Goal: Task Accomplishment & Management: Manage account settings

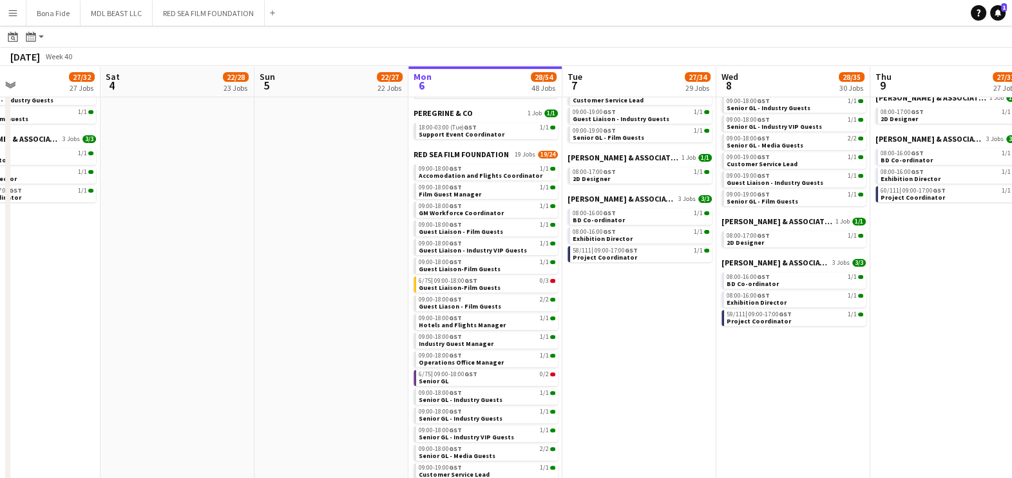
scroll to position [0, 518]
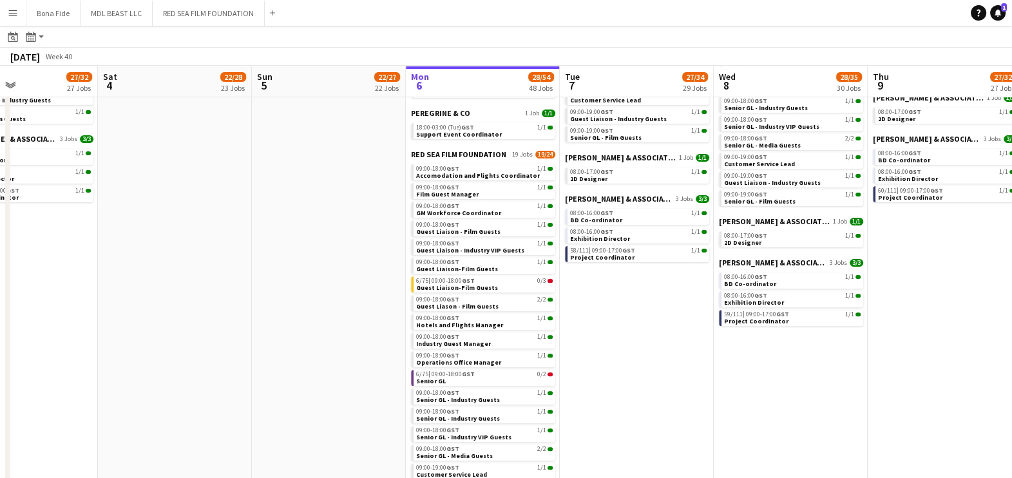
drag, startPoint x: 874, startPoint y: 404, endPoint x: 663, endPoint y: 413, distance: 211.5
click at [664, 413] on app-calendar-viewport "Tue 30 12/14 14 Jobs Wed 1 26/43 38 Jobs Thu 2 26/33 28 Jobs Fri 3 27/32 27 Job…" at bounding box center [506, 145] width 1012 height 1248
click at [197, 17] on button "RED SEA FILM FOUNDATION Close" at bounding box center [209, 13] width 112 height 25
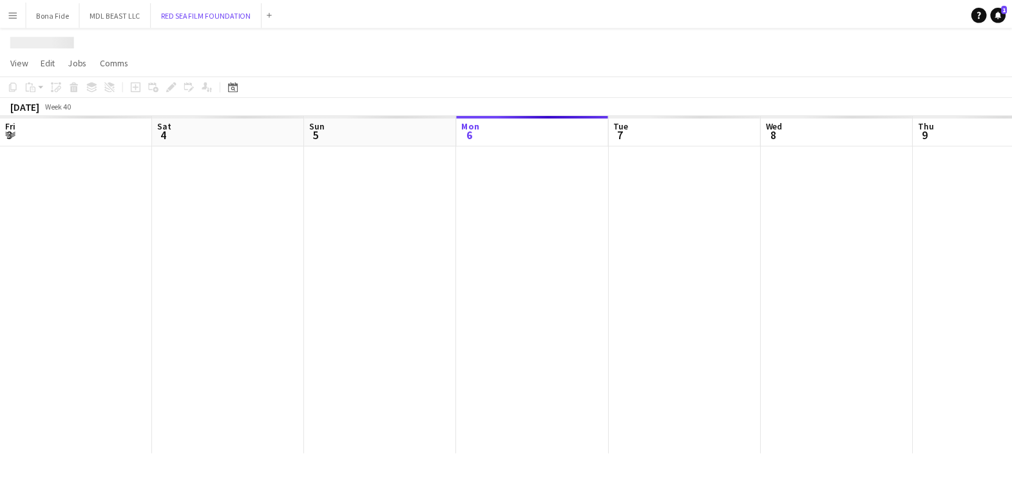
scroll to position [0, 308]
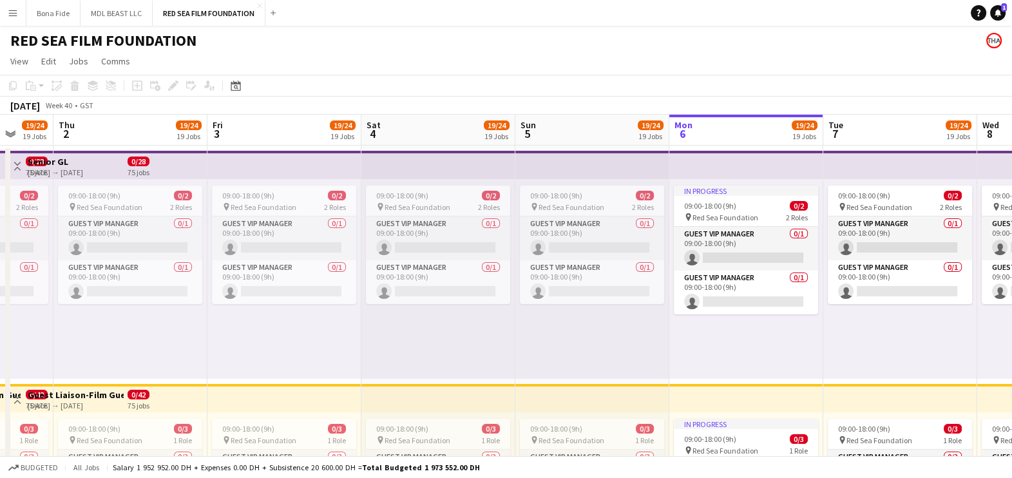
drag, startPoint x: 371, startPoint y: 351, endPoint x: 835, endPoint y: 353, distance: 463.9
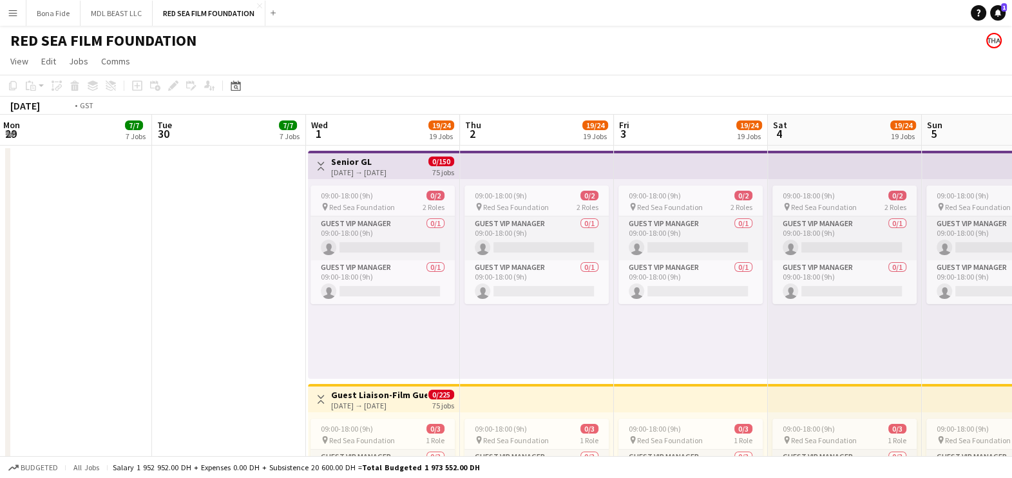
scroll to position [0, 504]
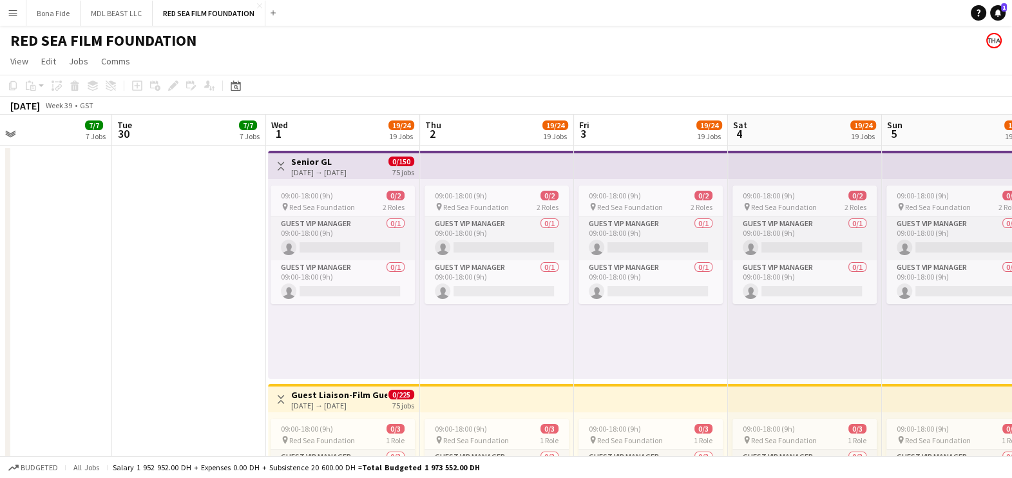
drag, startPoint x: 275, startPoint y: 351, endPoint x: 640, endPoint y: 367, distance: 365.0
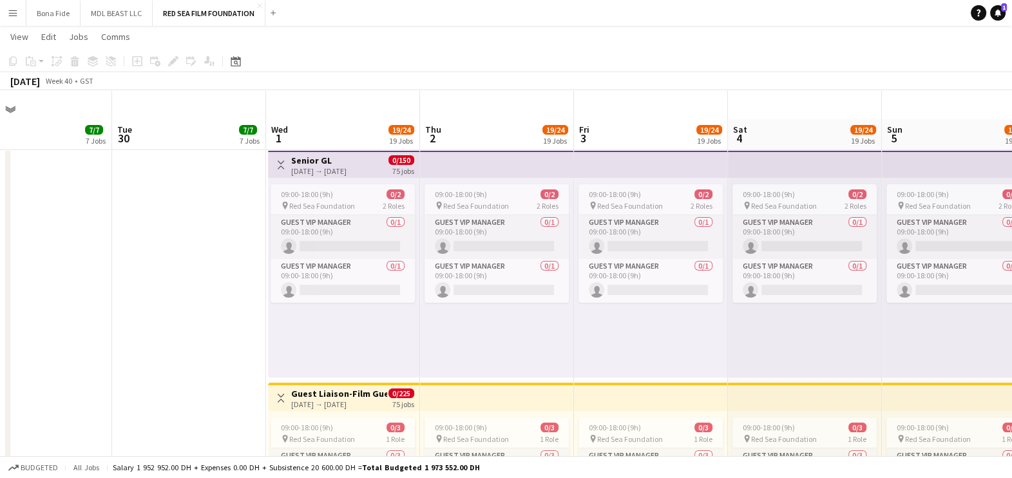
scroll to position [160, 0]
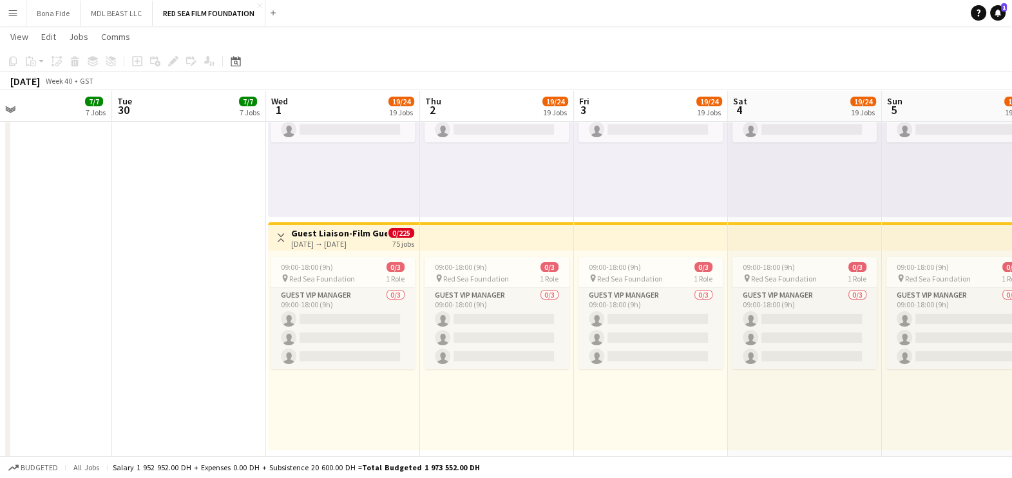
click at [300, 232] on h3 "Guest Liaison-Film Guests" at bounding box center [339, 233] width 96 height 12
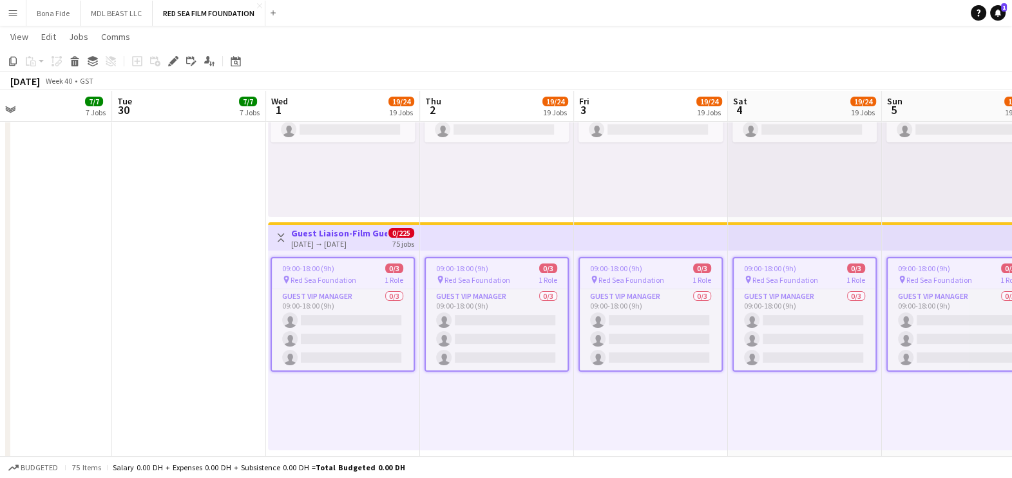
click at [325, 245] on div "[DATE] → [DATE]" at bounding box center [339, 244] width 96 height 10
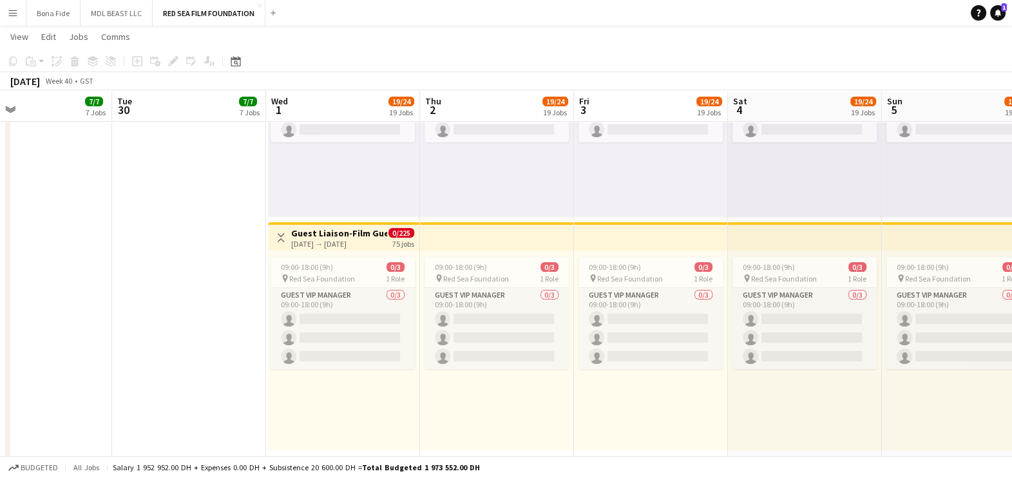
click at [325, 235] on h3 "Guest Liaison-Film Guests" at bounding box center [339, 233] width 96 height 12
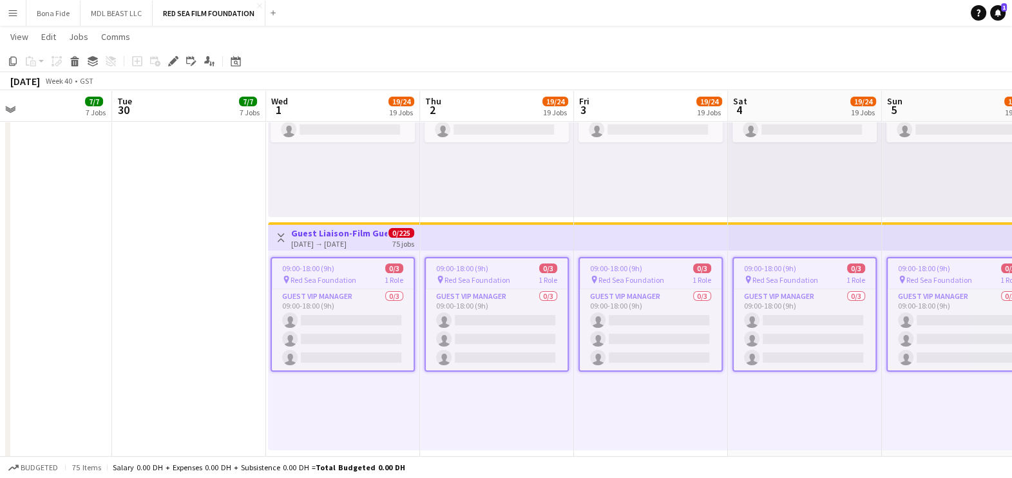
click at [325, 235] on h3 "Guest Liaison-Film Guests" at bounding box center [339, 233] width 96 height 12
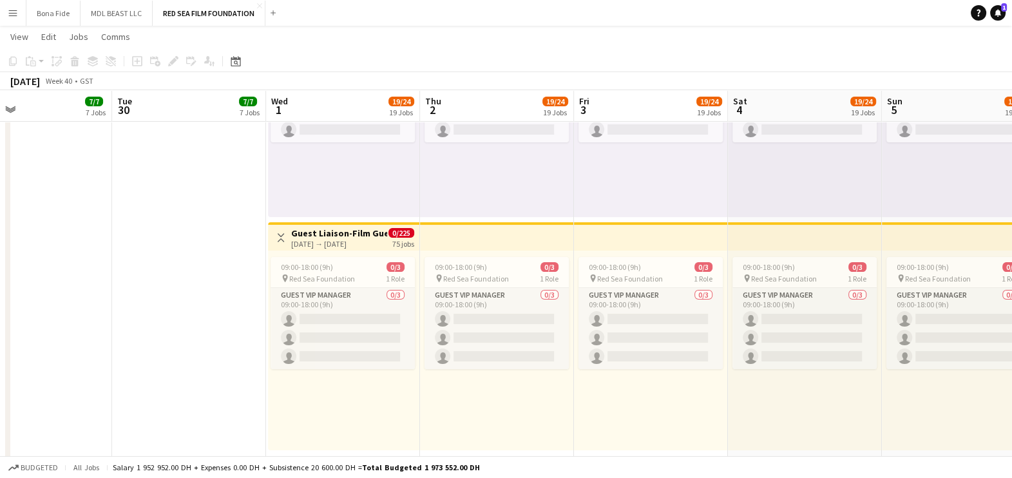
click at [325, 236] on h3 "Guest Liaison-Film Guests" at bounding box center [339, 233] width 96 height 12
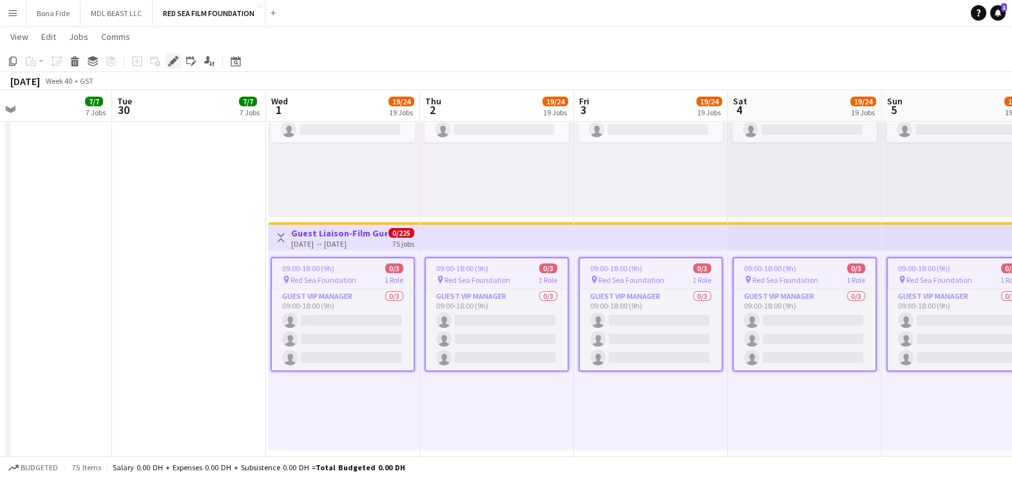
click at [166, 56] on div "Edit" at bounding box center [173, 60] width 15 height 15
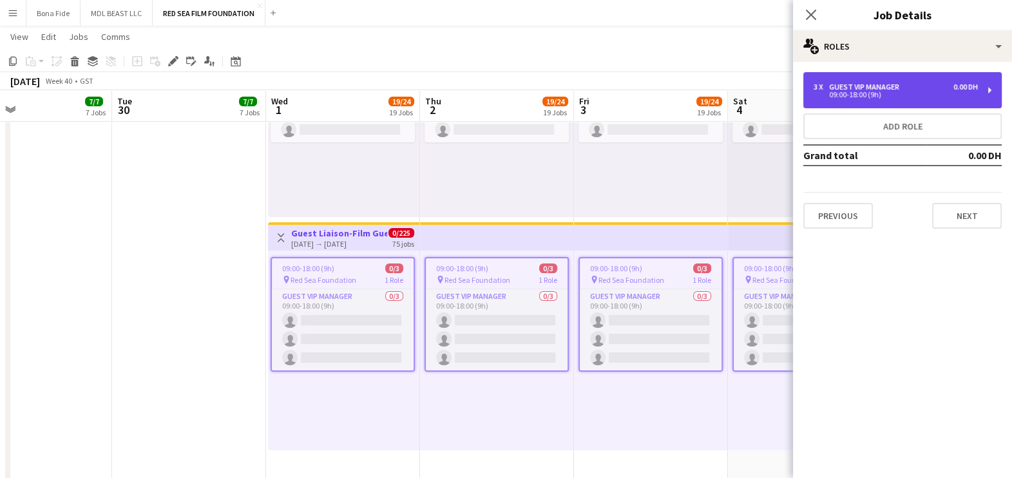
click at [944, 91] on div "09:00-18:00 (9h)" at bounding box center [896, 94] width 164 height 6
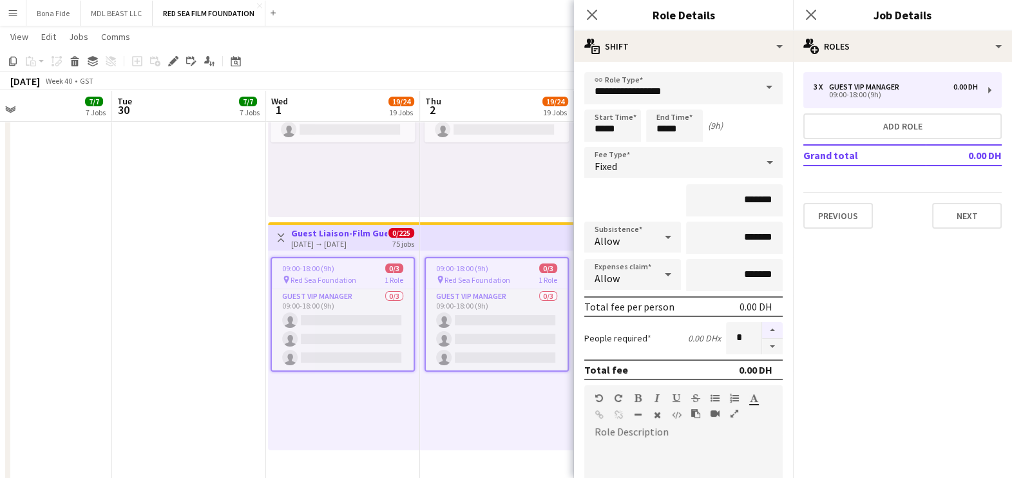
click at [762, 324] on button "button" at bounding box center [772, 330] width 21 height 17
type input "*"
click at [984, 208] on button "Next" at bounding box center [967, 216] width 70 height 26
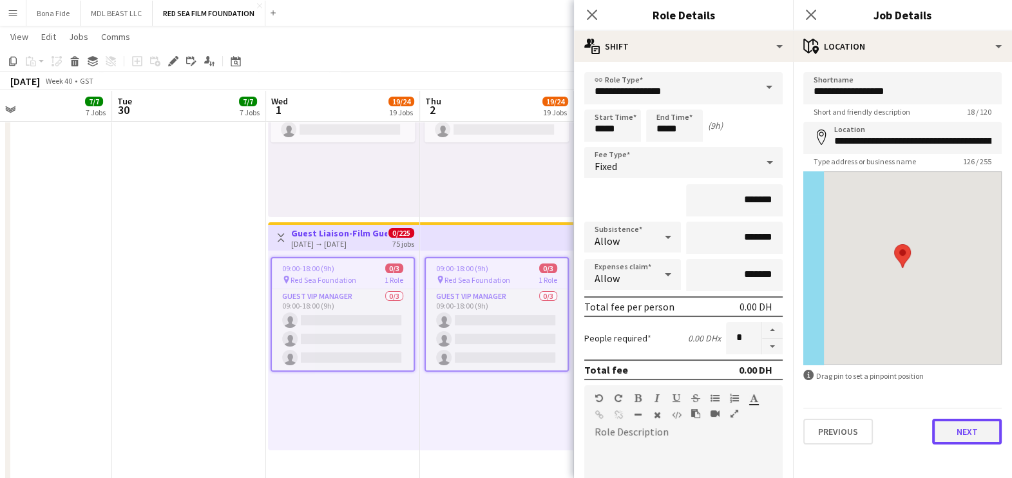
click at [986, 430] on button "Next" at bounding box center [967, 432] width 70 height 26
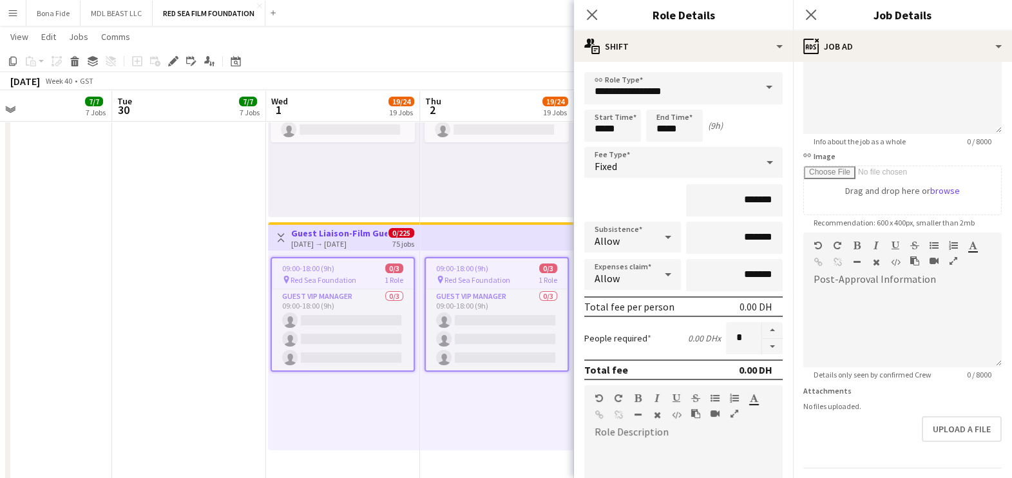
scroll to position [157, 0]
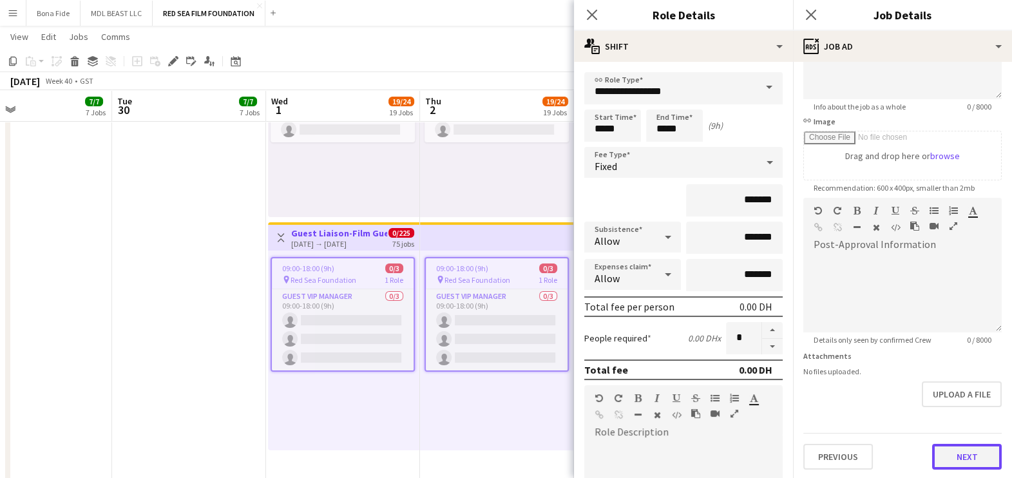
click at [960, 455] on button "Next" at bounding box center [967, 457] width 70 height 26
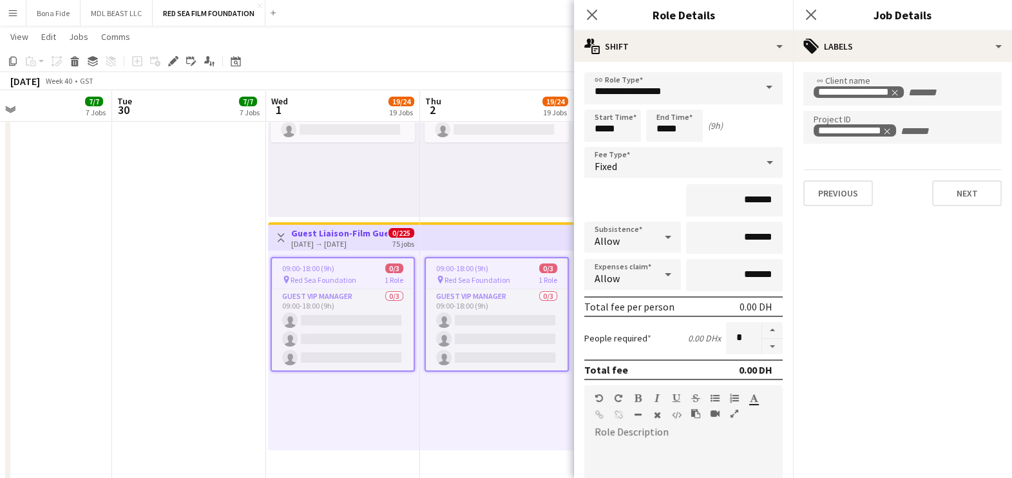
scroll to position [0, 0]
click at [941, 211] on div "**********" at bounding box center [902, 139] width 219 height 155
click at [957, 193] on button "Next" at bounding box center [967, 193] width 70 height 26
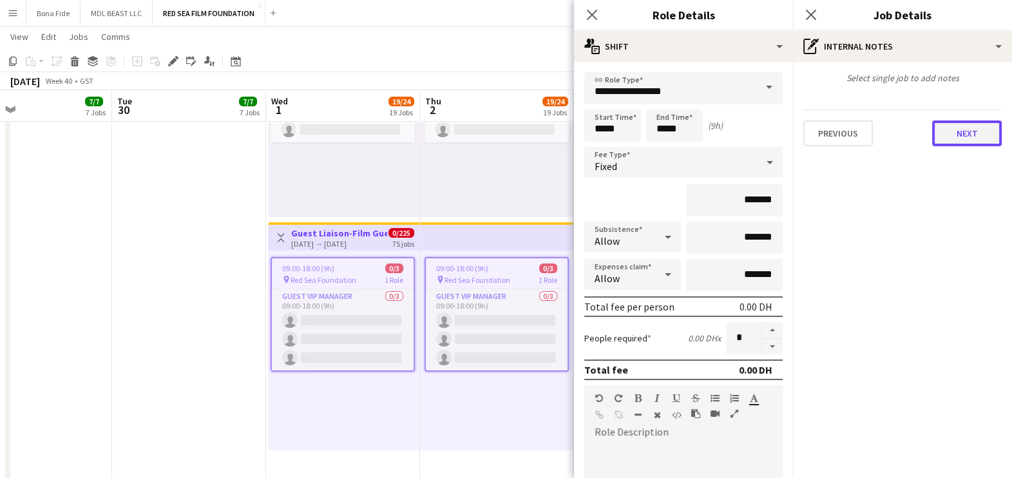
click at [968, 133] on button "Next" at bounding box center [967, 133] width 70 height 26
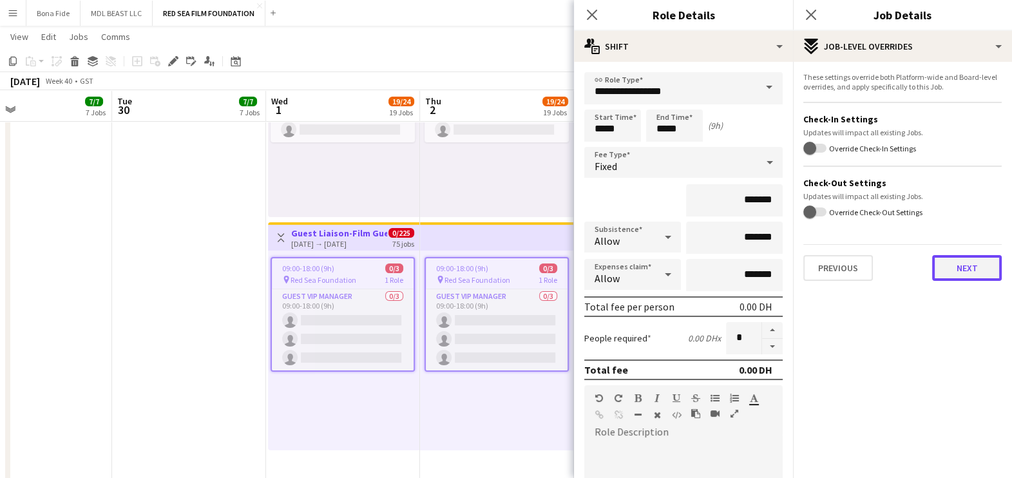
click at [963, 267] on button "Next" at bounding box center [967, 268] width 70 height 26
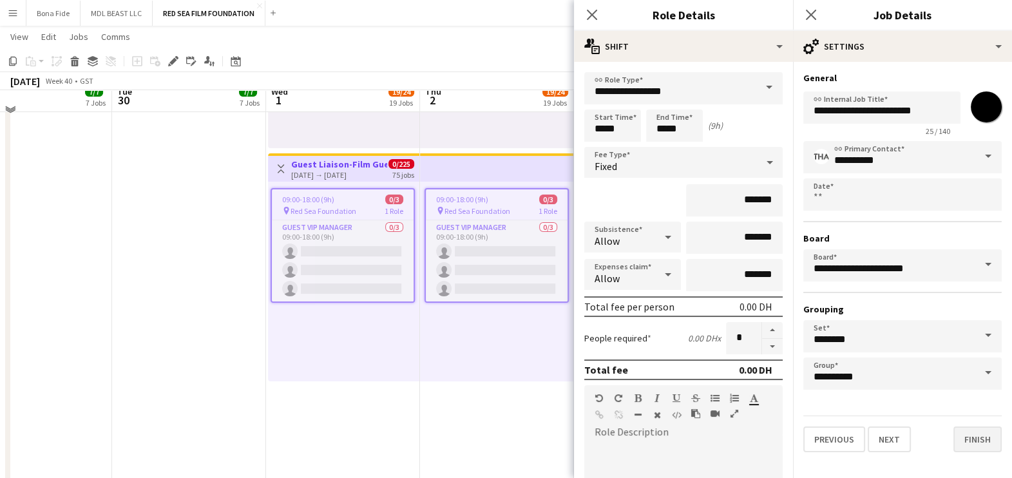
scroll to position [242, 0]
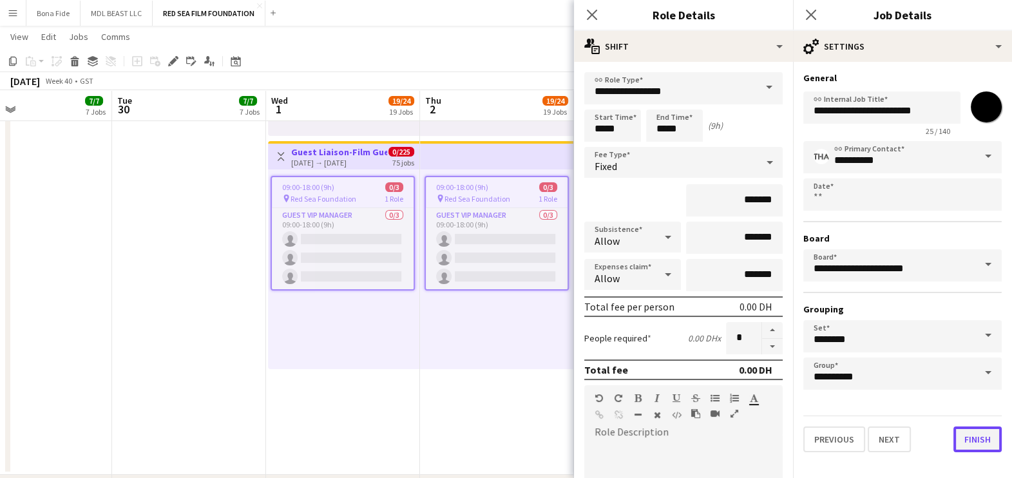
click at [973, 433] on button "Finish" at bounding box center [978, 440] width 48 height 26
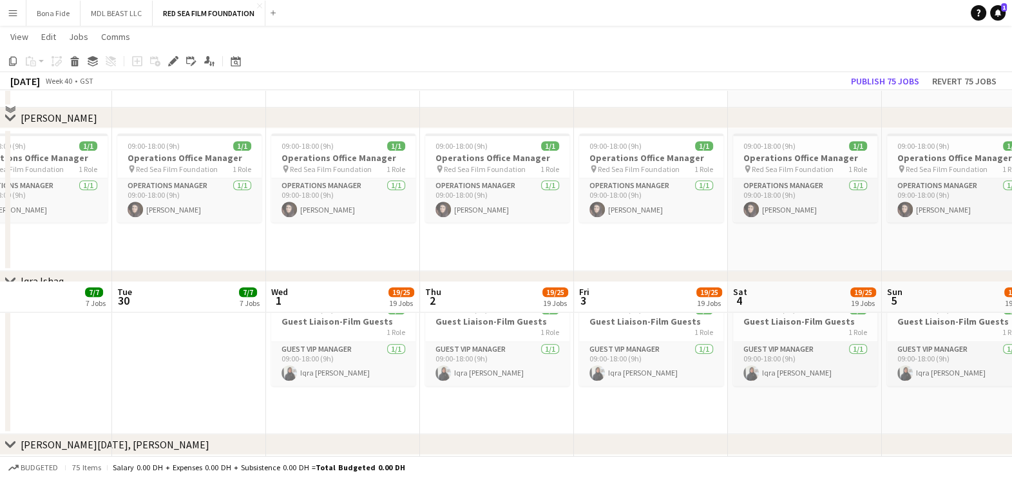
scroll to position [1772, 0]
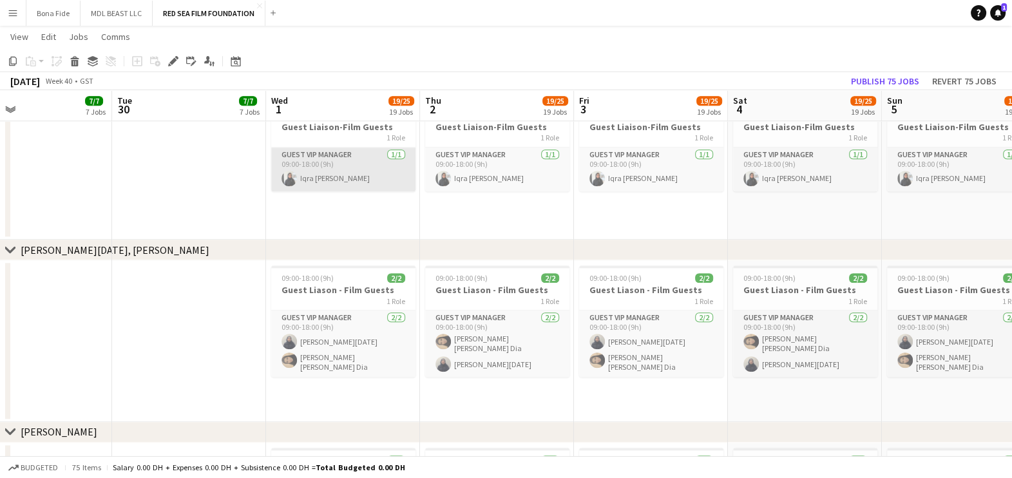
click at [359, 164] on app-card-role "Guest VIP Manager [DATE] 09:00-18:00 (9h) [PERSON_NAME]" at bounding box center [343, 170] width 144 height 44
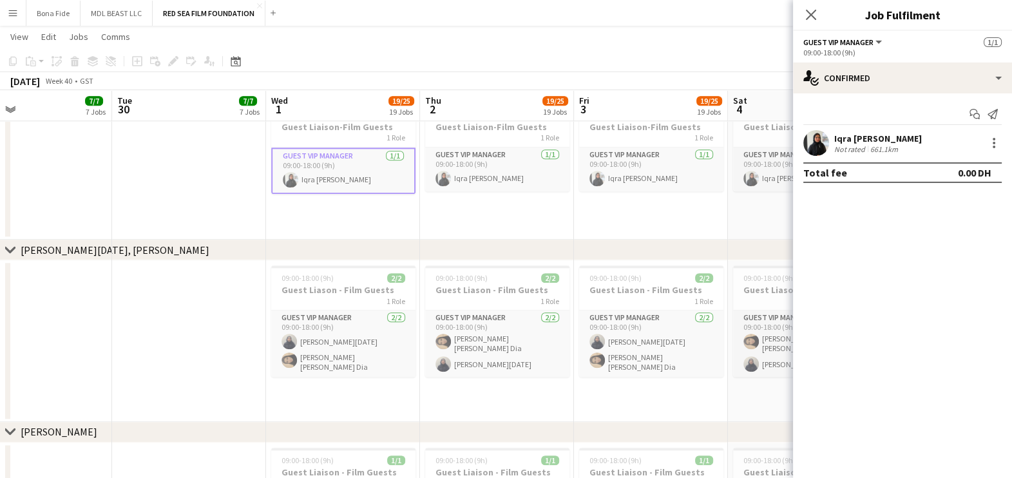
scroll to position [0, 503]
click at [448, 213] on app-date-cell "09:00-18:00 (9h) 1/1 Guest Liaison-Film Guests 1 Role Guest VIP Manager [DATE] …" at bounding box center [498, 168] width 154 height 143
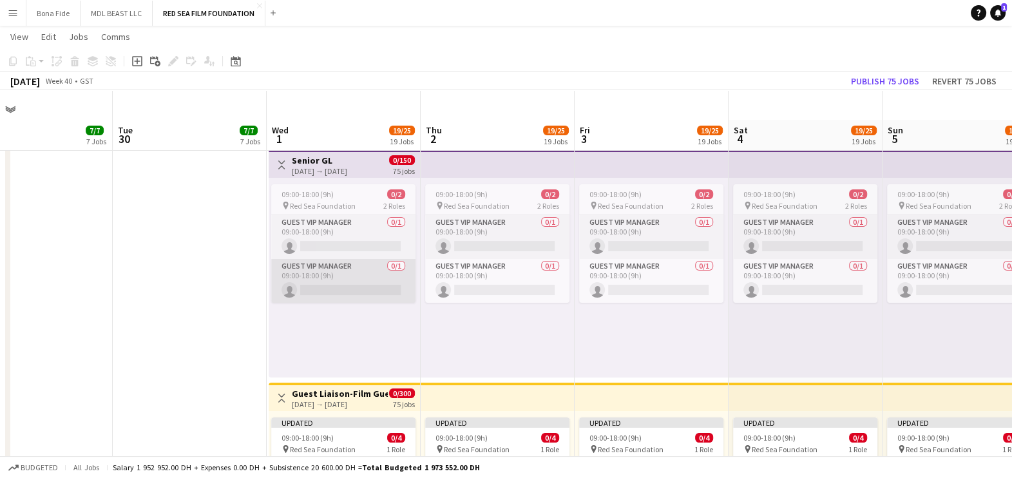
scroll to position [242, 0]
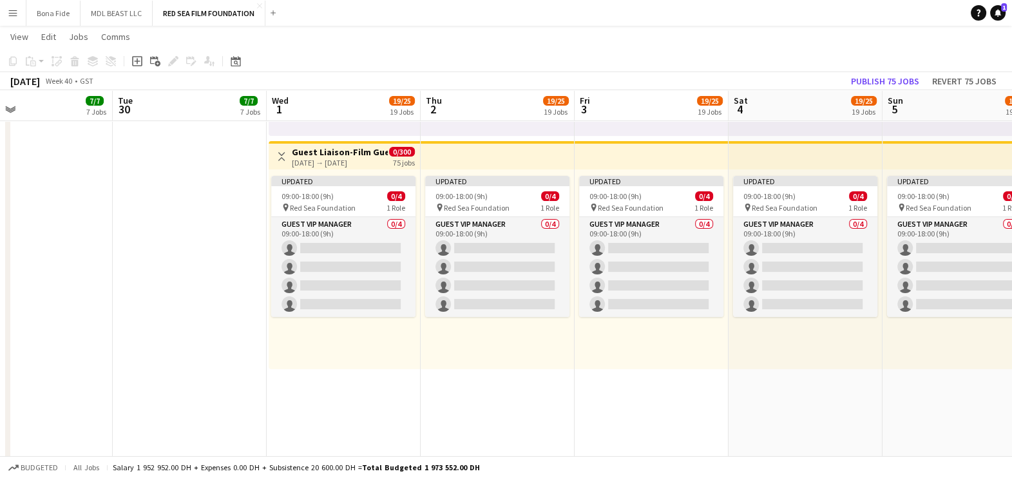
click at [357, 158] on div "[DATE] → [DATE]" at bounding box center [340, 163] width 96 height 10
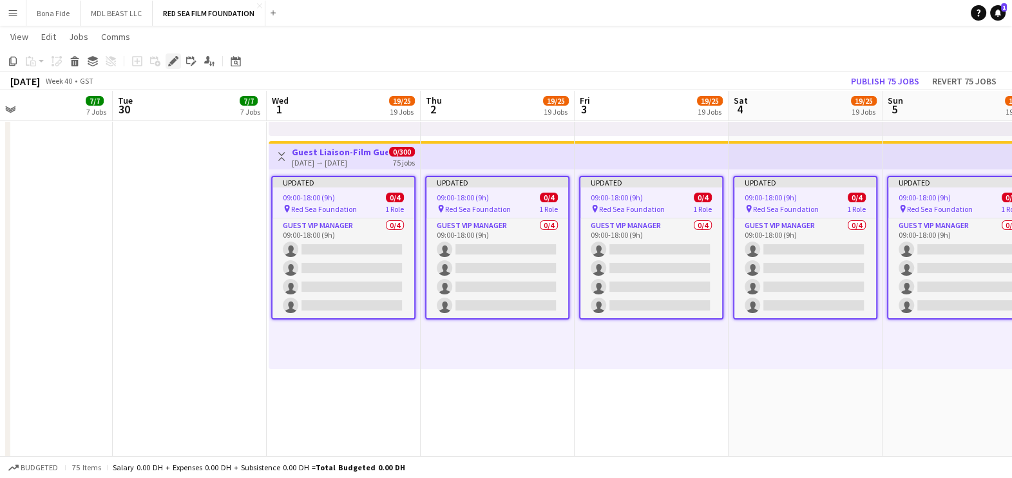
click at [169, 61] on icon "Edit" at bounding box center [173, 61] width 10 height 10
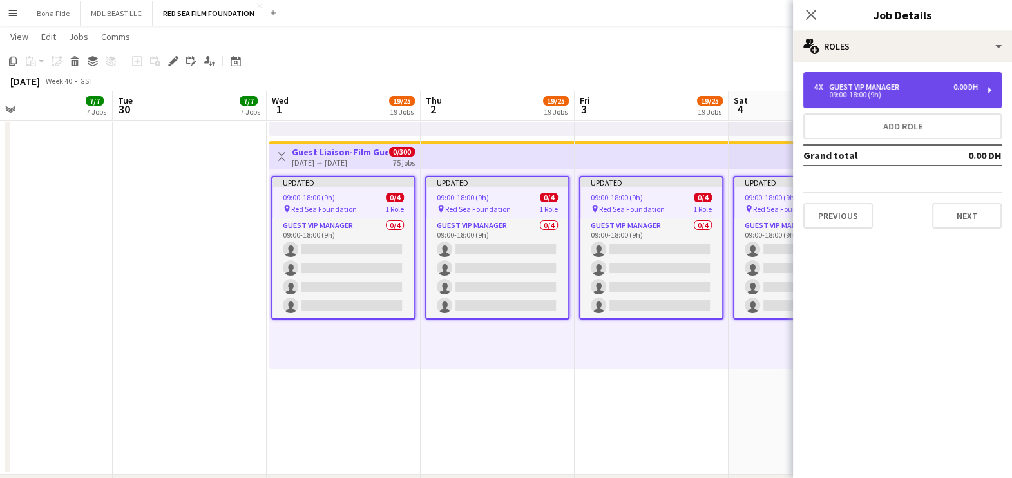
drag, startPoint x: 875, startPoint y: 79, endPoint x: 872, endPoint y: 86, distance: 8.1
click at [875, 81] on div "4 x Guest VIP Manager 0.00 DH 09:00-18:00 (9h)" at bounding box center [902, 90] width 198 height 36
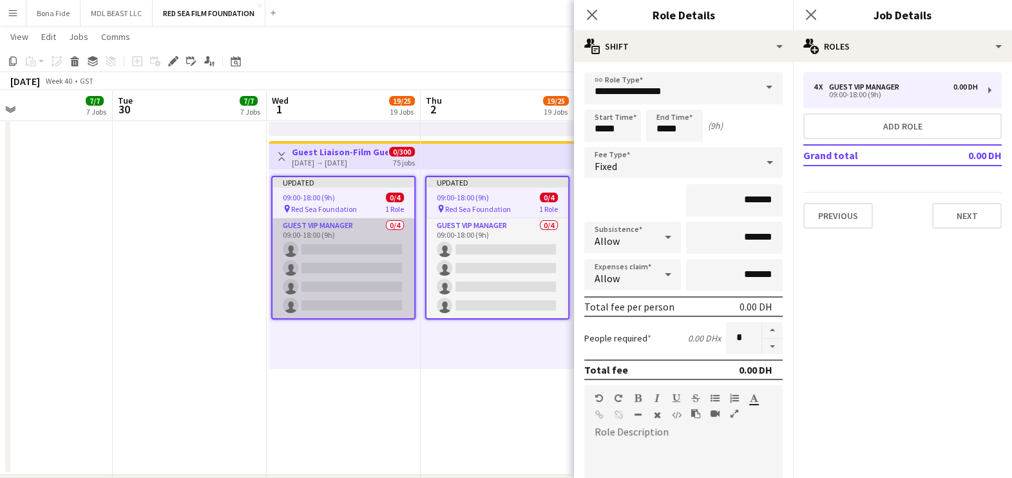
click at [392, 253] on app-card-role "Guest VIP Manager 0/4 09:00-18:00 (9h) single-neutral-actions single-neutral-ac…" at bounding box center [344, 268] width 142 height 100
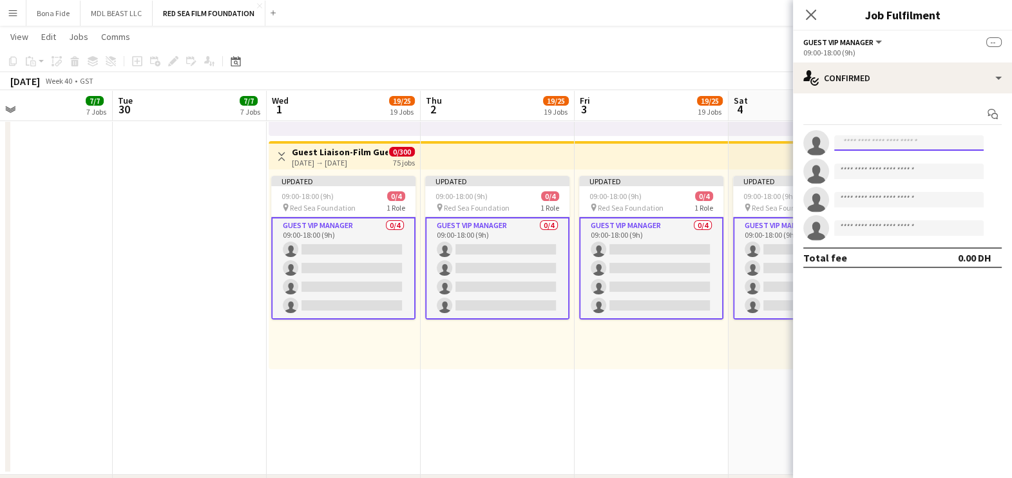
click at [947, 142] on input at bounding box center [908, 142] width 149 height 15
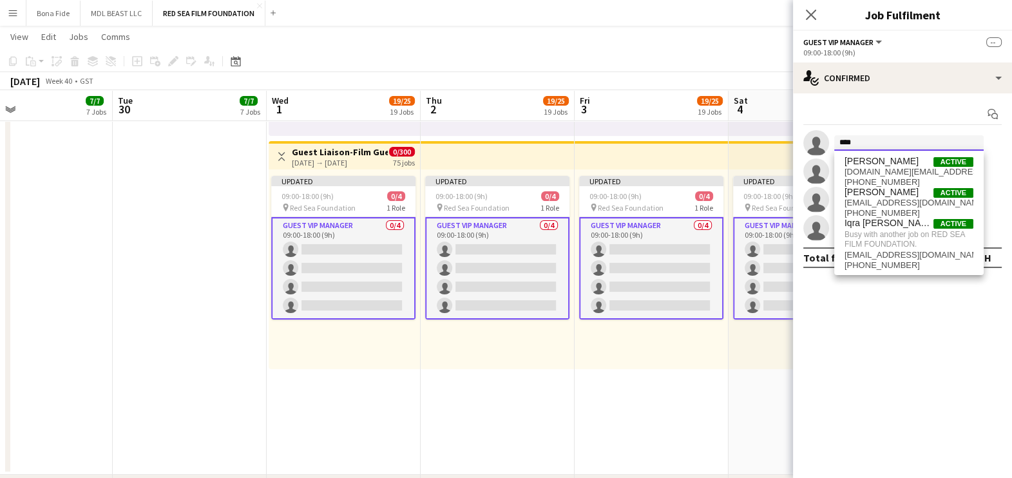
type input "****"
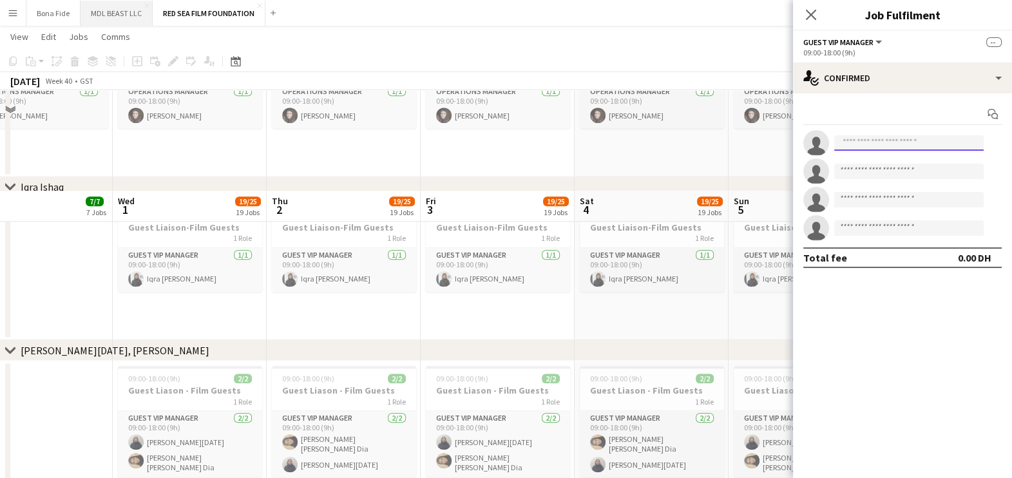
scroll to position [1772, 0]
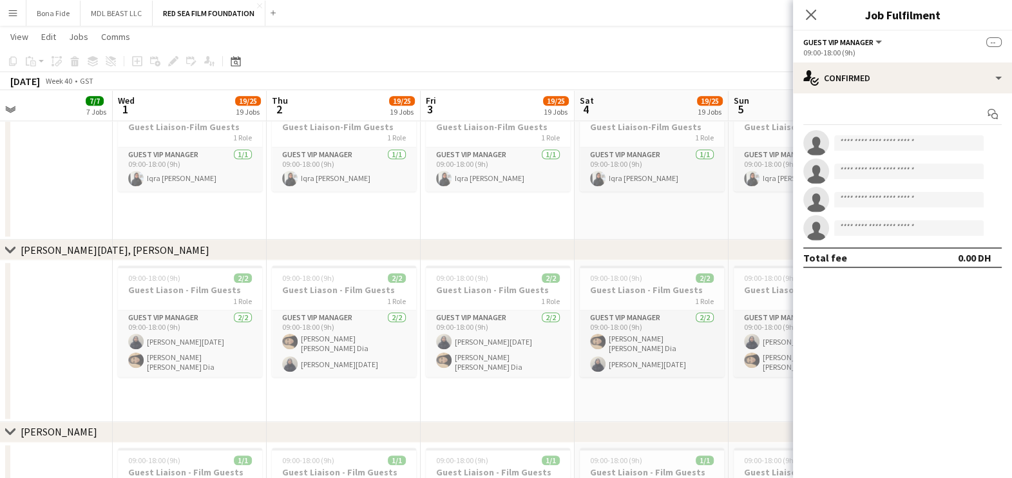
click at [806, 16] on icon "Close pop-in" at bounding box center [811, 15] width 10 height 10
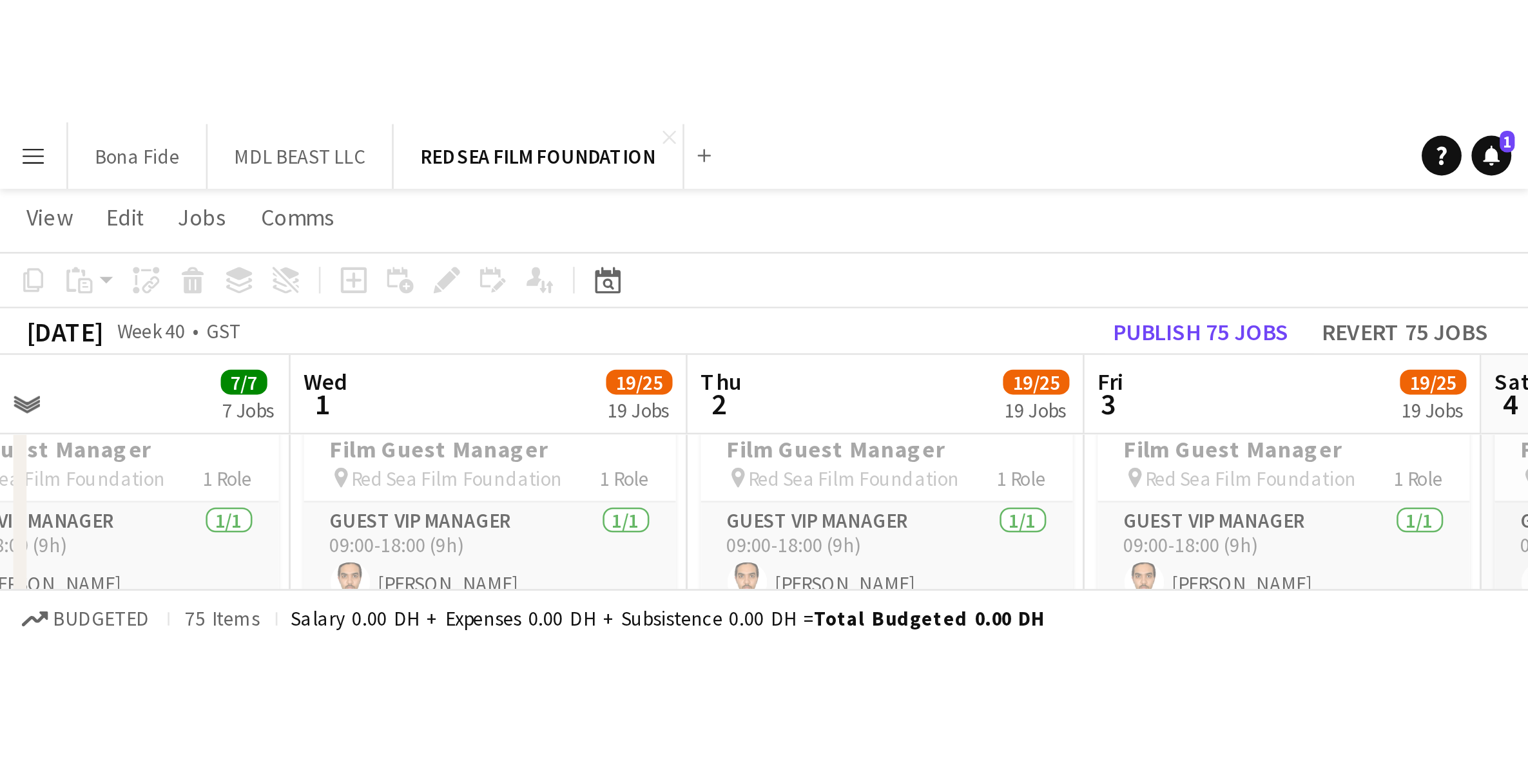
scroll to position [0, 503]
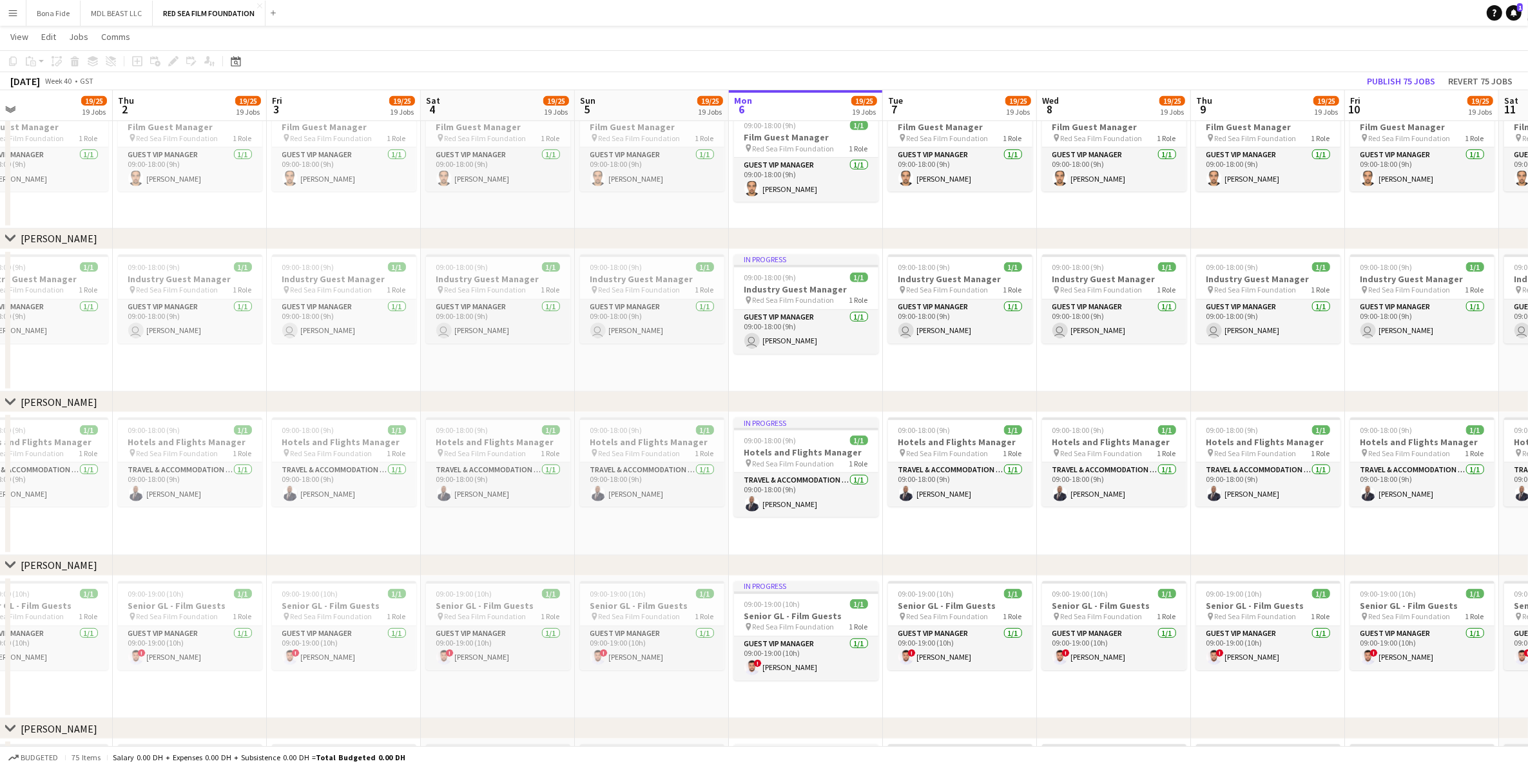
click at [3, 11] on button "Menu" at bounding box center [13, 13] width 26 height 26
click at [150, 72] on link "My Workforce" at bounding box center [194, 70] width 129 height 26
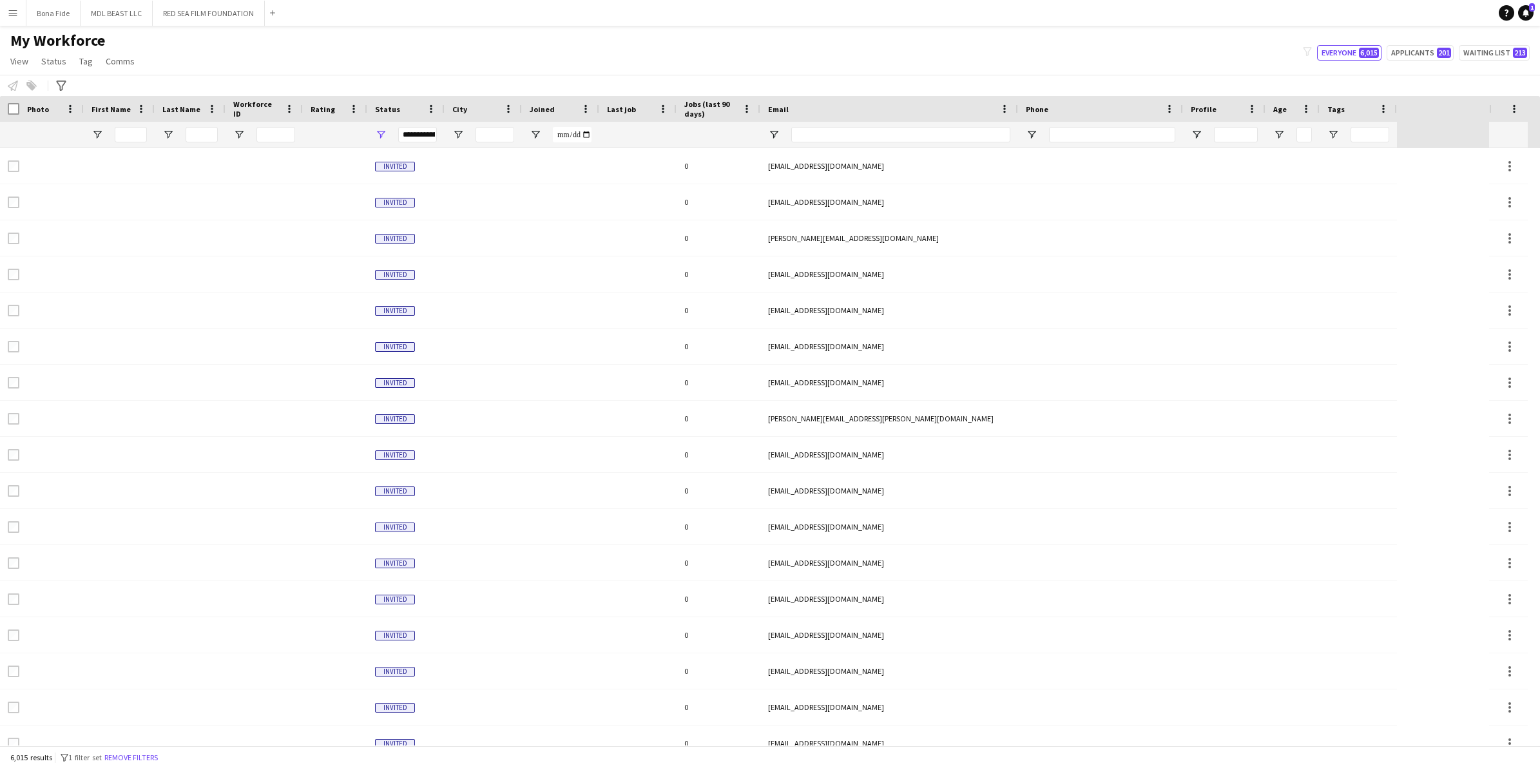
click at [416, 135] on div "**********" at bounding box center [417, 134] width 39 height 15
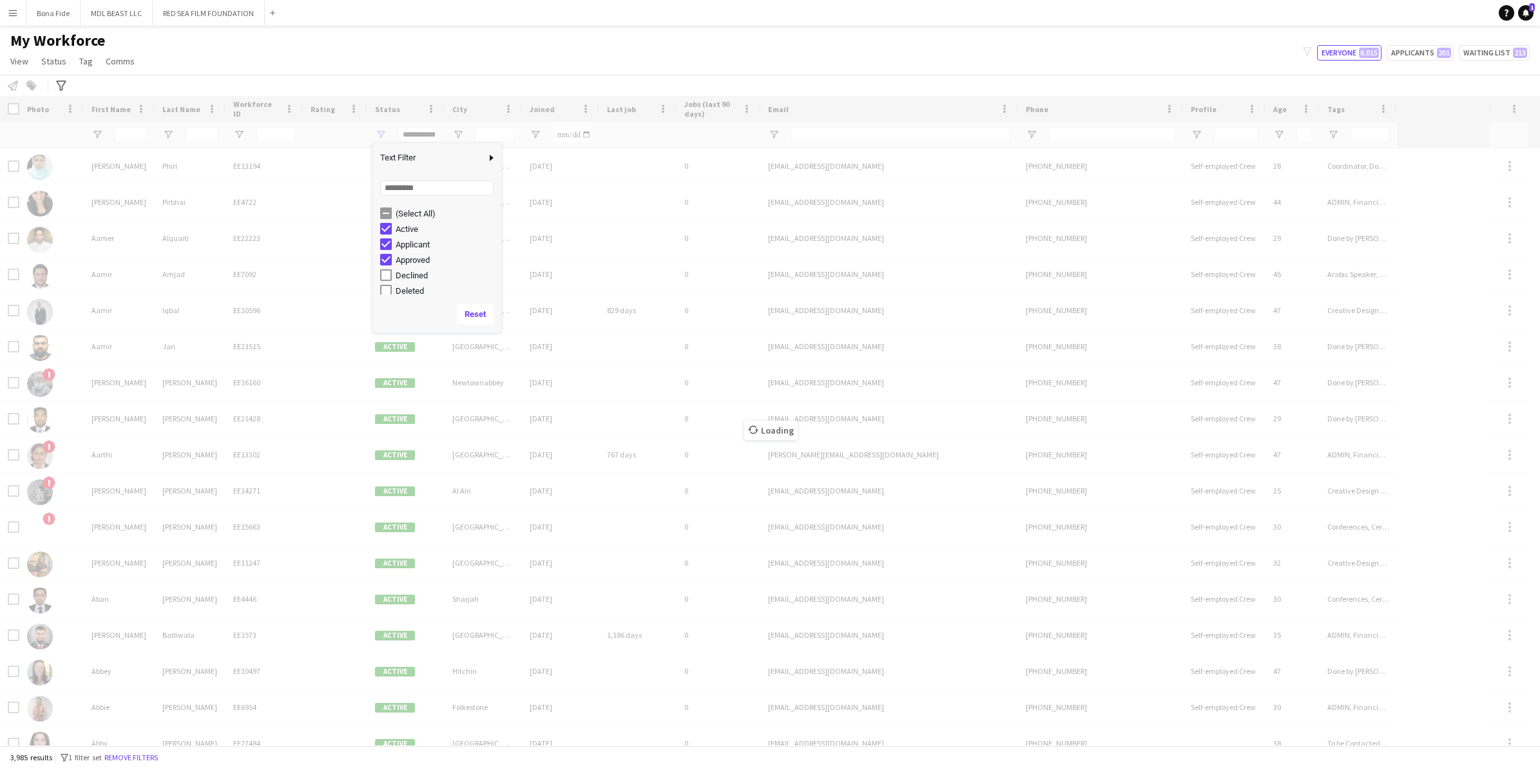
click at [388, 253] on div "Approved" at bounding box center [440, 259] width 121 height 15
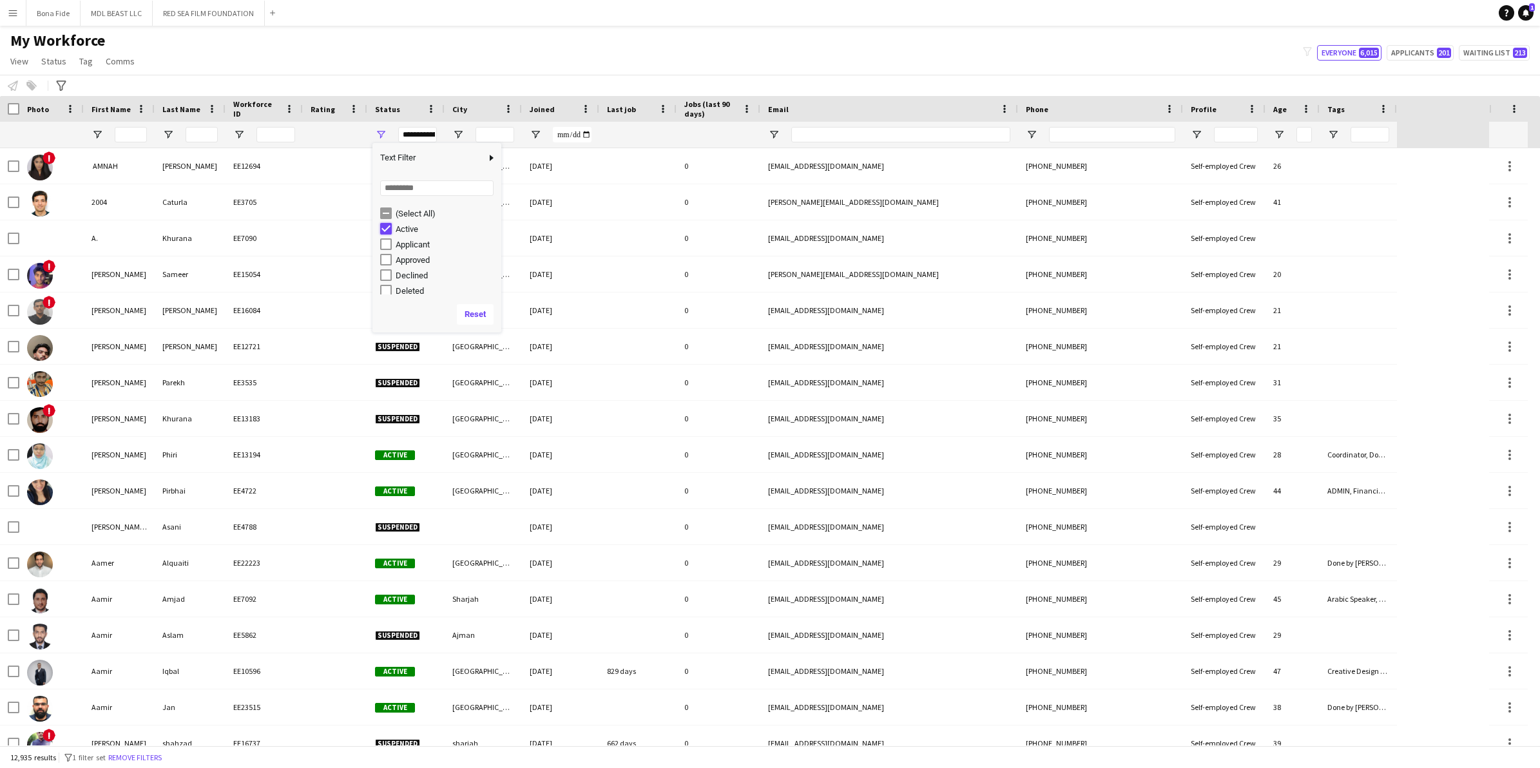
type input "**********"
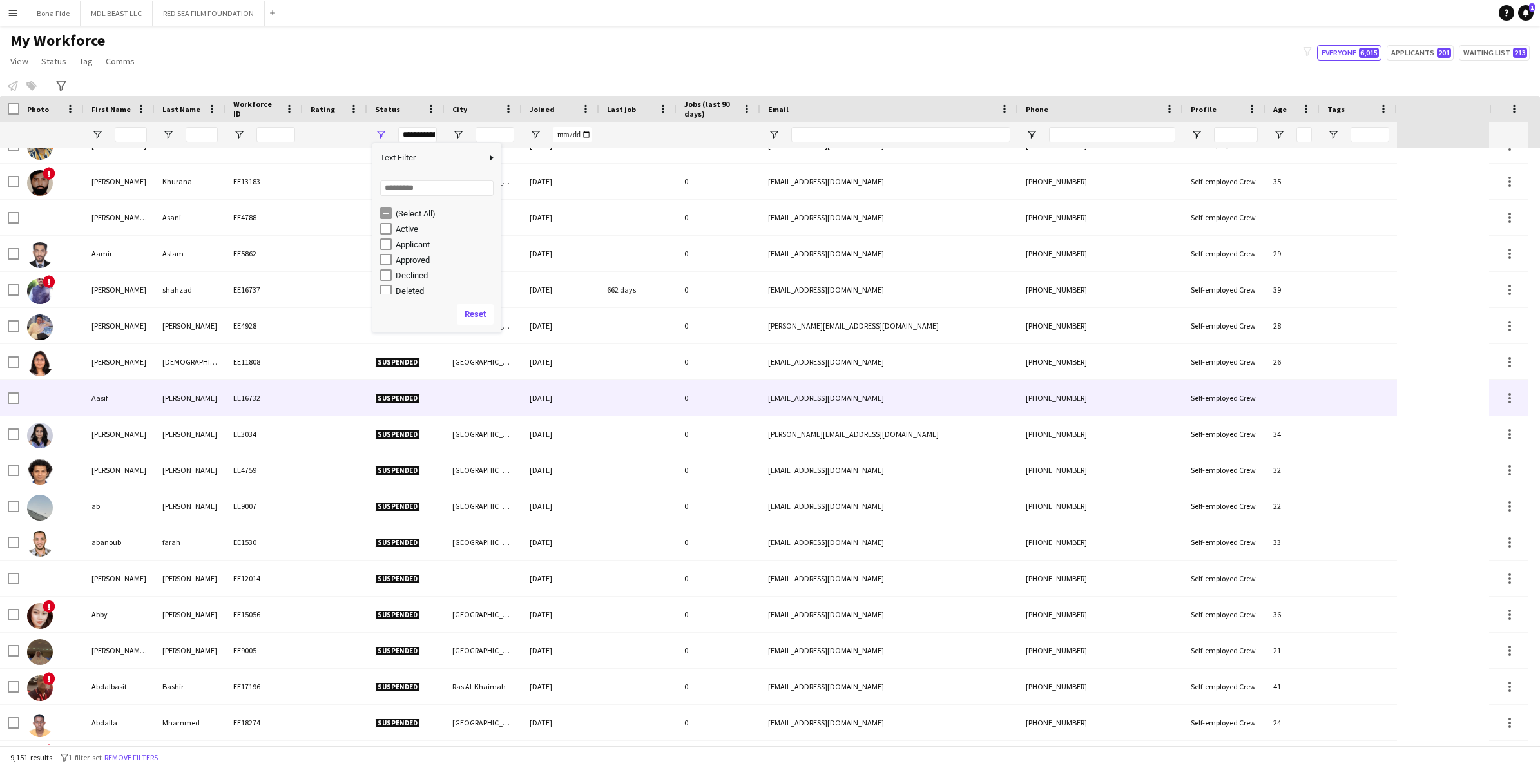
scroll to position [242, 0]
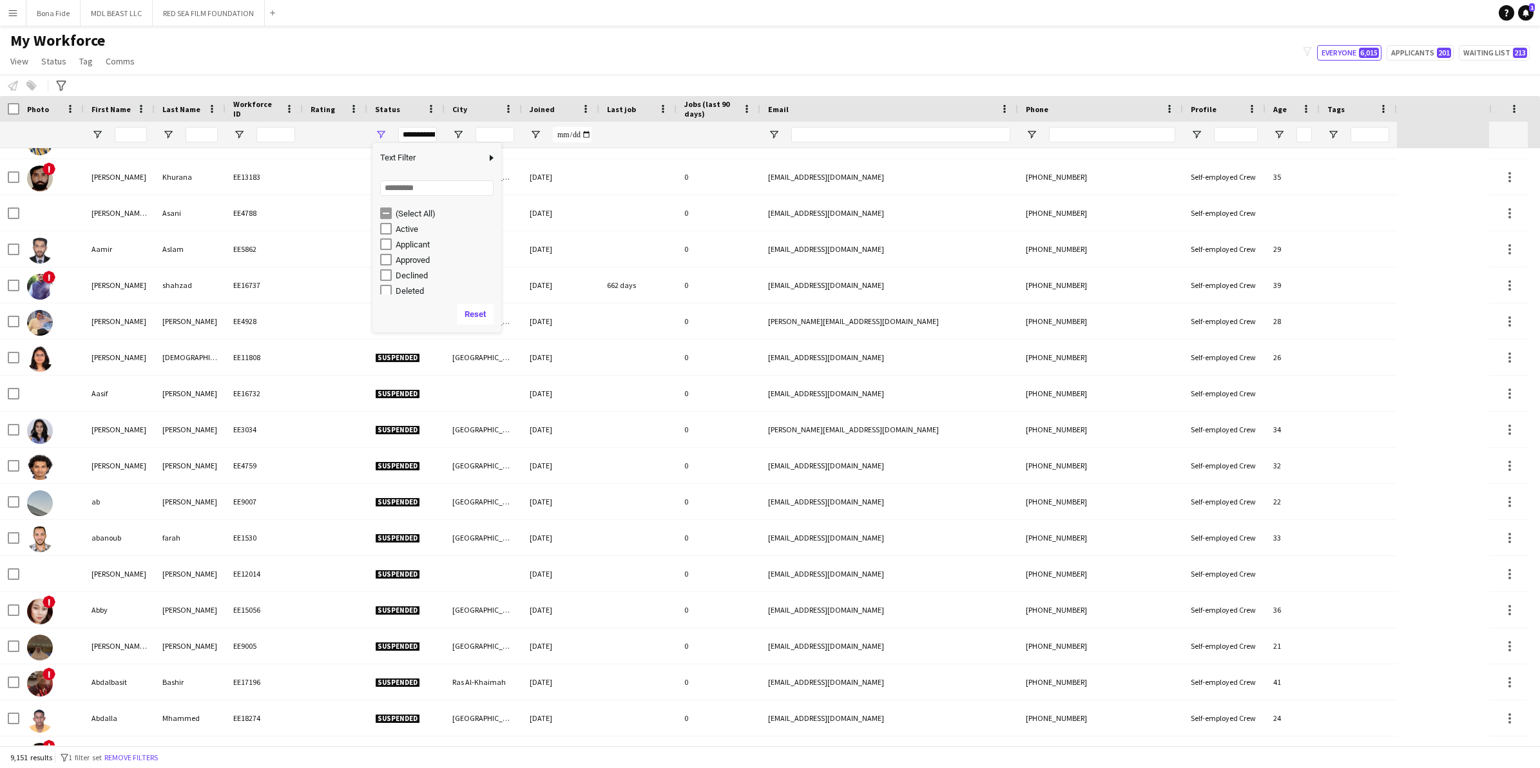
click at [612, 477] on div "9,151 results filter-1 1 filter set Remove filters" at bounding box center [770, 757] width 1540 height 22
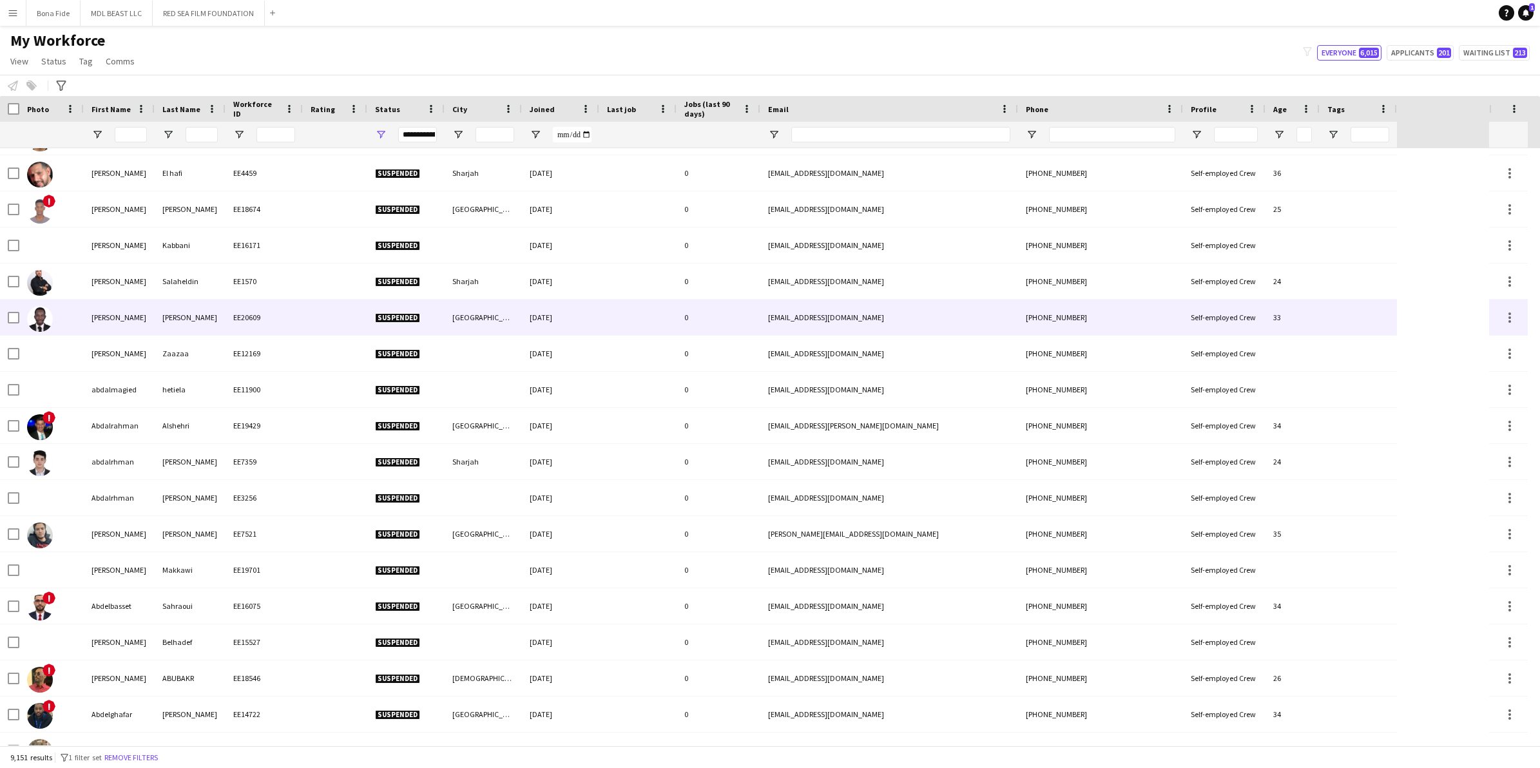
scroll to position [0, 0]
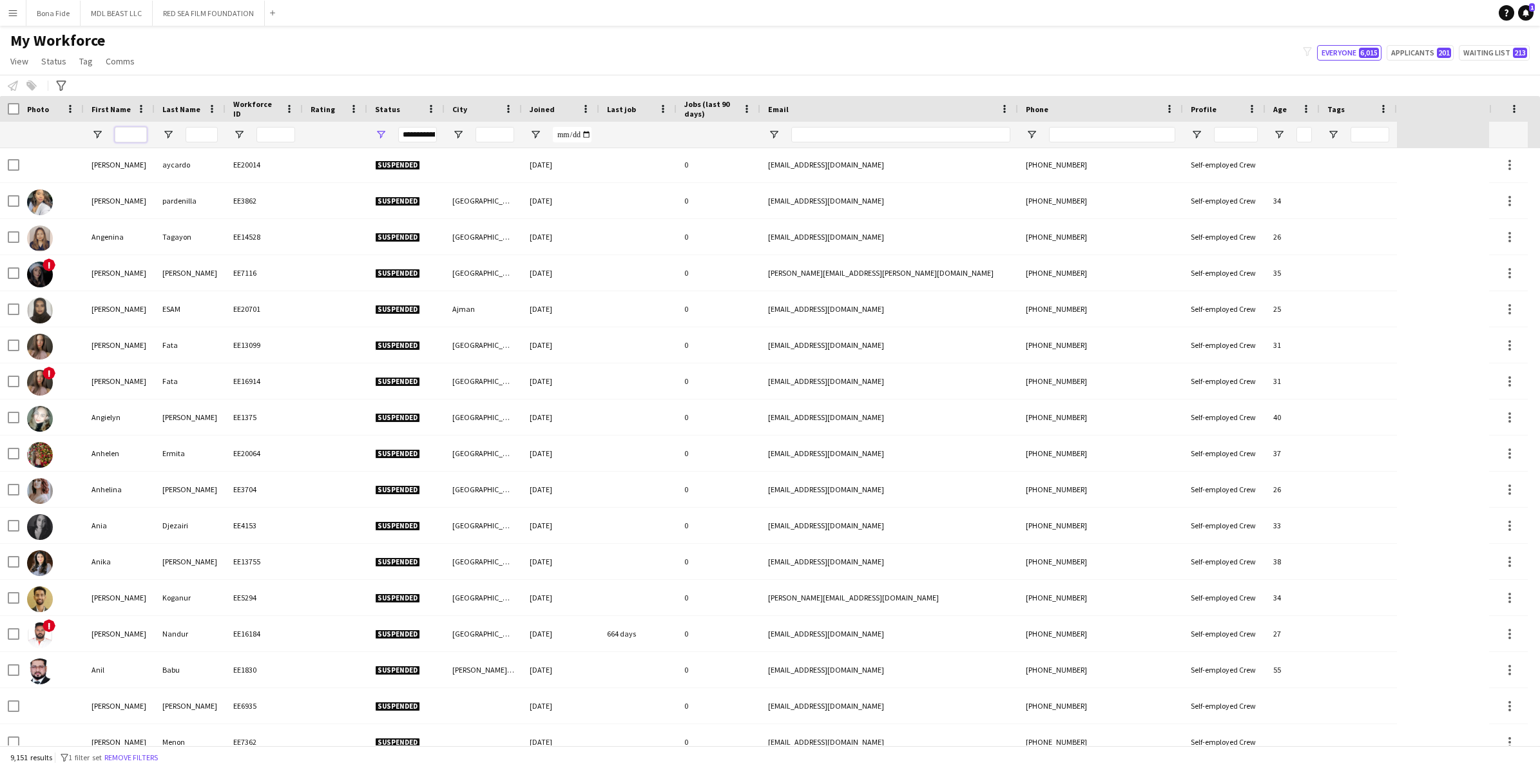
click at [140, 134] on input "First Name Filter Input" at bounding box center [131, 134] width 32 height 15
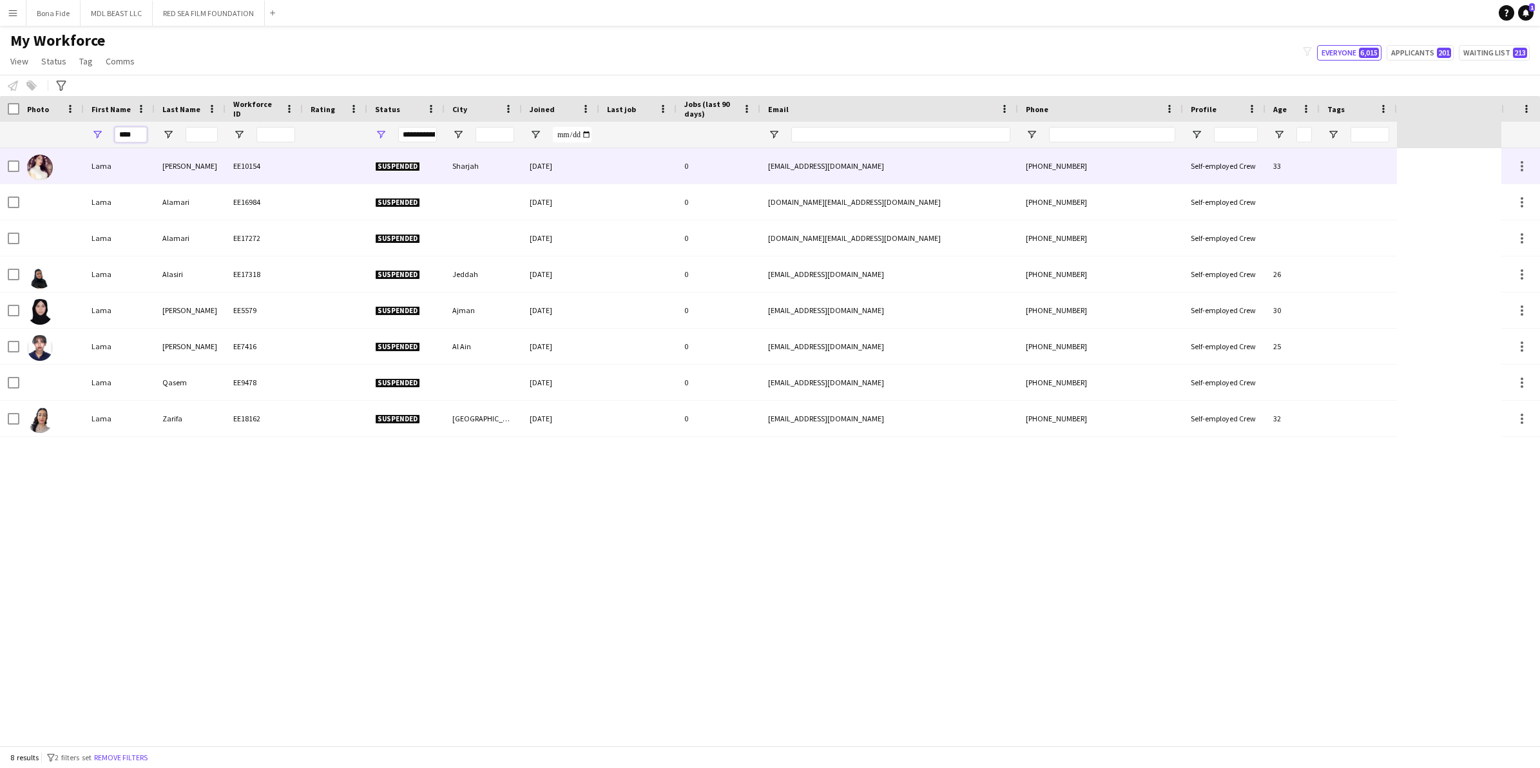
type input "****"
click at [34, 171] on img at bounding box center [40, 168] width 26 height 26
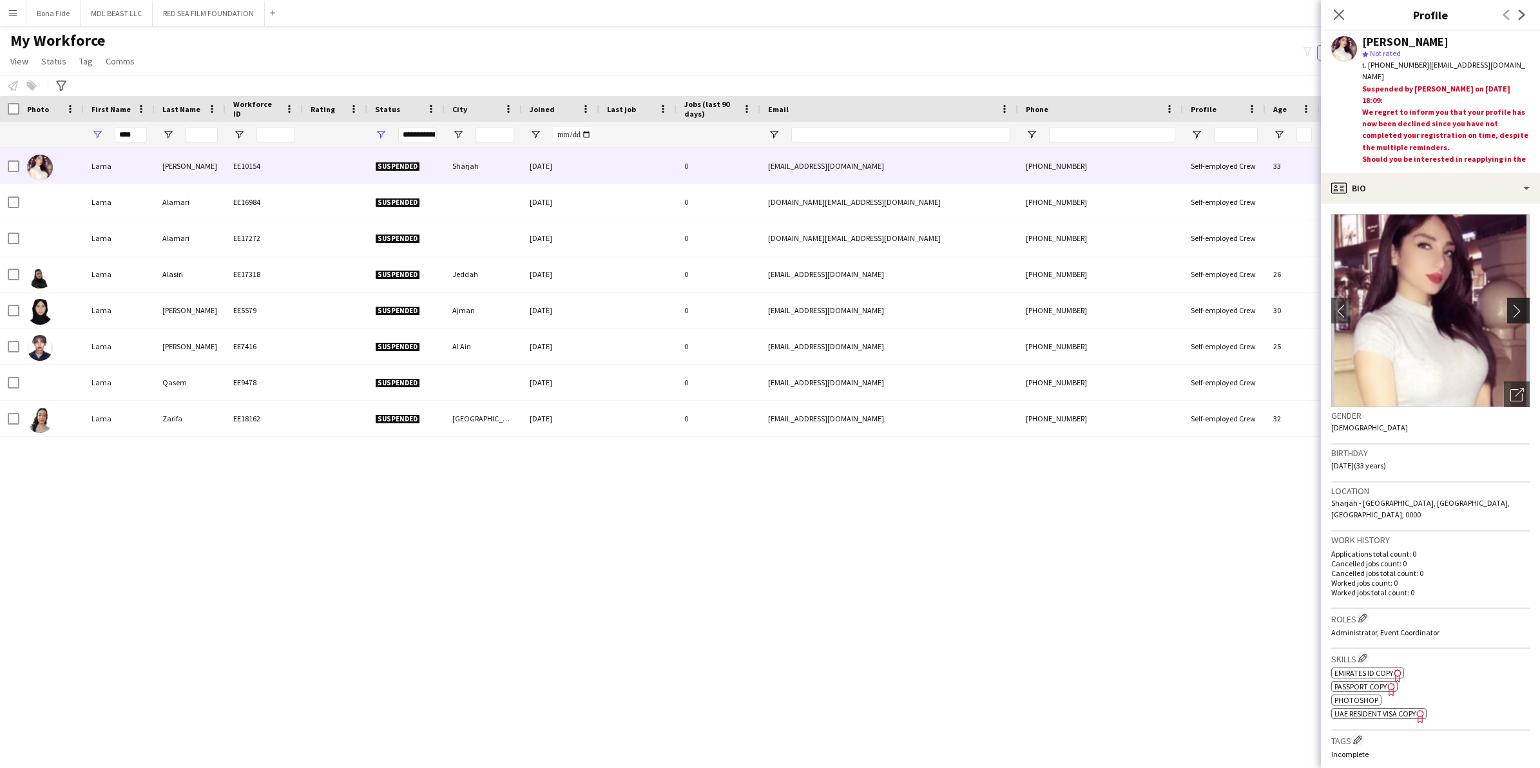
click at [1012, 304] on app-icon "chevron-right" at bounding box center [1520, 311] width 20 height 14
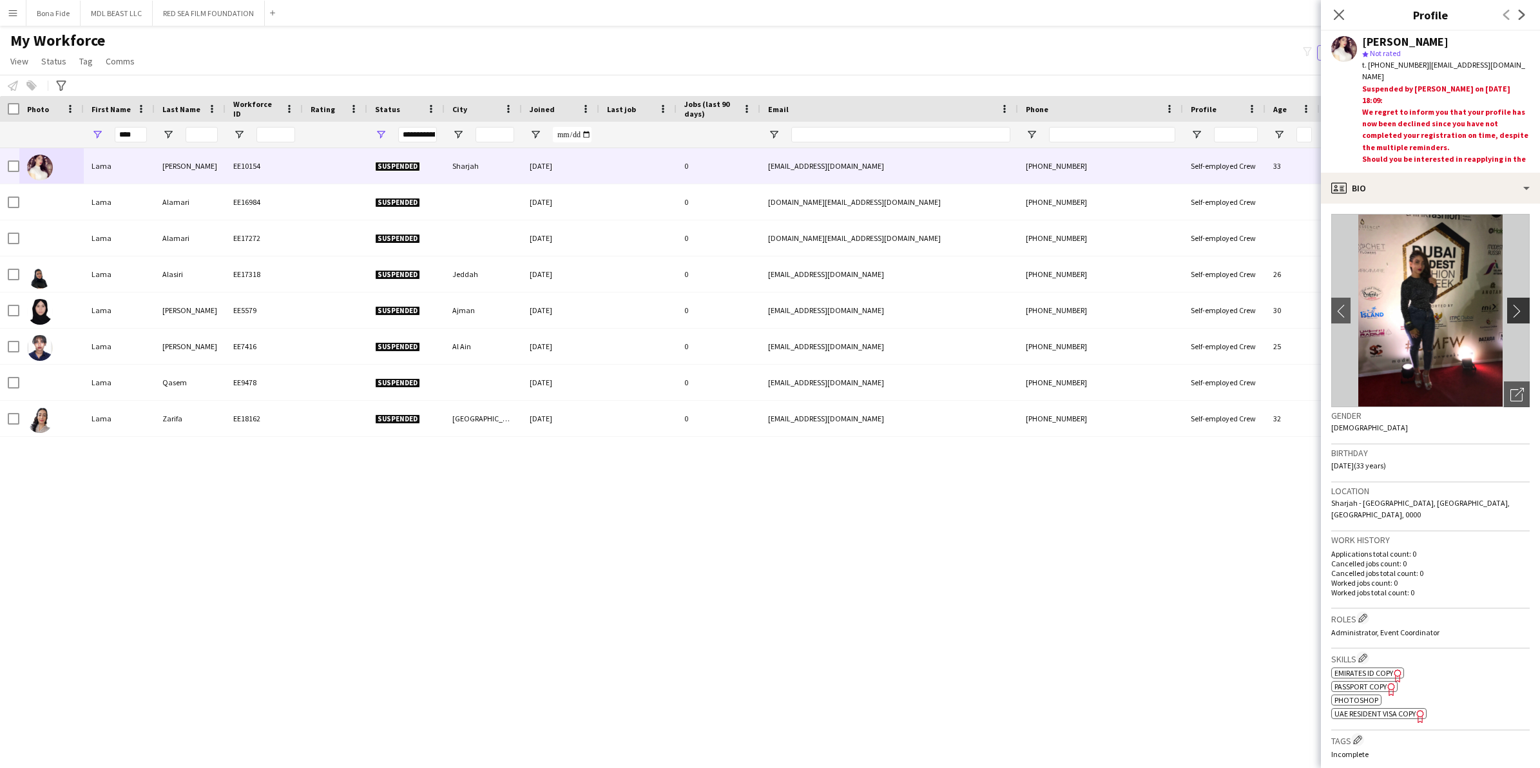
click at [1012, 313] on app-icon "chevron-right" at bounding box center [1520, 311] width 20 height 14
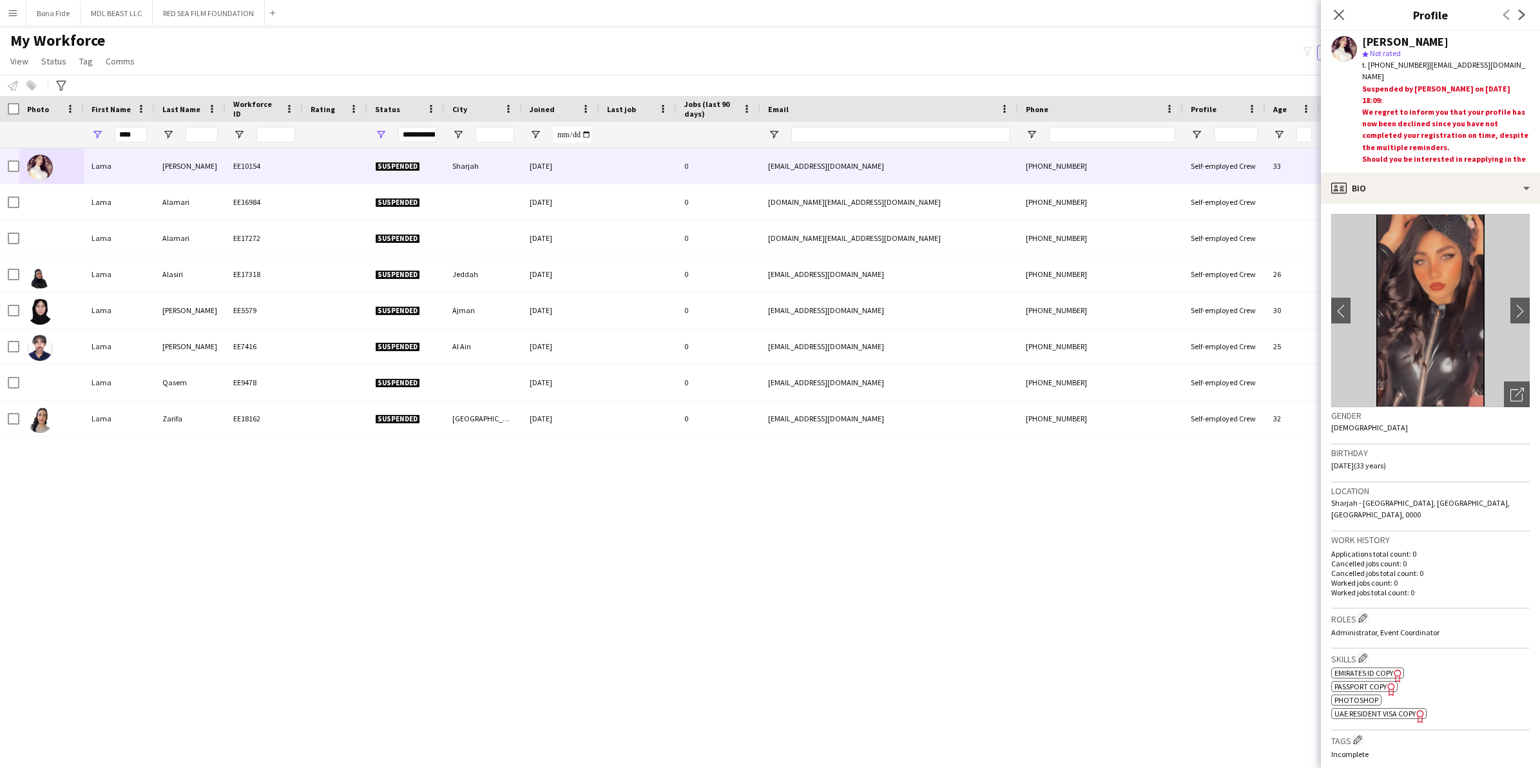
click at [177, 477] on div "[PERSON_NAME] EE18162 Suspended Dubai [DATE] 0 [EMAIL_ADDRESS][DOMAIN_NAME] [PH…" at bounding box center [750, 446] width 1501 height 597
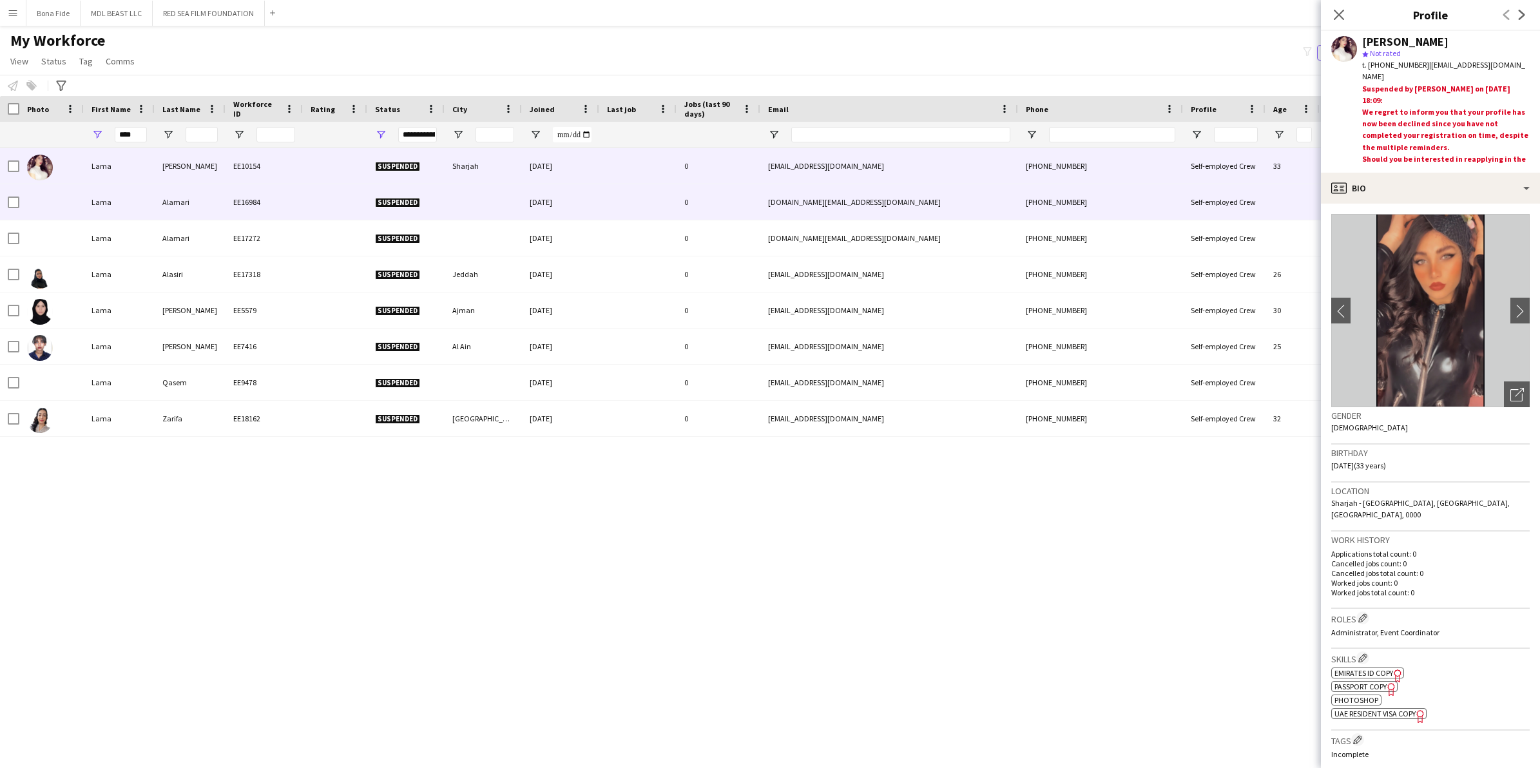
click at [146, 210] on div "Lama" at bounding box center [119, 201] width 71 height 35
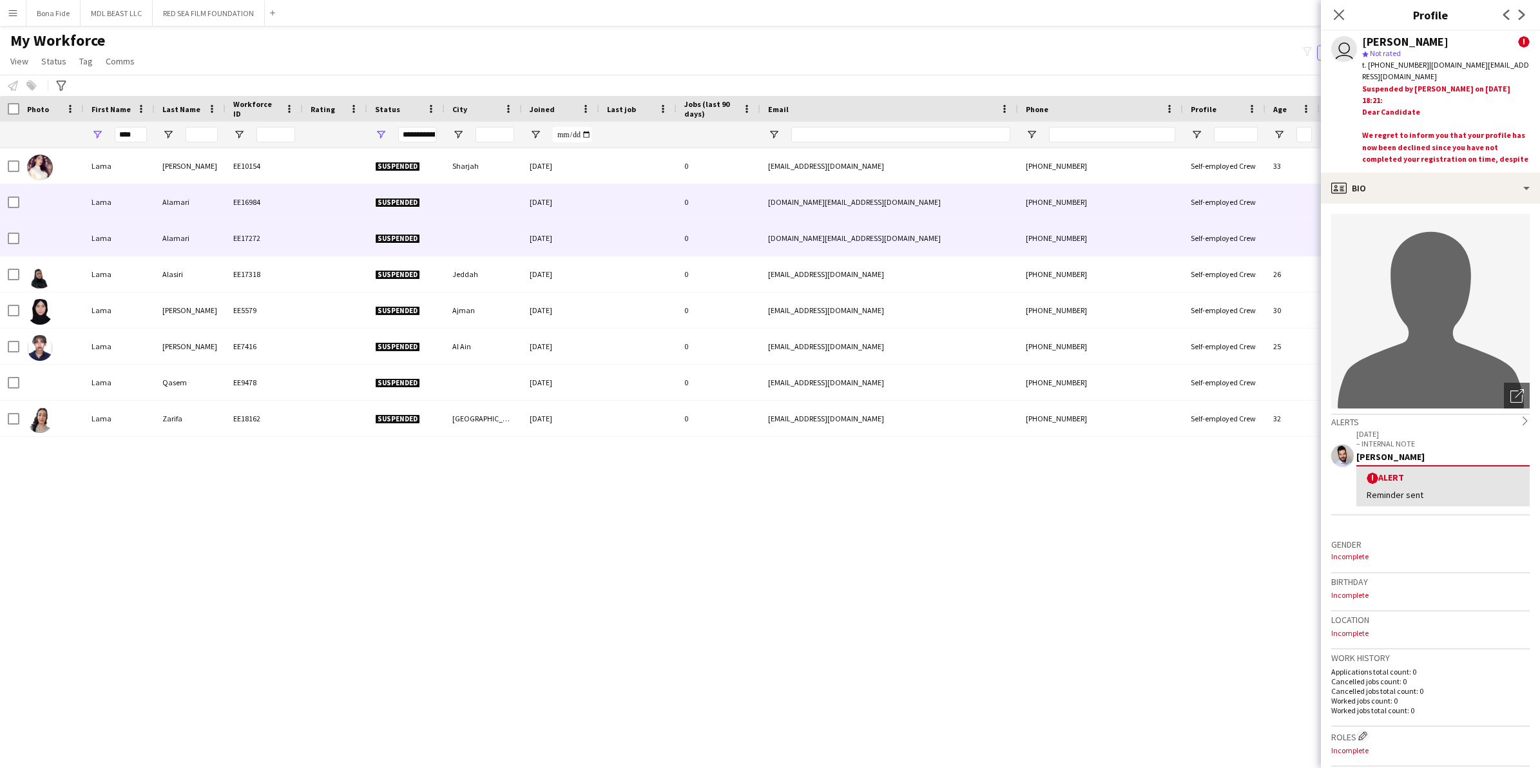
click at [146, 247] on div "Lama" at bounding box center [119, 237] width 71 height 35
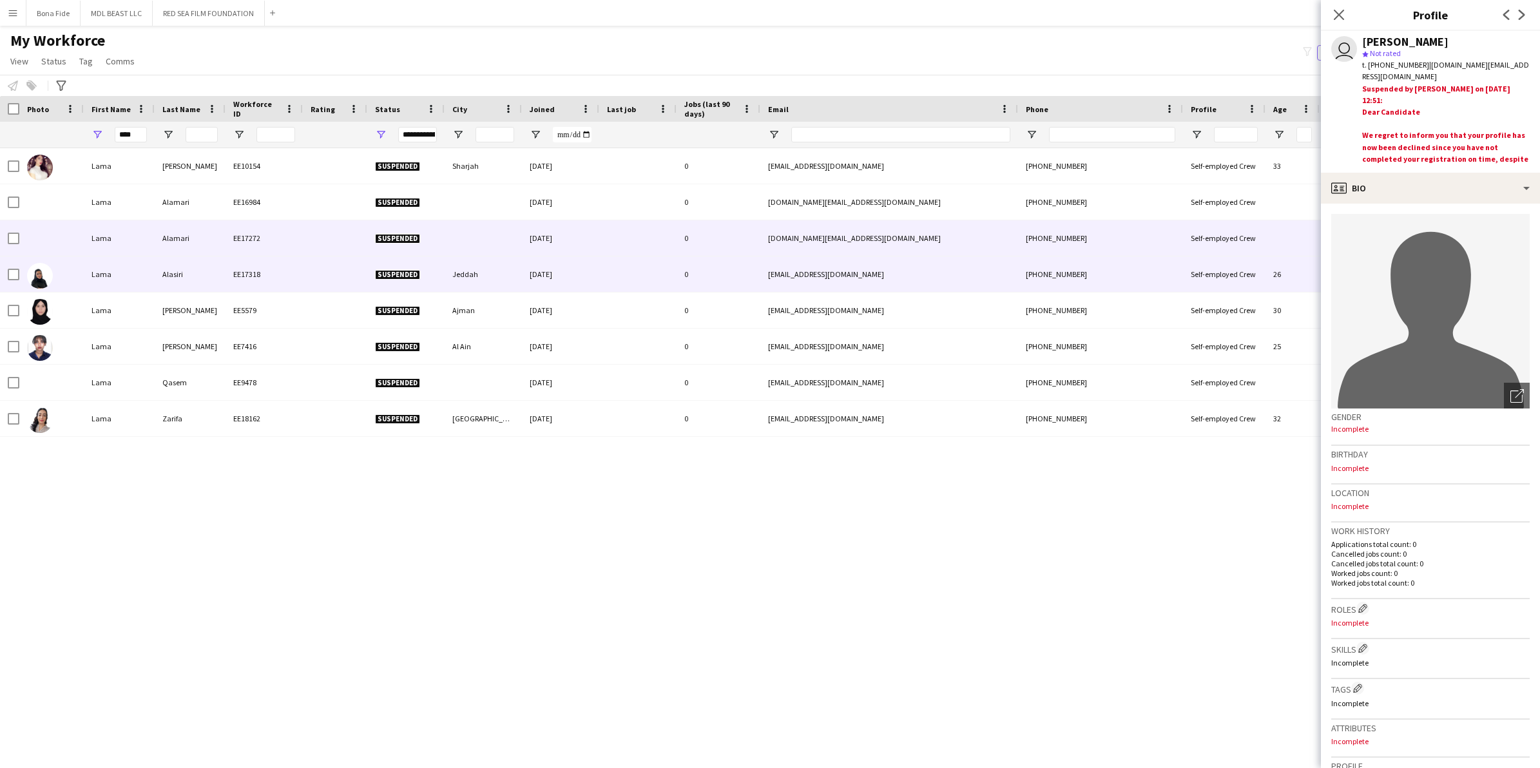
click at [147, 264] on div "Lama" at bounding box center [119, 273] width 71 height 35
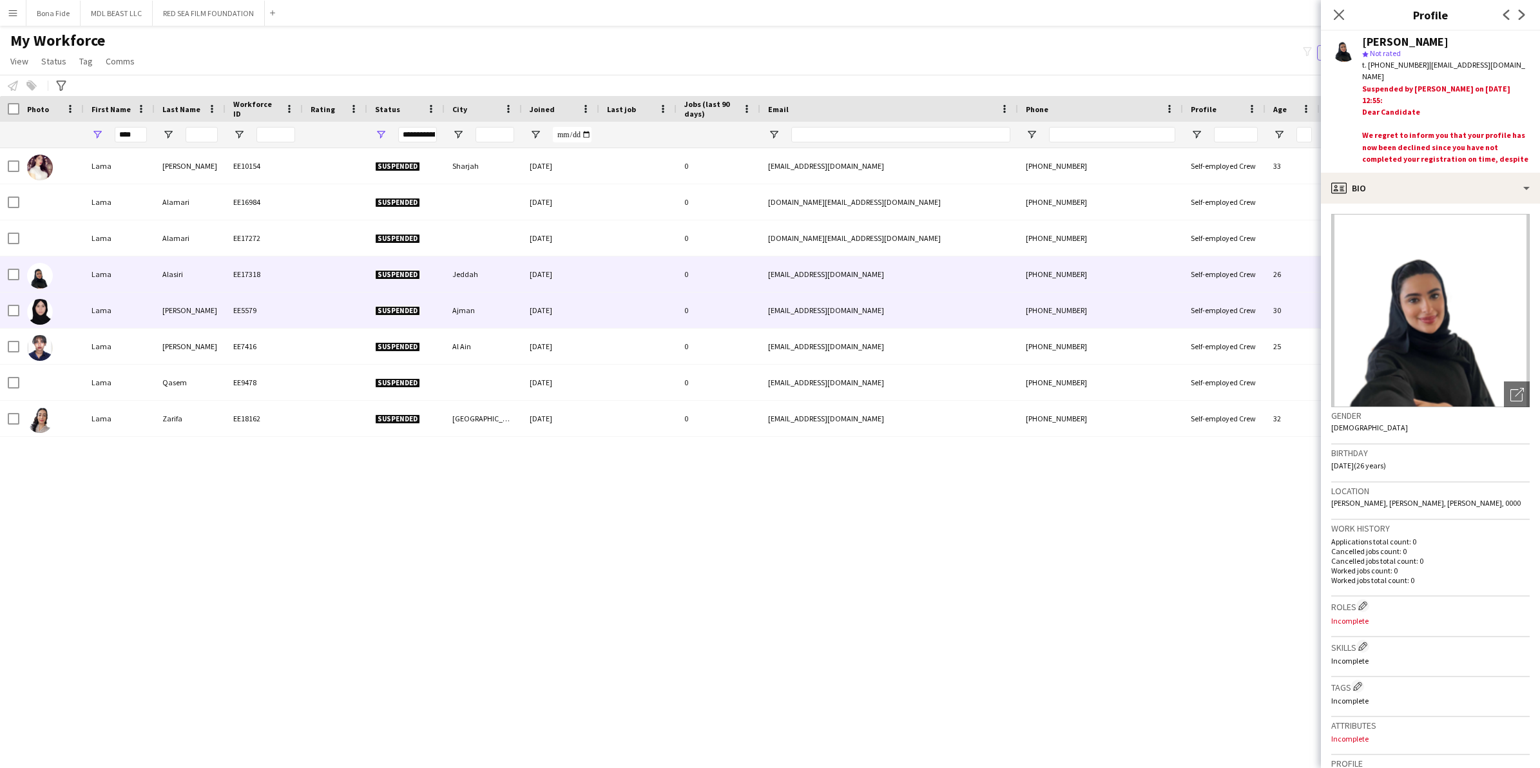
click at [139, 316] on div "Lama" at bounding box center [119, 310] width 71 height 35
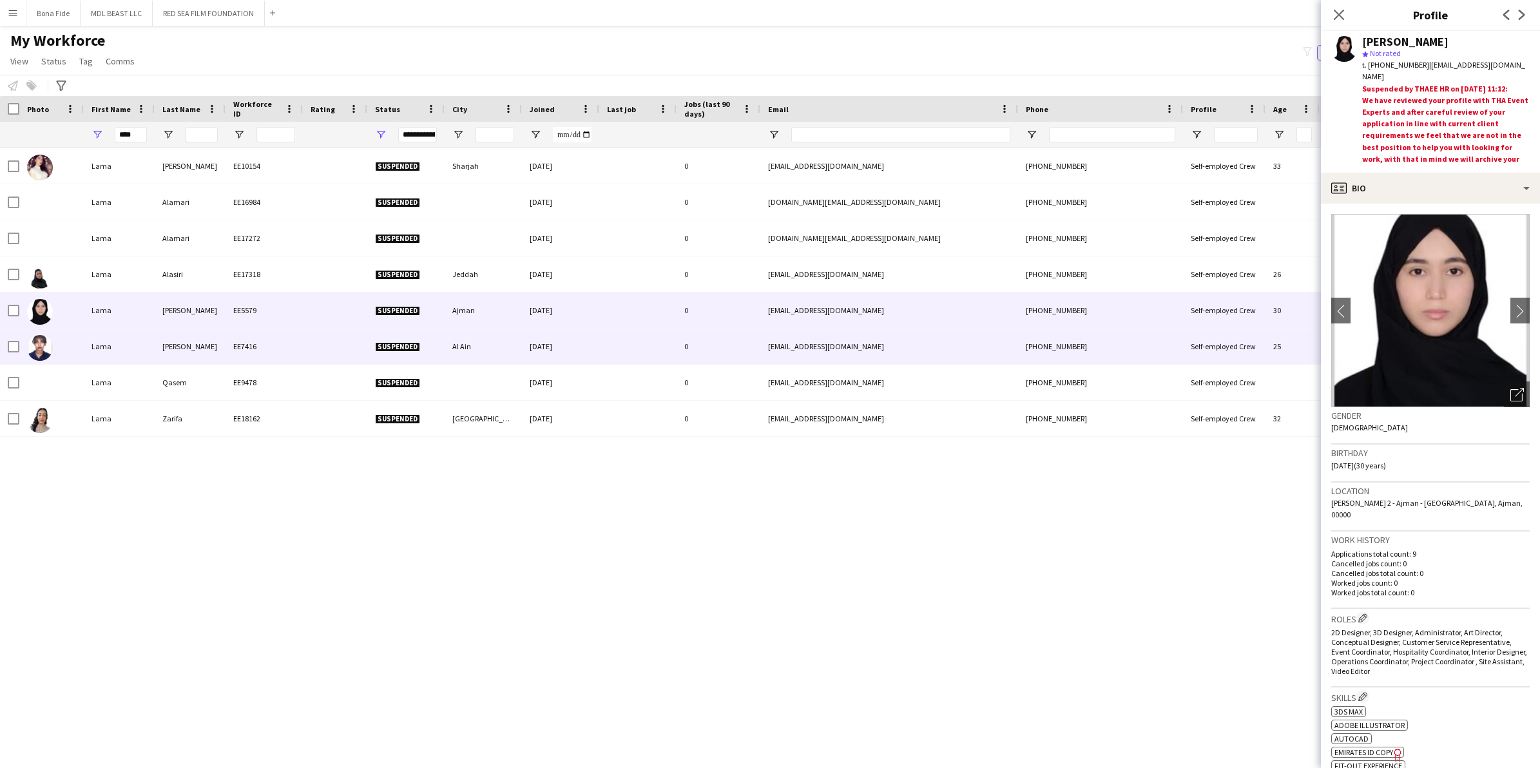
click at [140, 354] on div "Lama" at bounding box center [119, 346] width 71 height 35
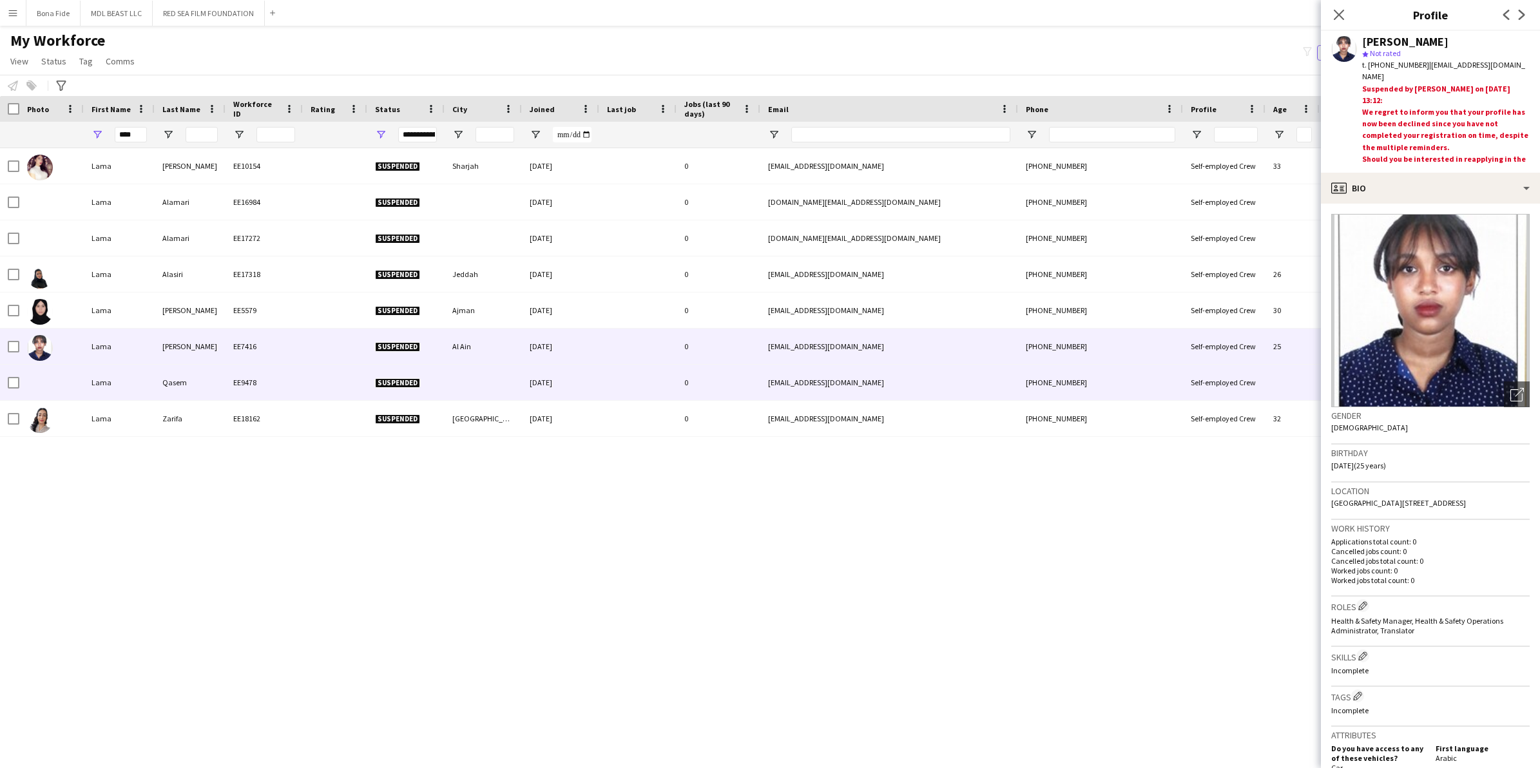
click at [149, 391] on div "Lama" at bounding box center [119, 382] width 71 height 35
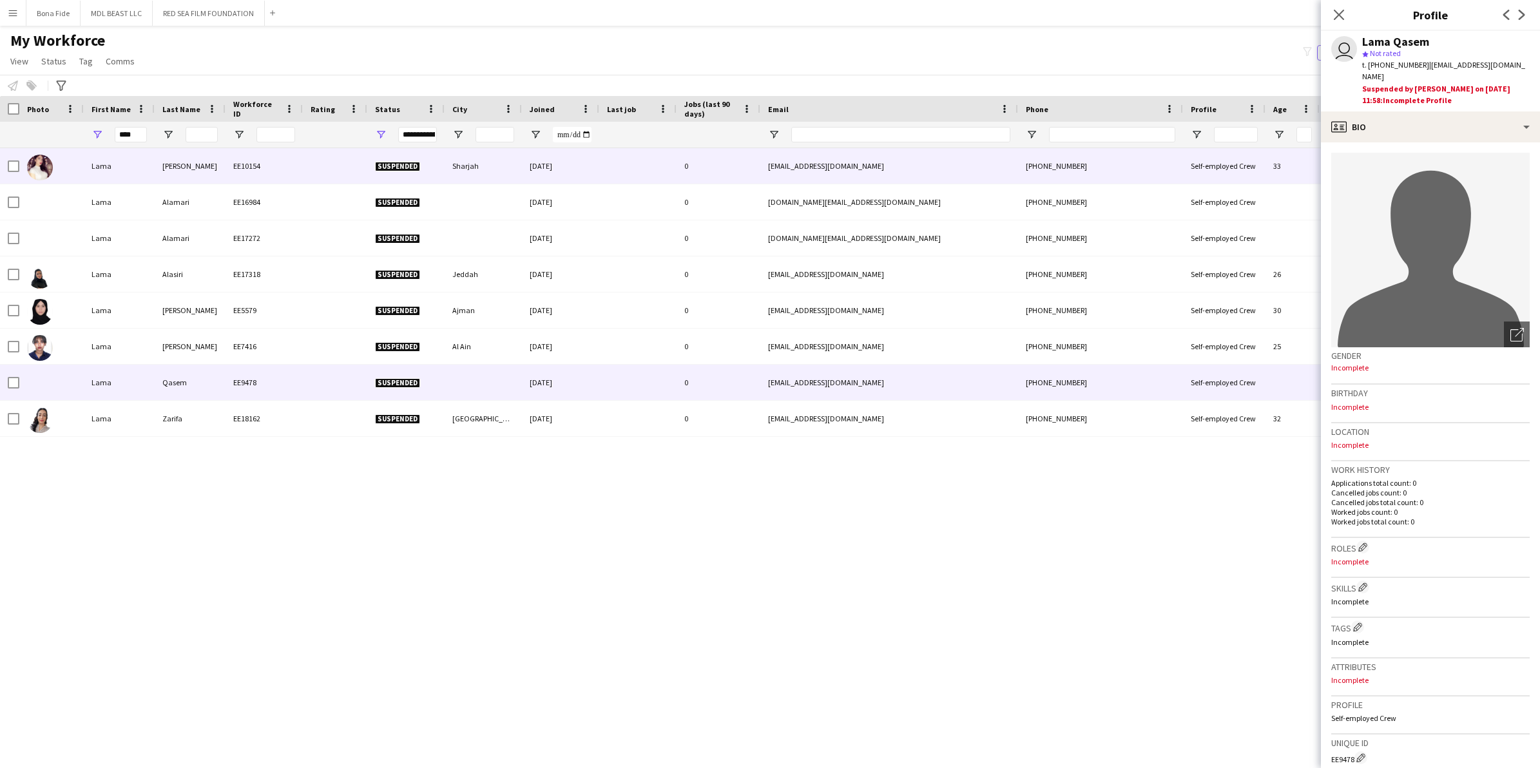
click at [166, 176] on div "[PERSON_NAME]" at bounding box center [190, 165] width 71 height 35
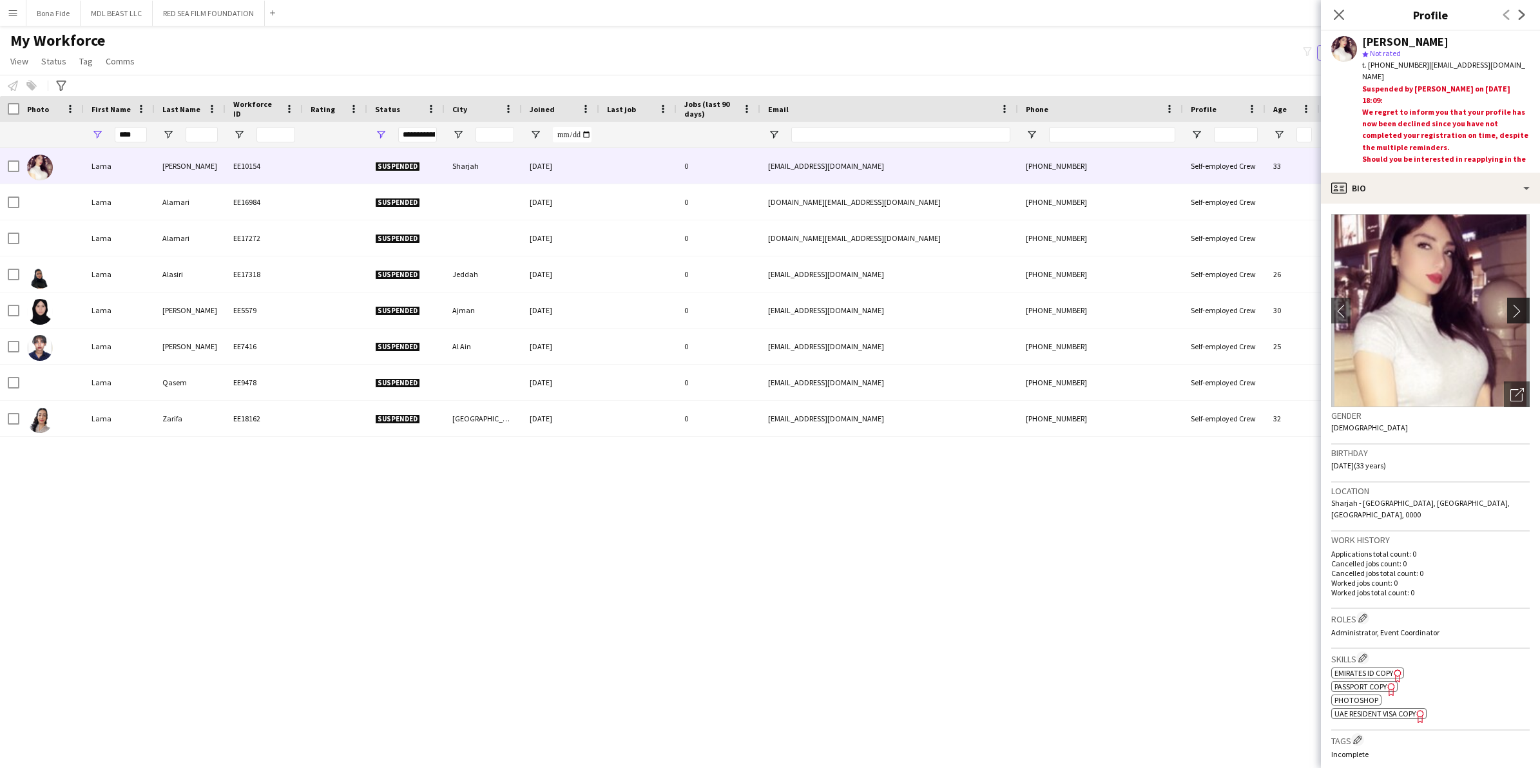
click at [1012, 305] on app-icon "chevron-right" at bounding box center [1520, 311] width 20 height 14
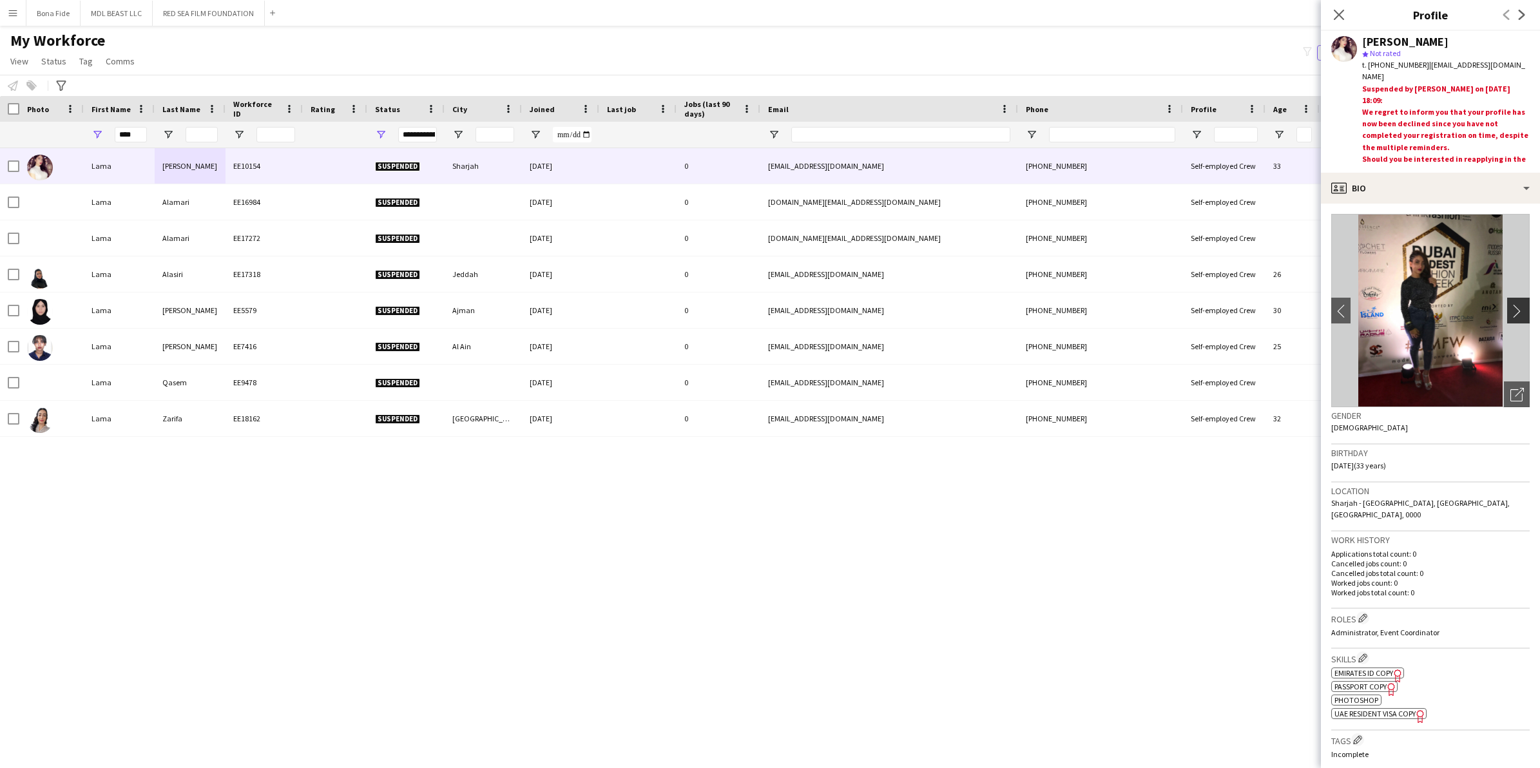
click at [1012, 304] on app-icon "chevron-right" at bounding box center [1520, 311] width 20 height 14
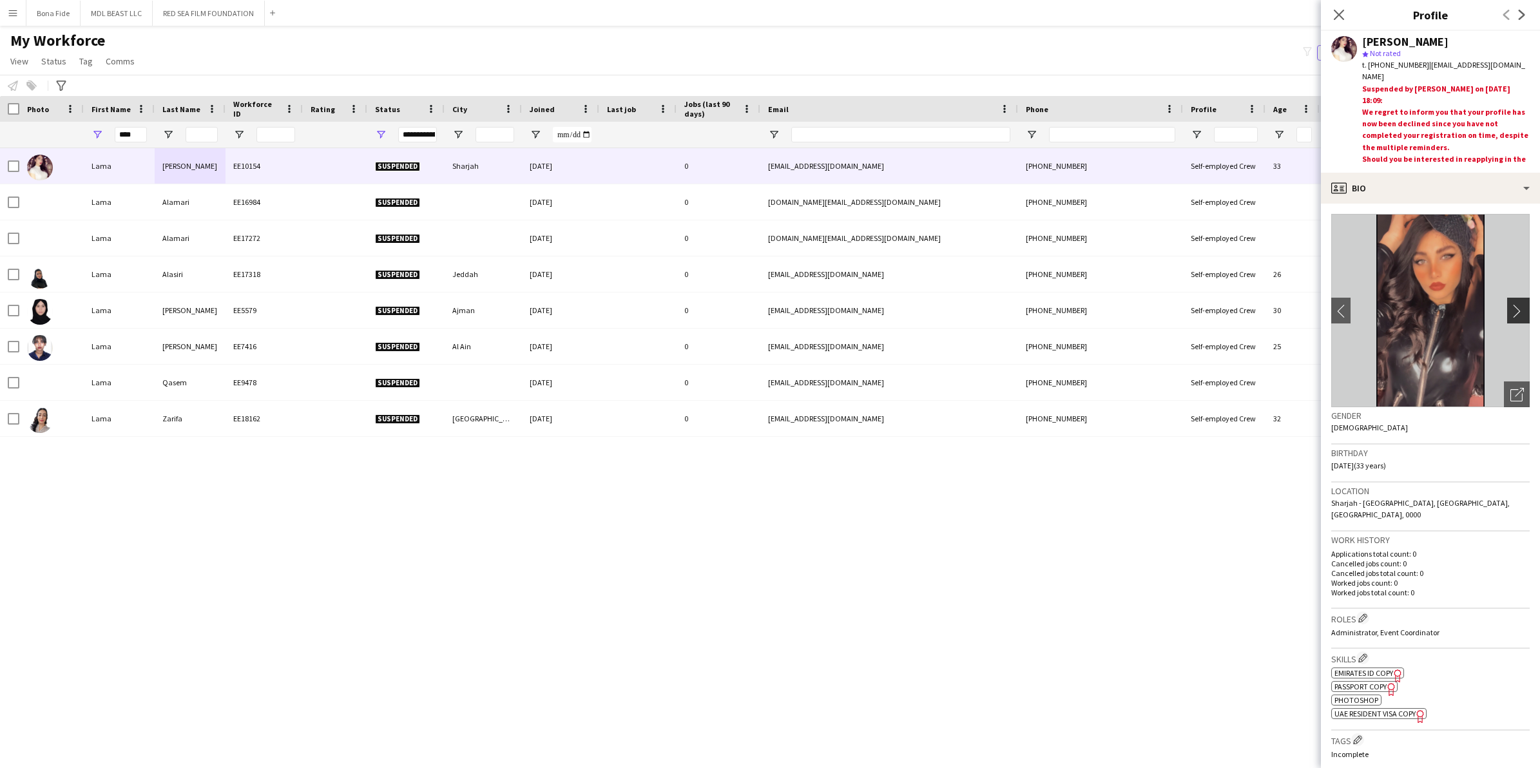
click at [1012, 308] on app-icon "chevron-right" at bounding box center [1520, 311] width 20 height 14
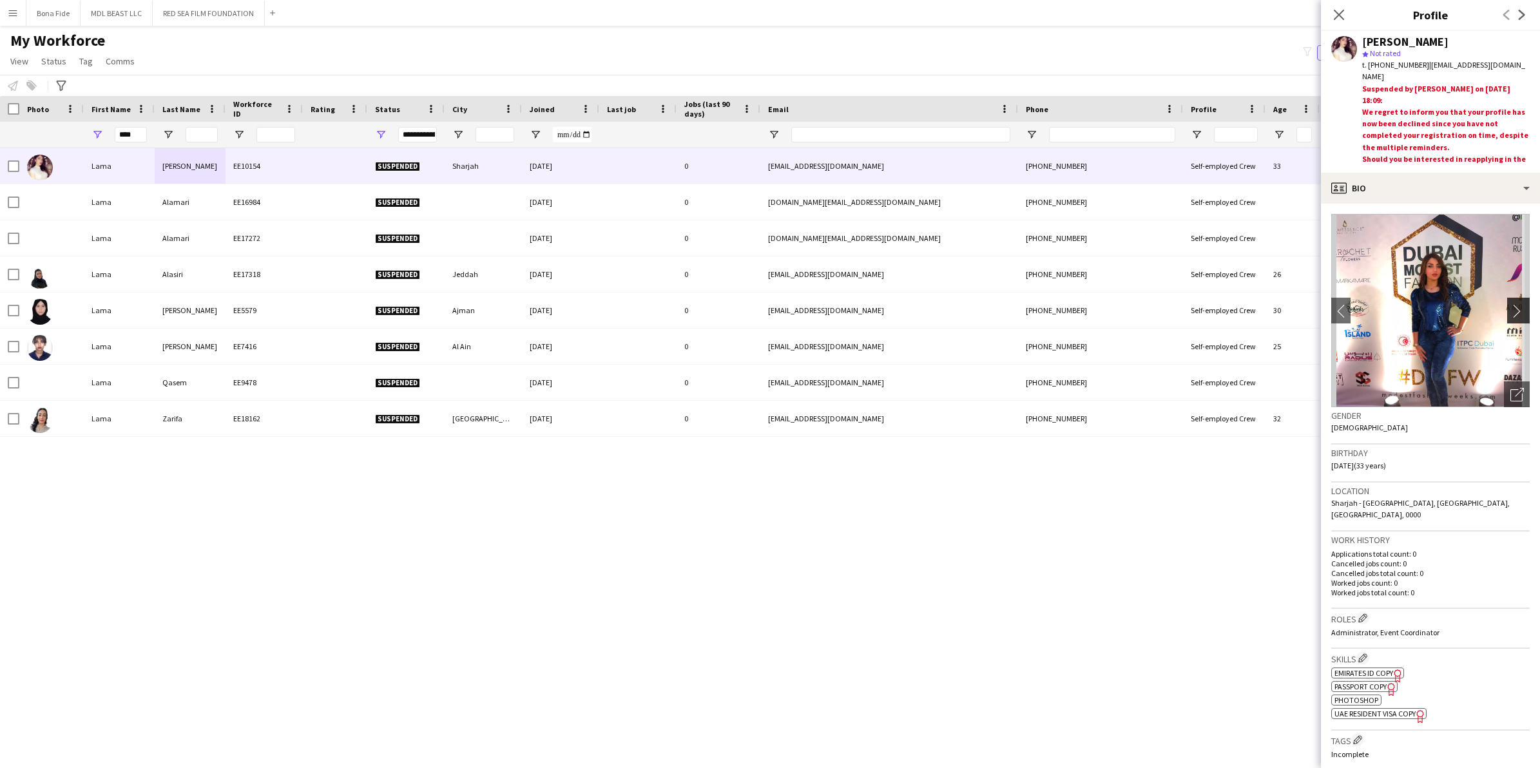
click at [1012, 307] on app-icon "chevron-right" at bounding box center [1520, 311] width 20 height 14
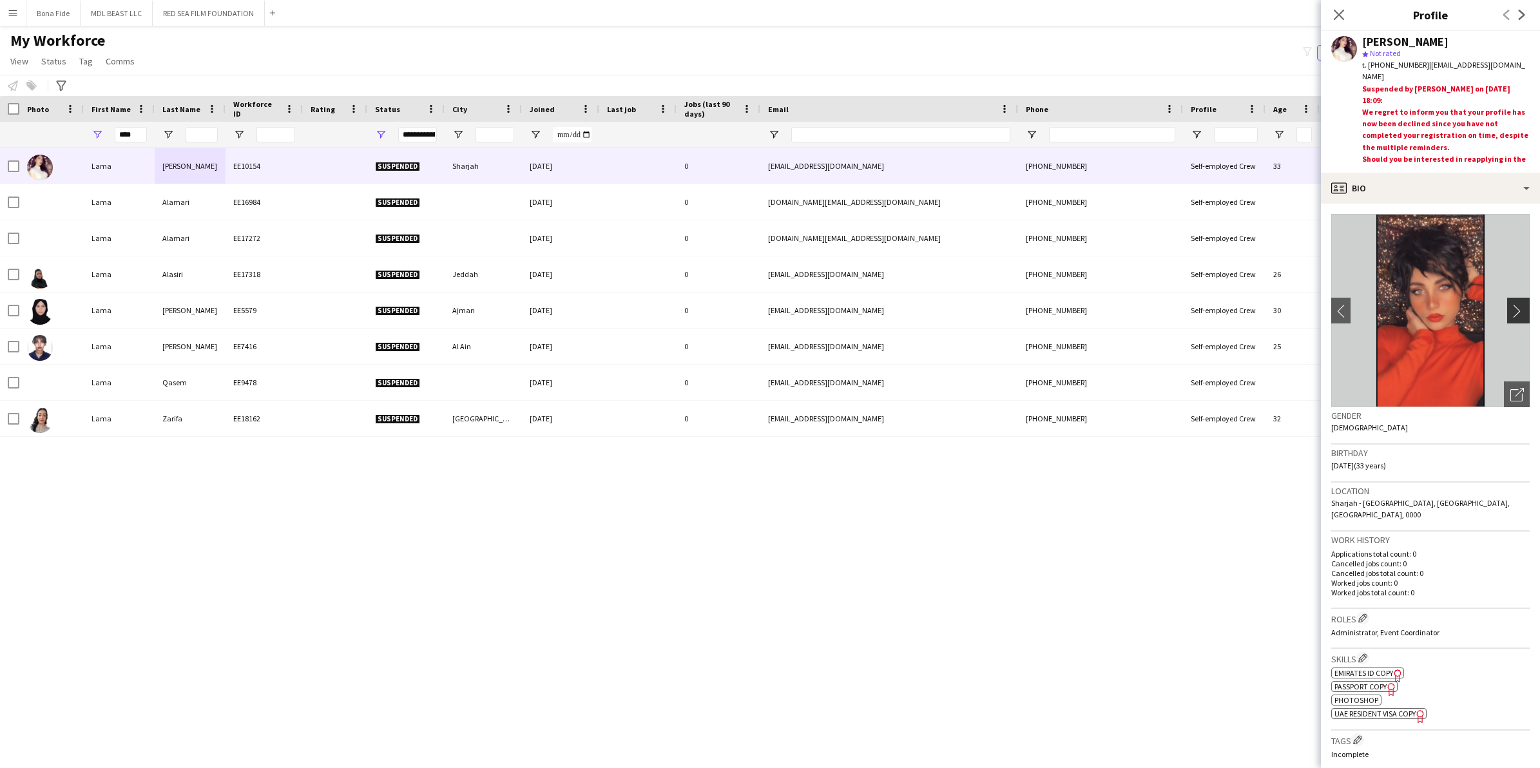
click at [1012, 307] on app-icon "chevron-right" at bounding box center [1520, 311] width 20 height 14
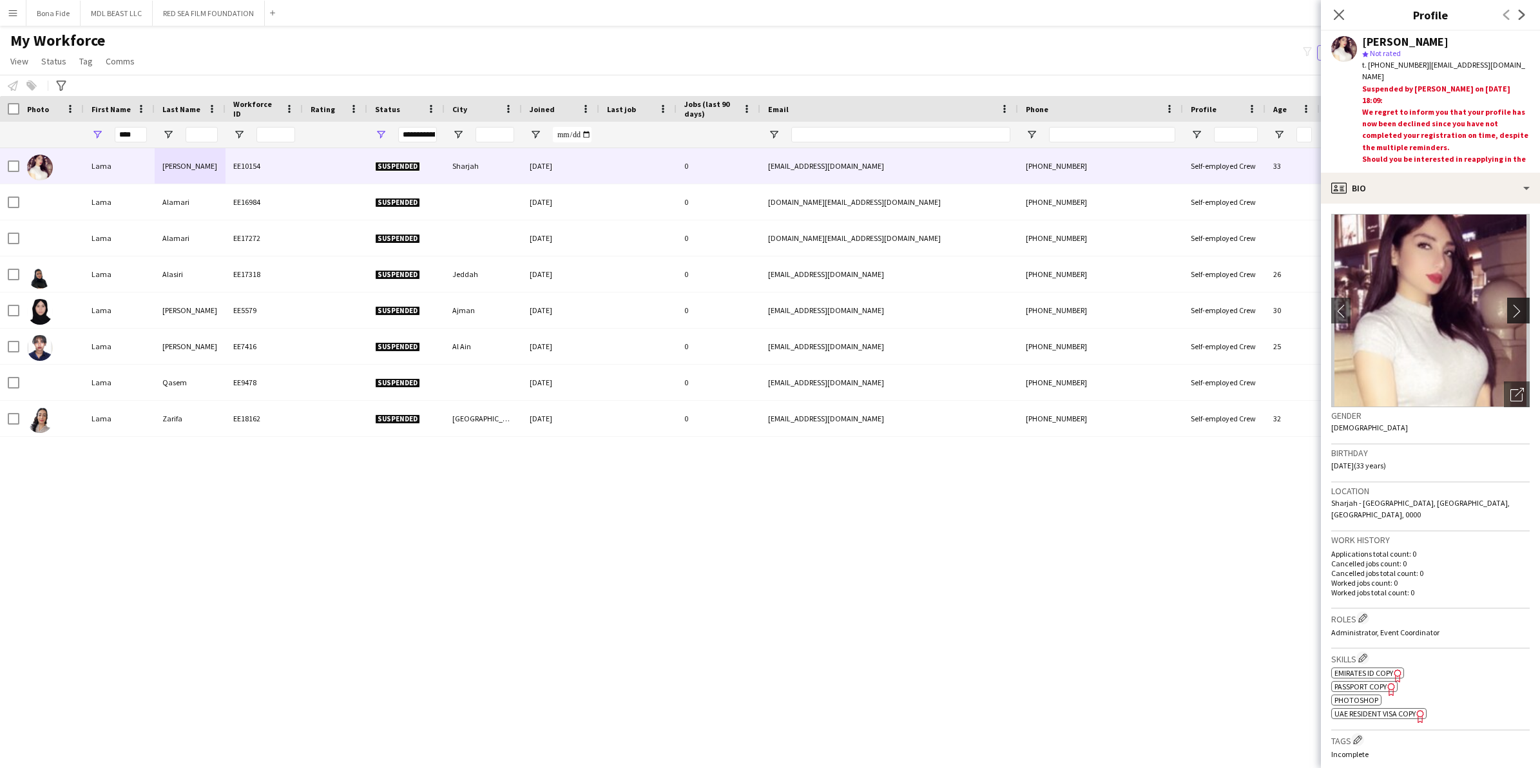
click at [1012, 307] on app-icon "chevron-right" at bounding box center [1520, 311] width 20 height 14
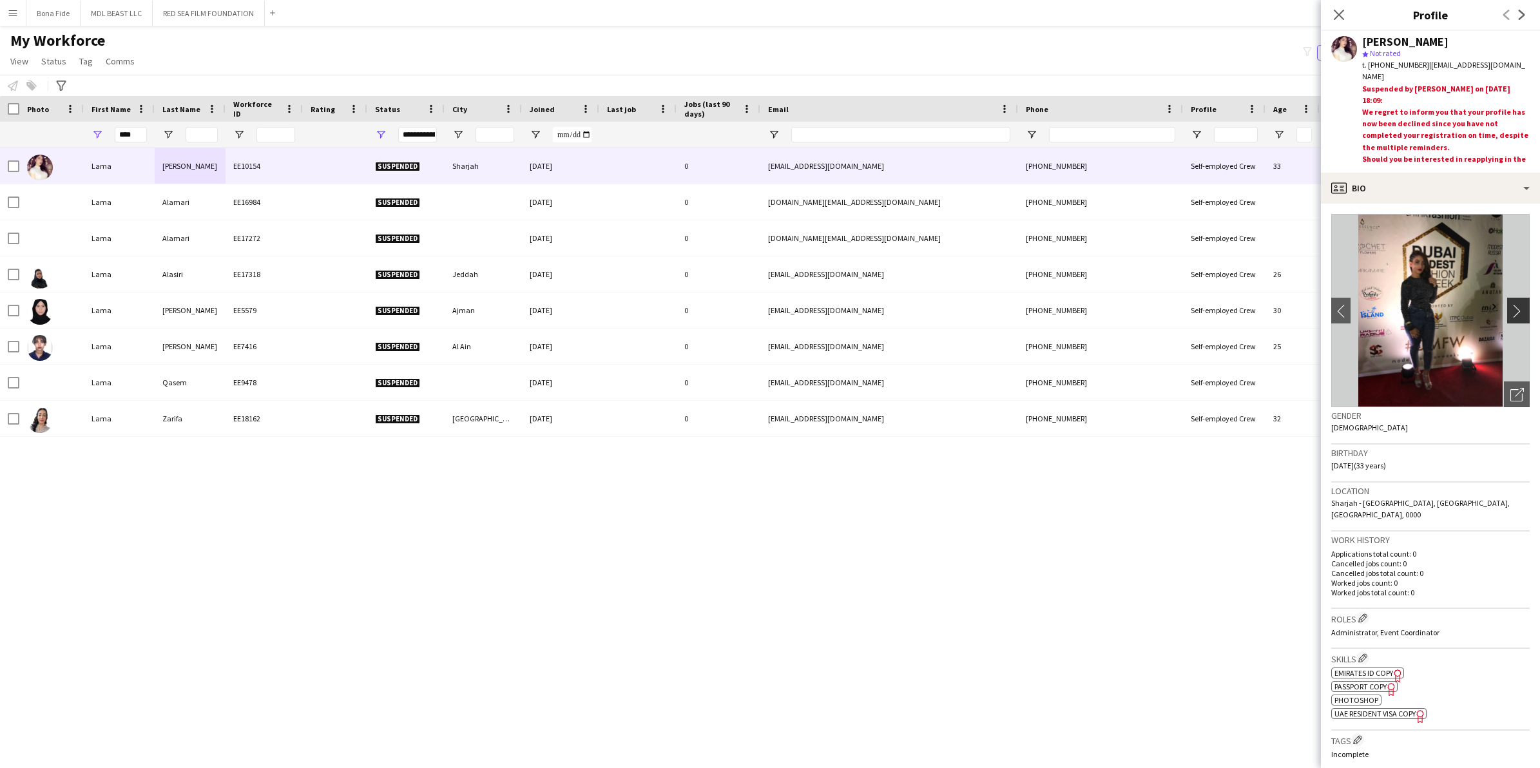
click at [1012, 308] on app-icon "chevron-right" at bounding box center [1520, 311] width 20 height 14
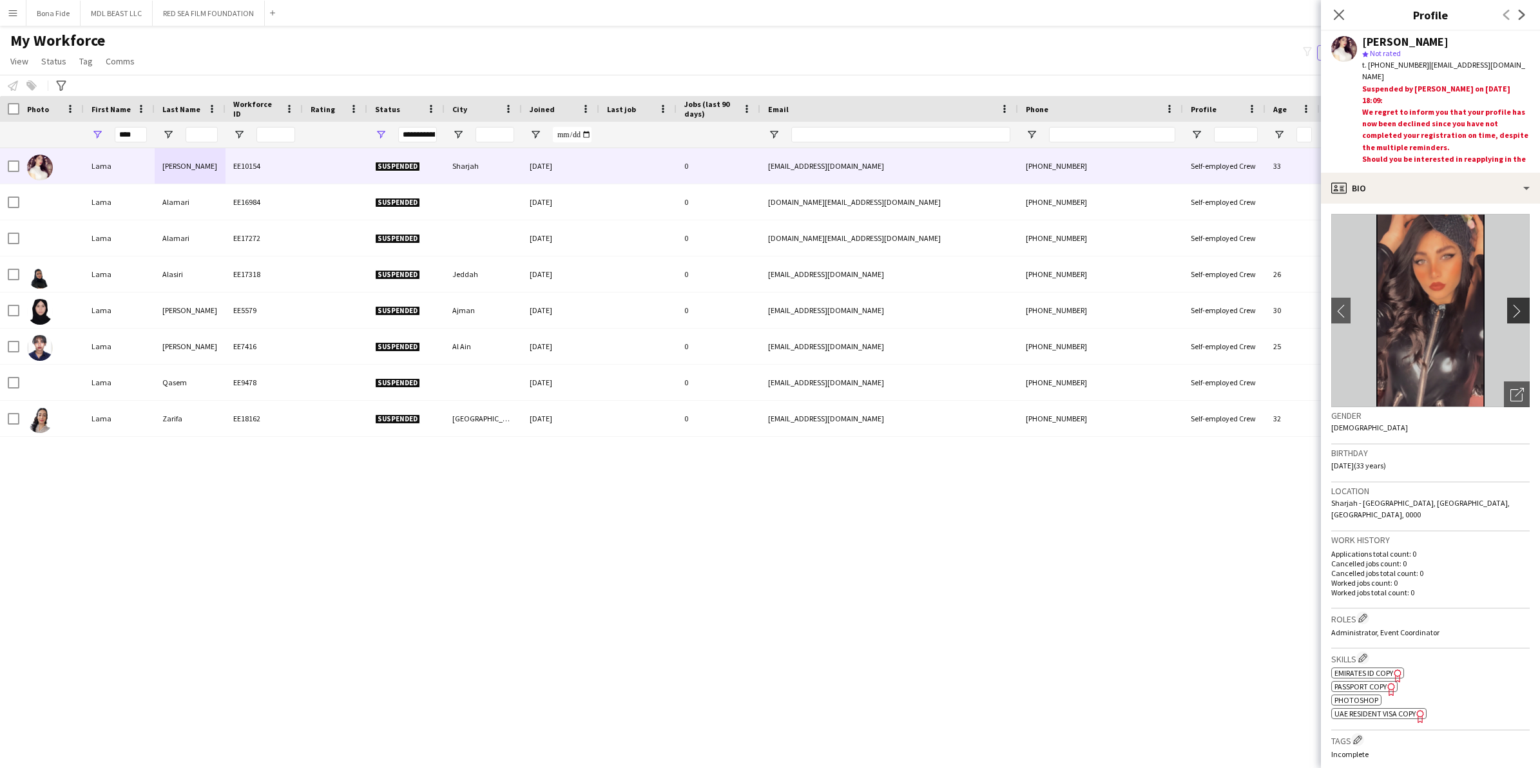
click at [1012, 308] on app-icon "chevron-right" at bounding box center [1520, 311] width 20 height 14
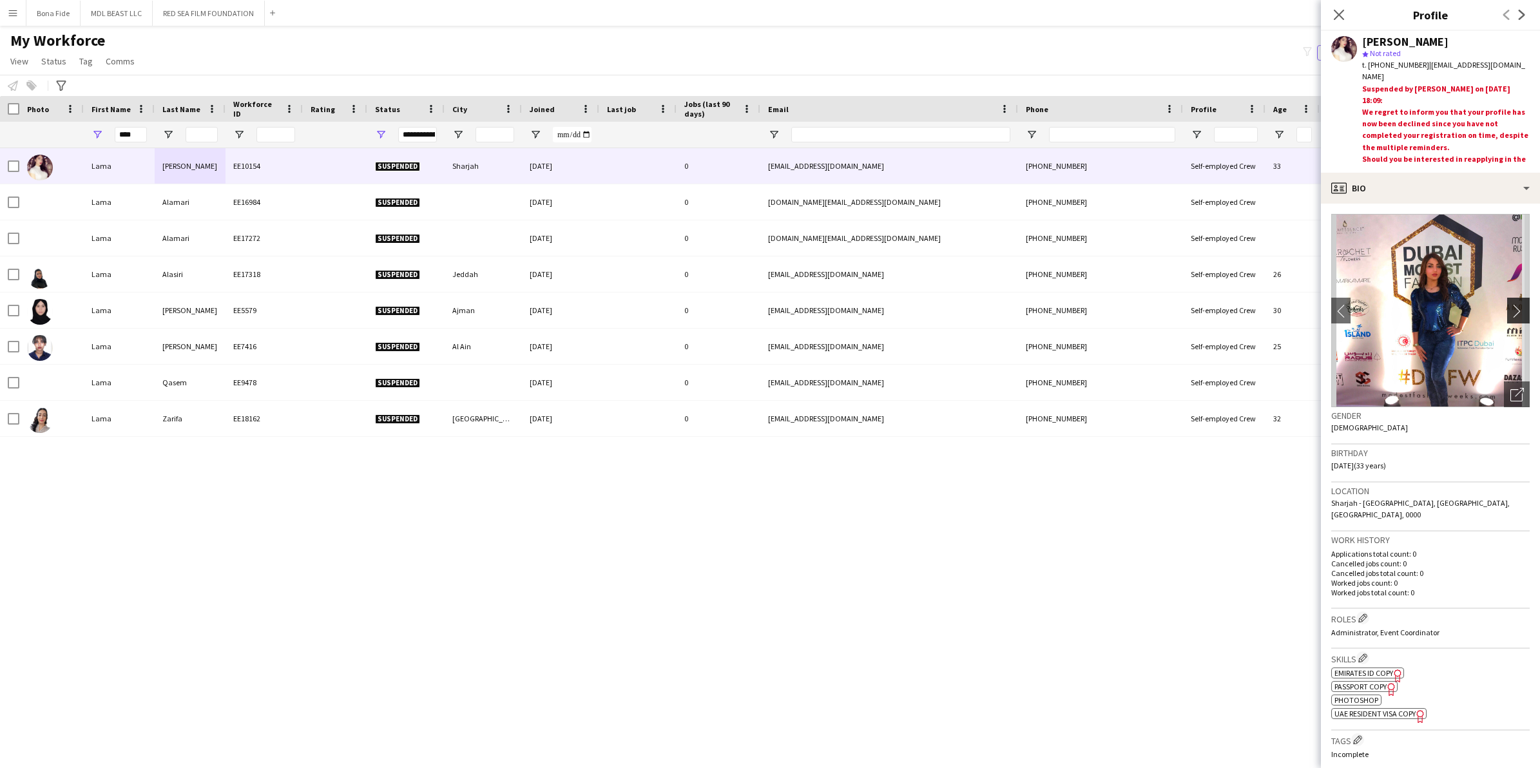
click at [1012, 308] on app-icon "chevron-right" at bounding box center [1520, 311] width 20 height 14
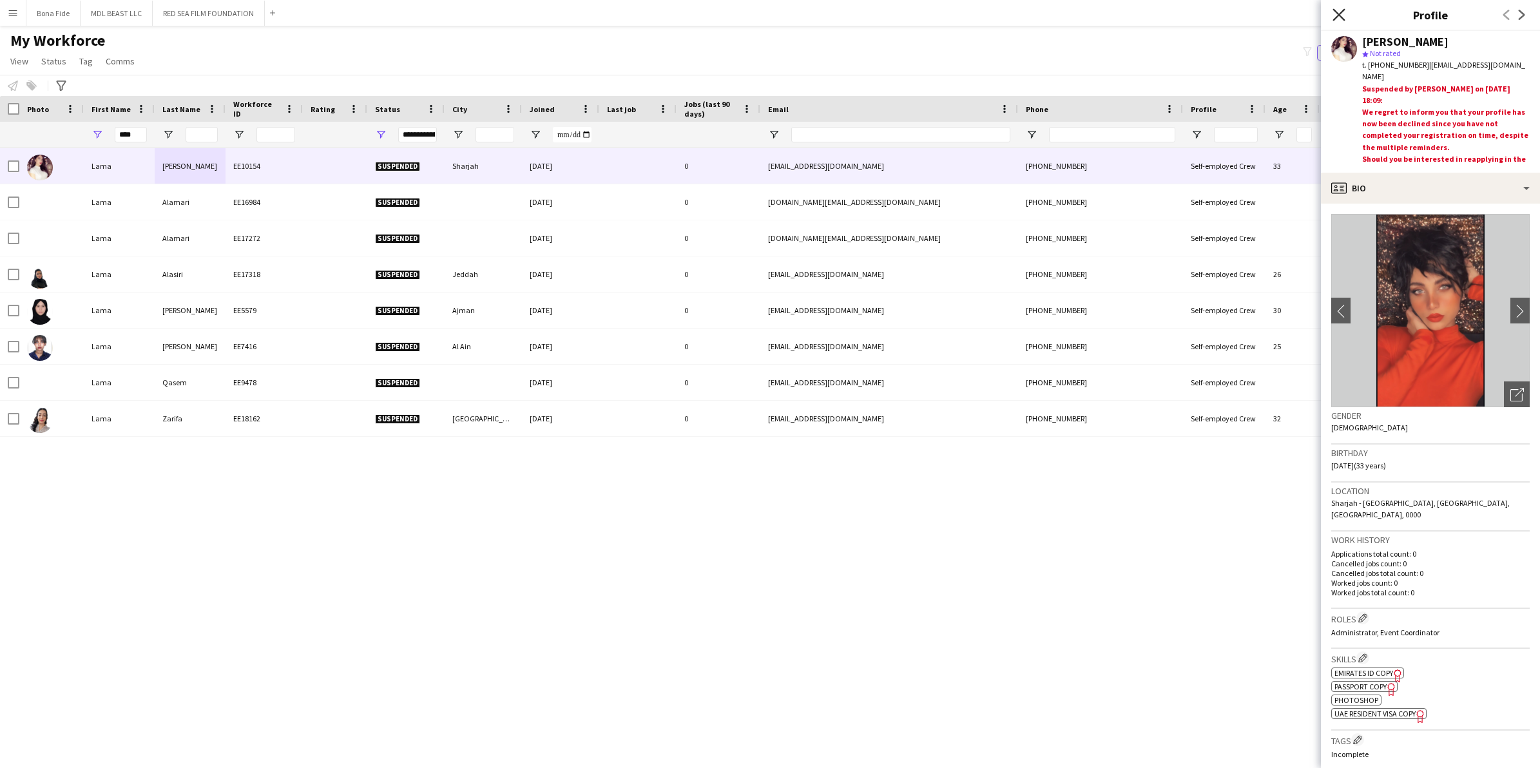
click at [1012, 11] on icon "Close pop-in" at bounding box center [1338, 14] width 12 height 12
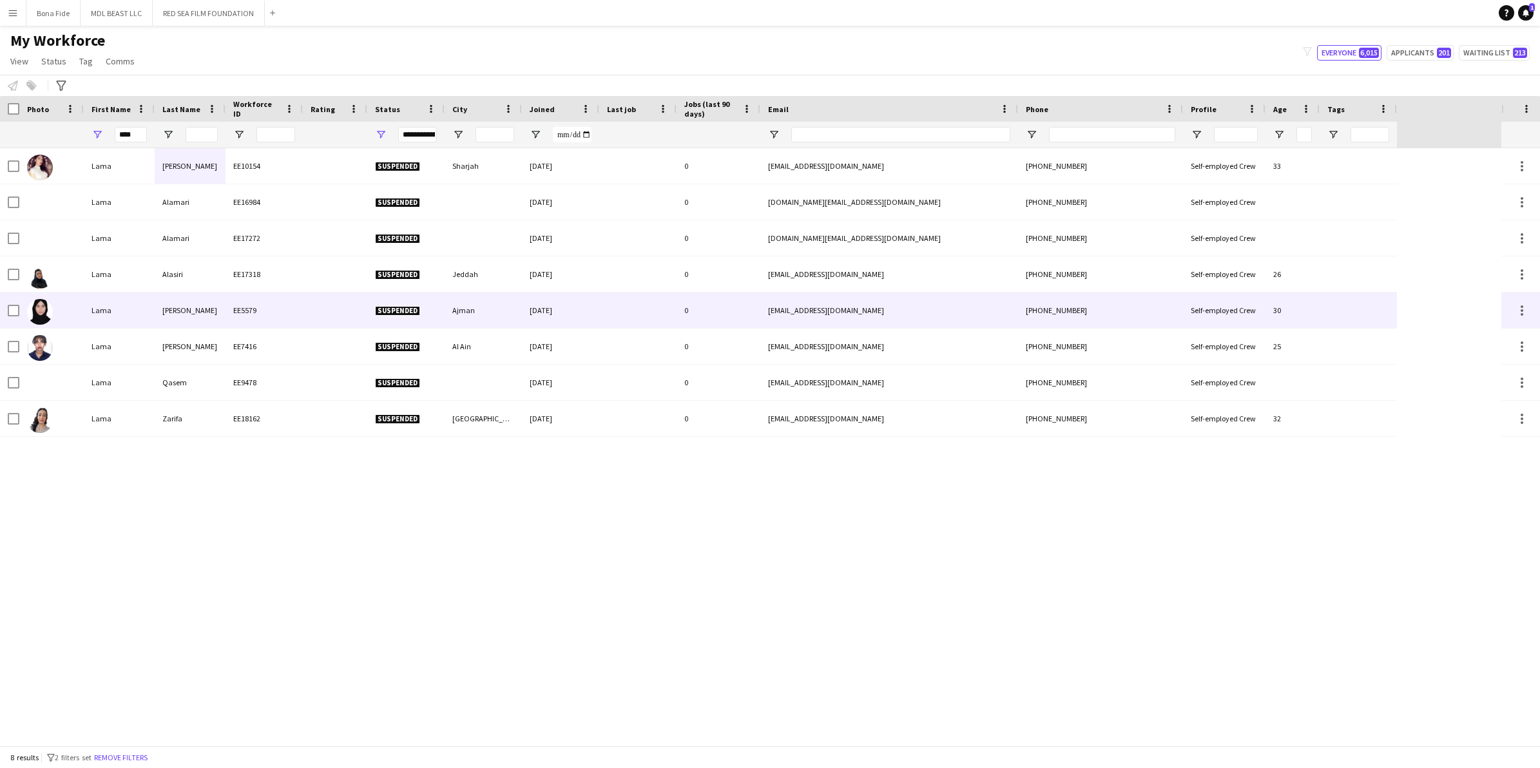
click at [964, 323] on div "[EMAIL_ADDRESS][DOMAIN_NAME]" at bounding box center [889, 310] width 258 height 35
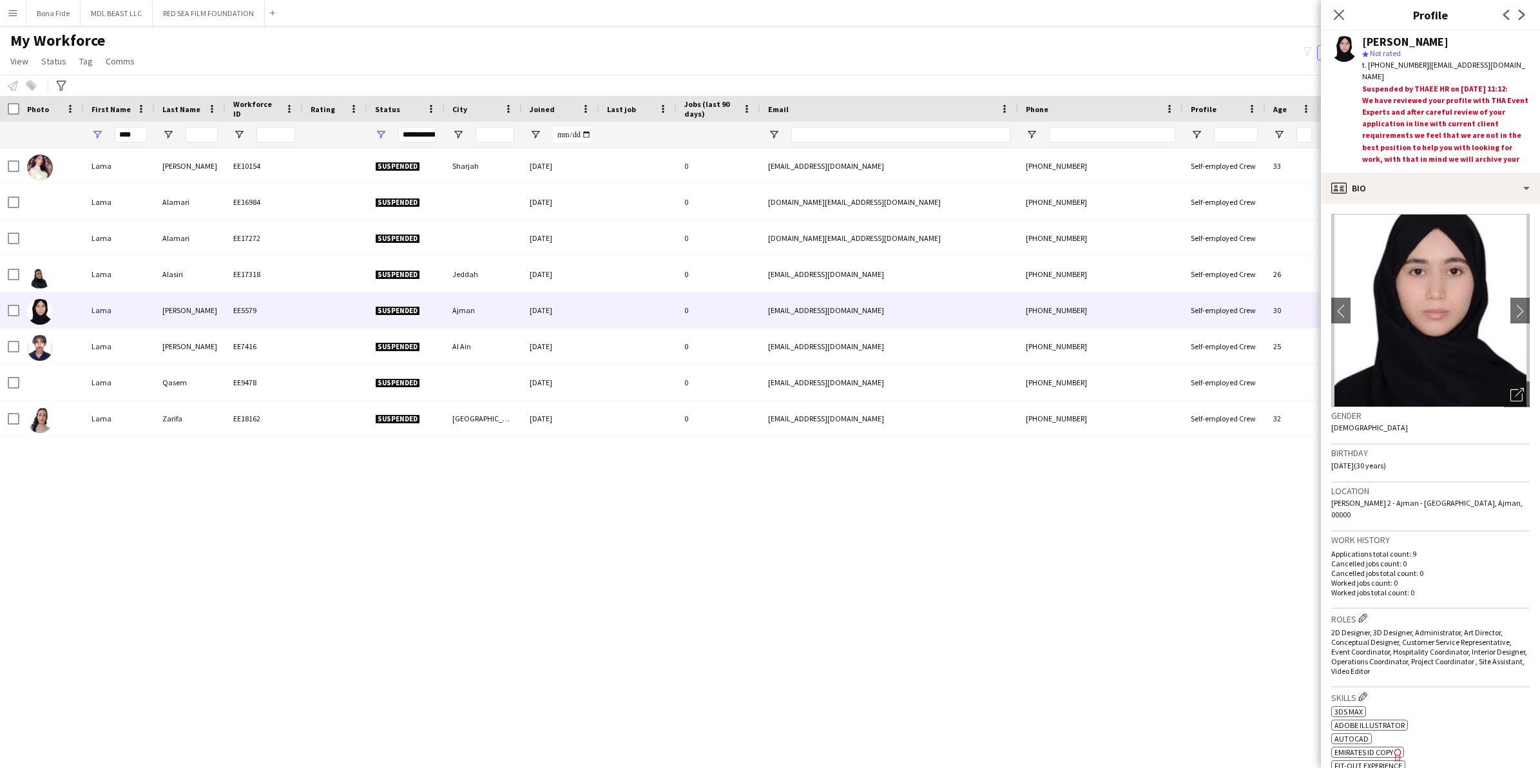
click at [421, 132] on div "**********" at bounding box center [417, 134] width 39 height 15
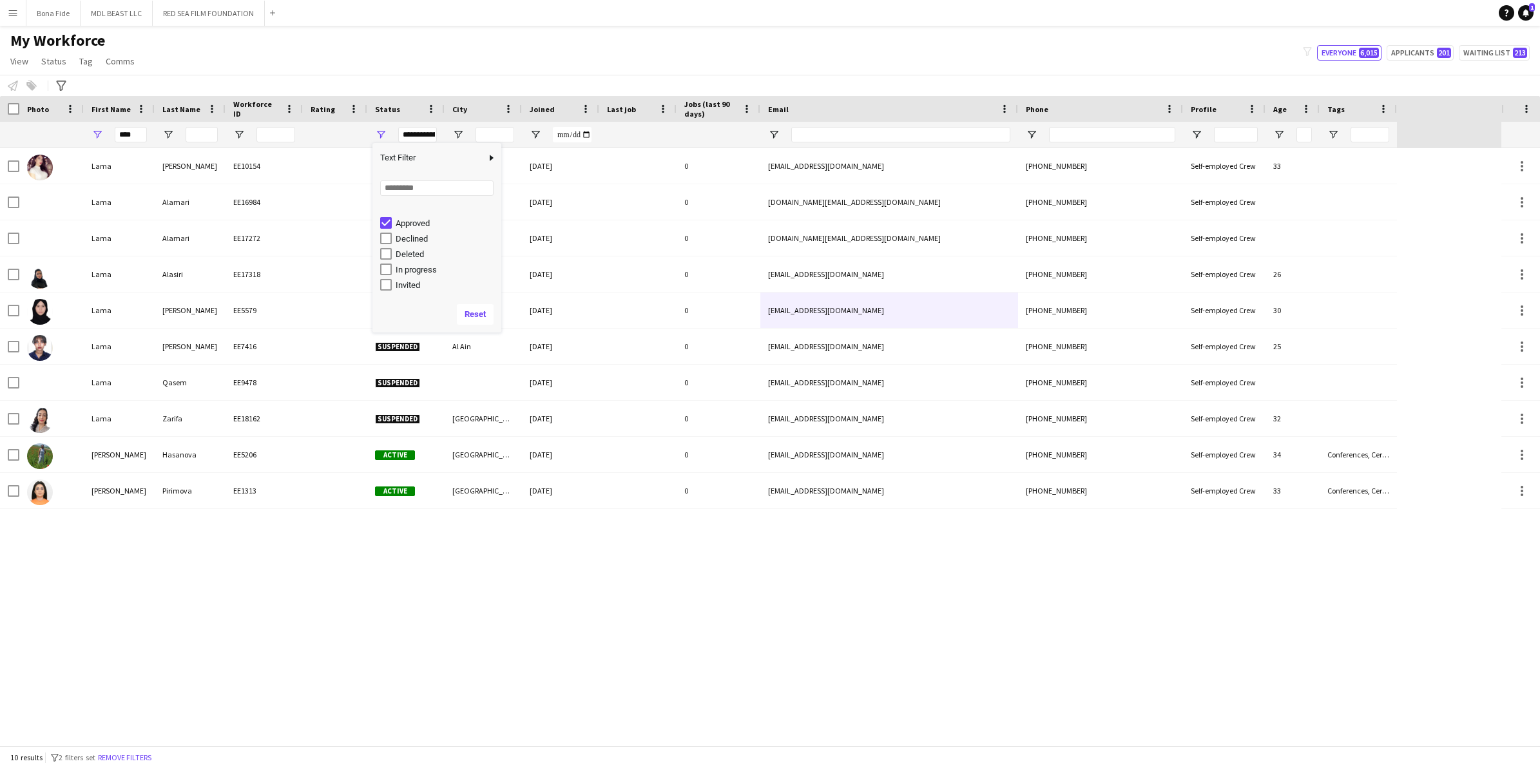
scroll to position [81, 0]
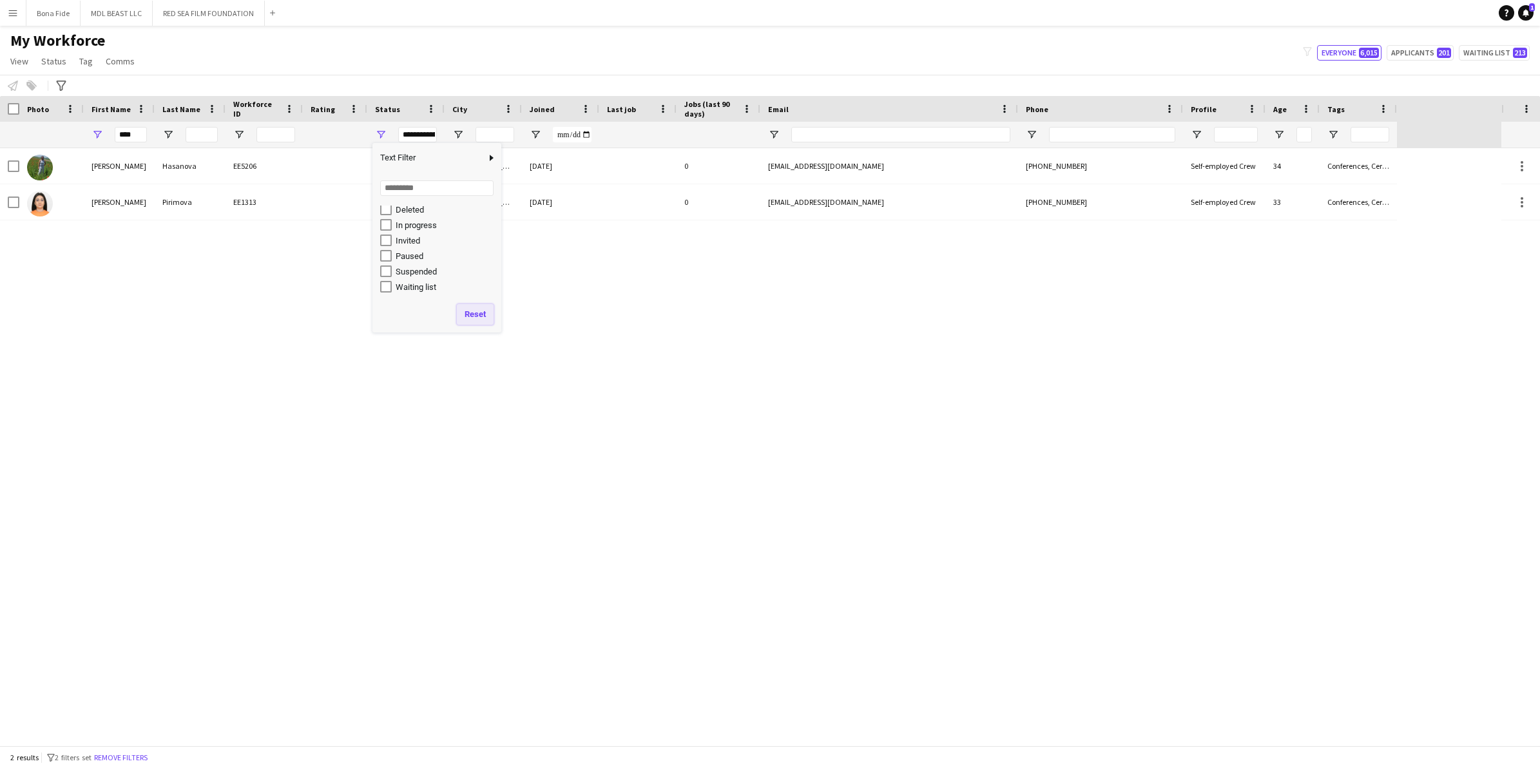
click at [471, 313] on button "Reset" at bounding box center [475, 314] width 37 height 21
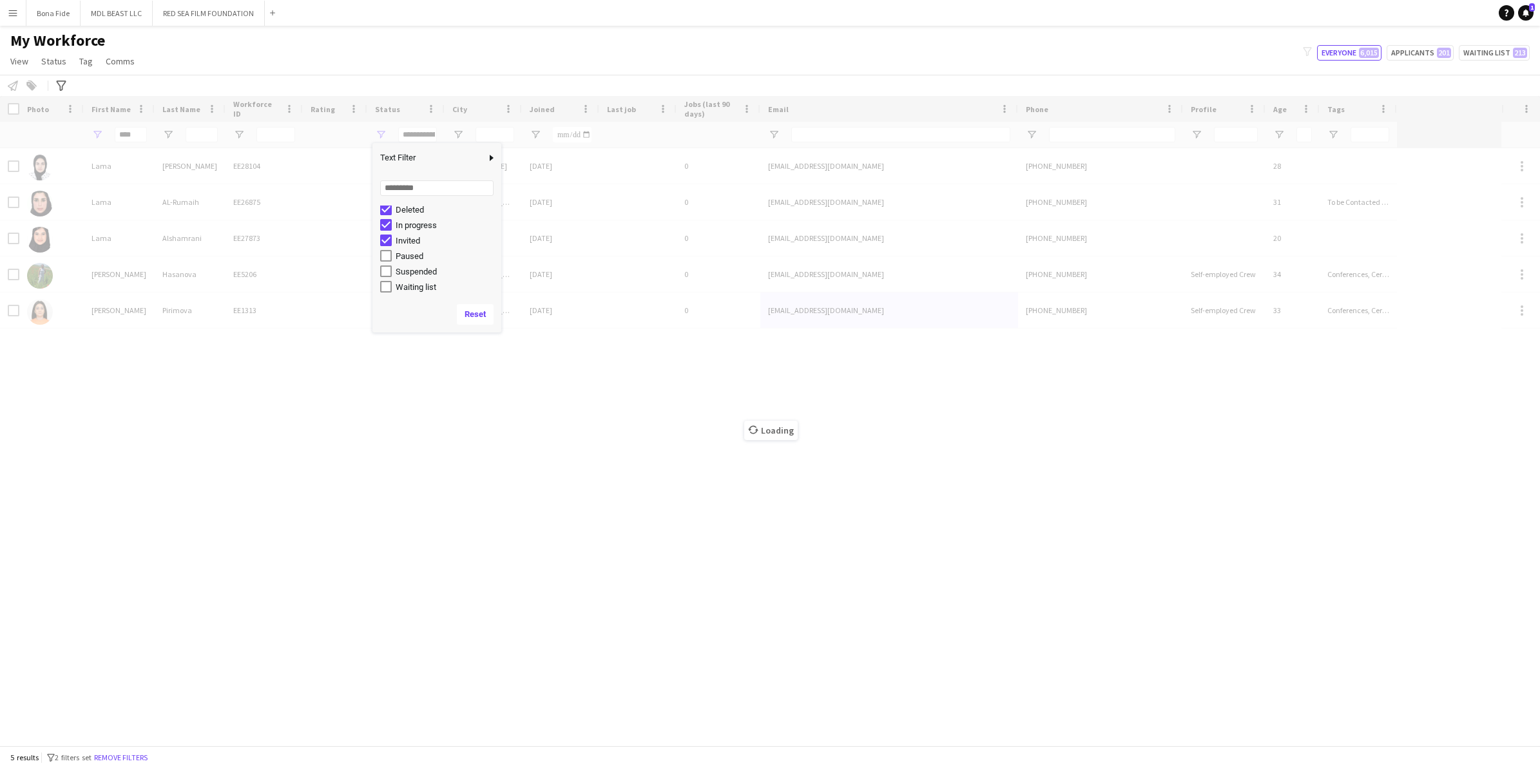
scroll to position [0, 0]
click at [465, 401] on div "Loading" at bounding box center [770, 420] width 1540 height 649
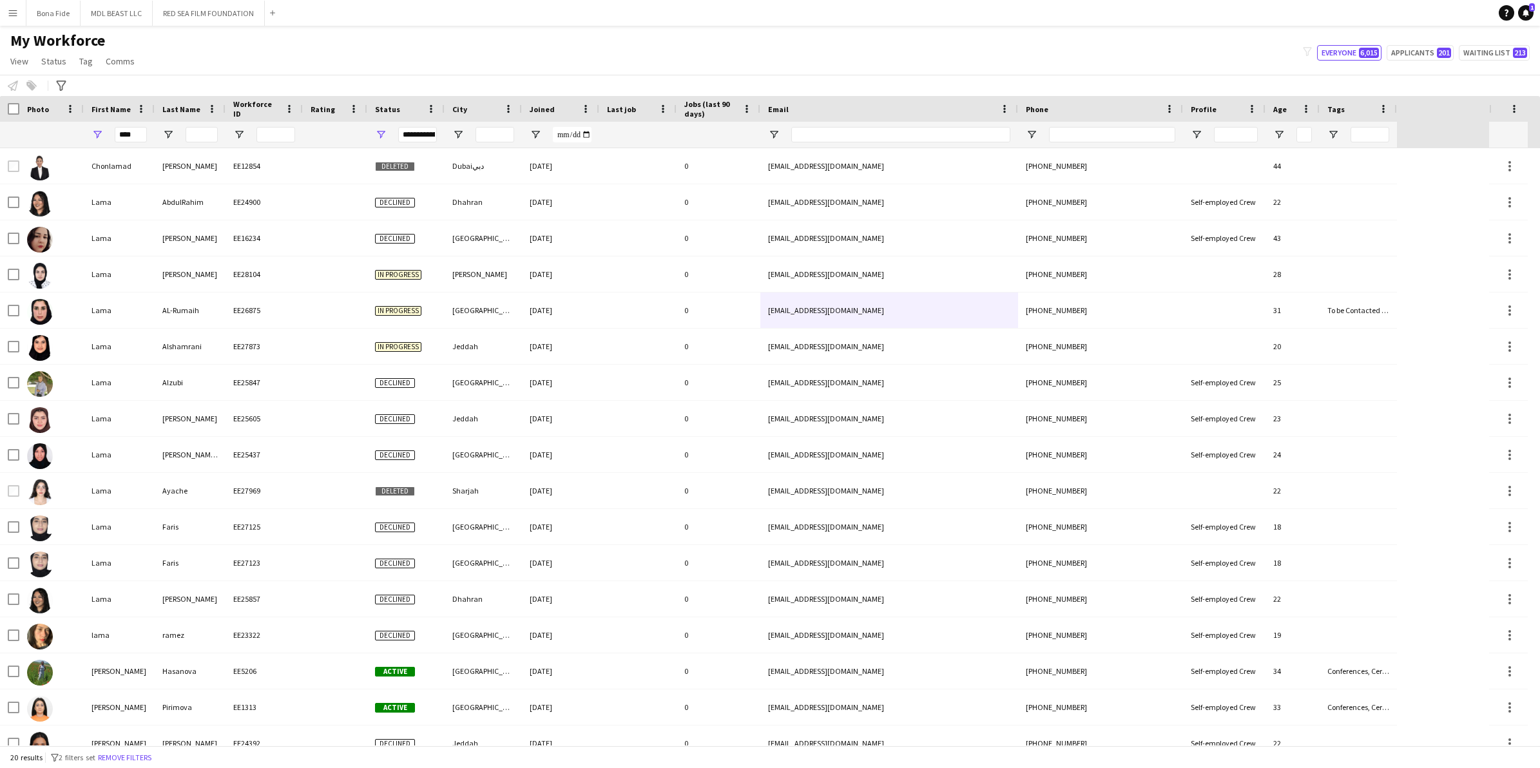
click at [427, 134] on div "**********" at bounding box center [417, 134] width 39 height 15
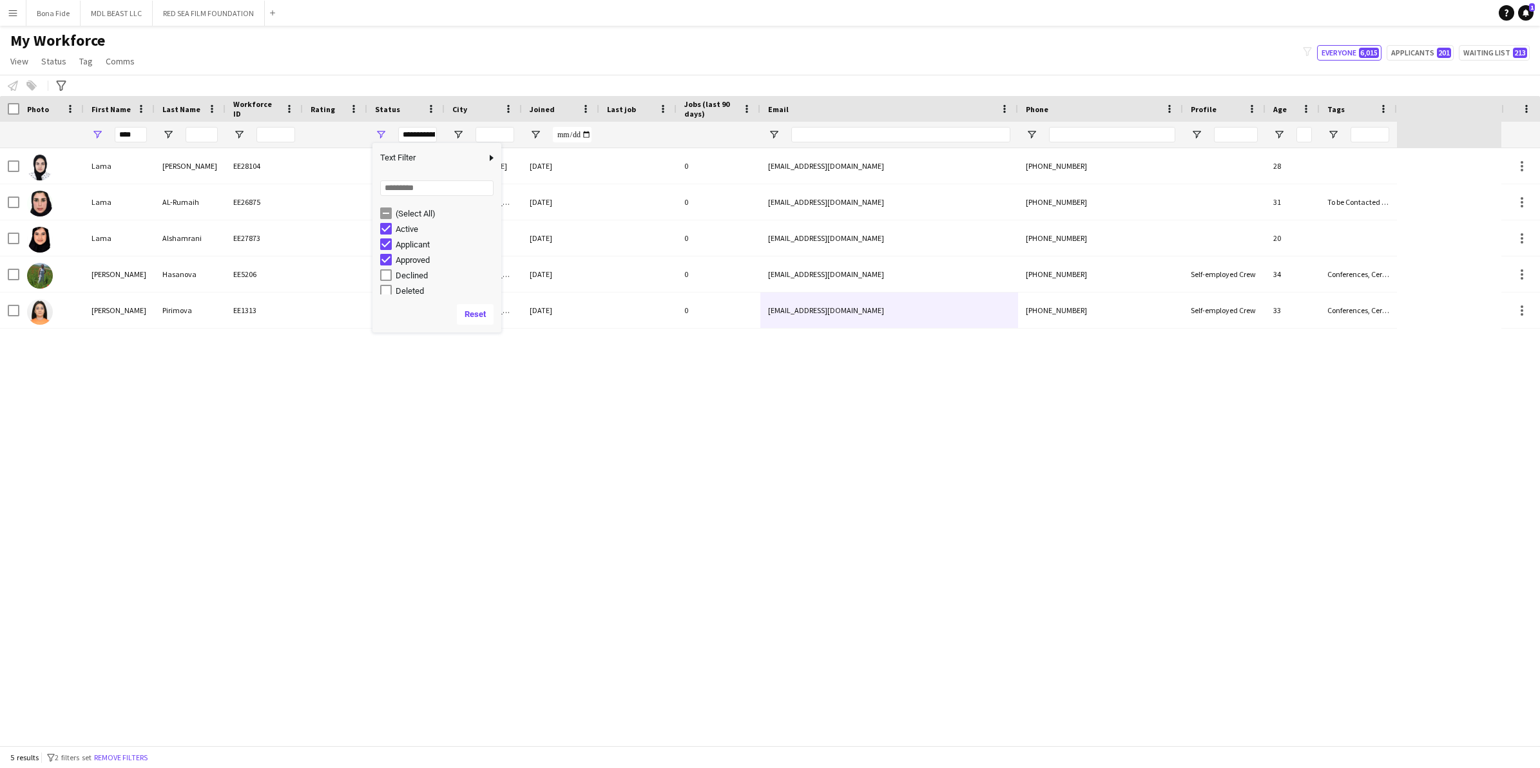
scroll to position [4, 0]
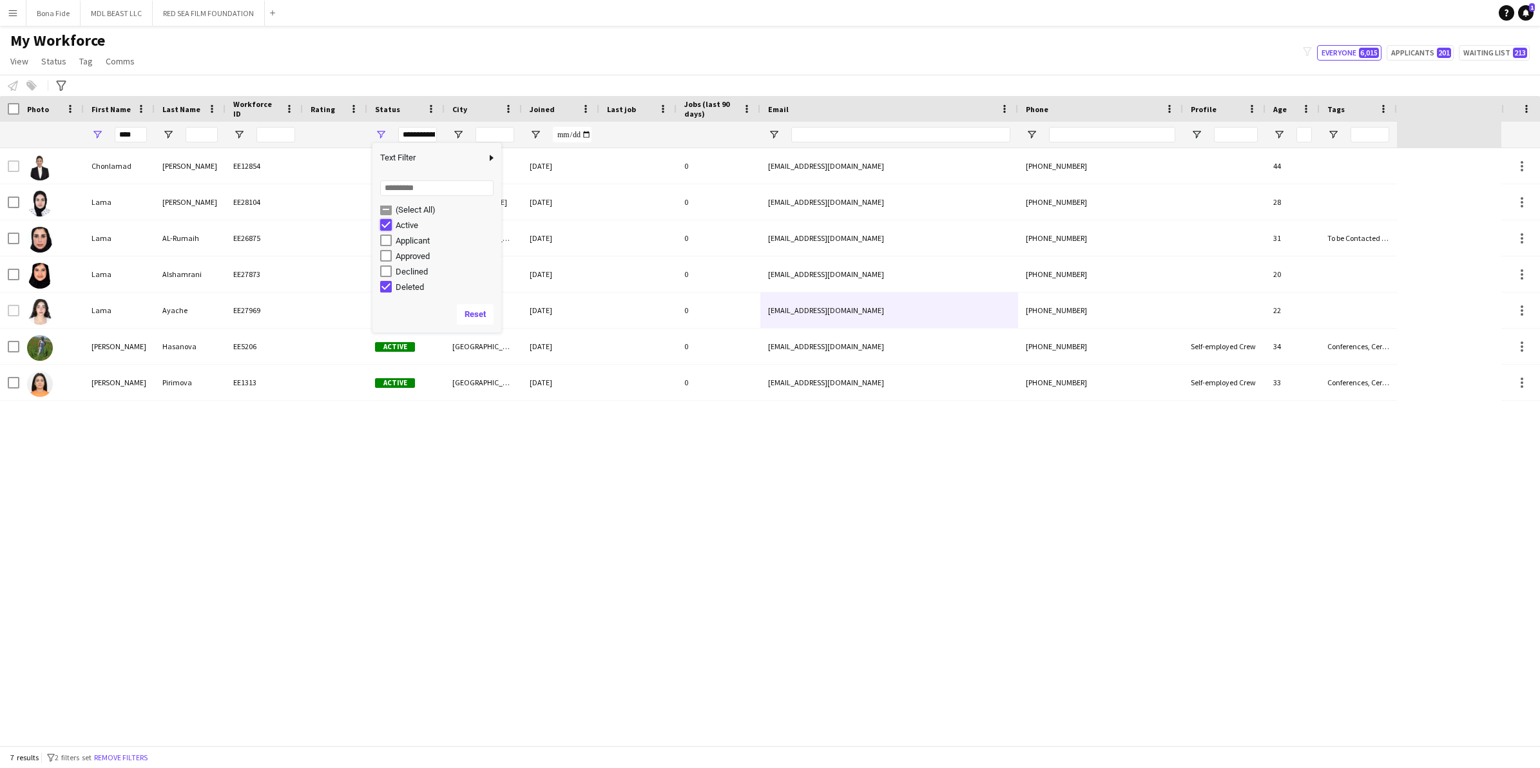
type input "**********"
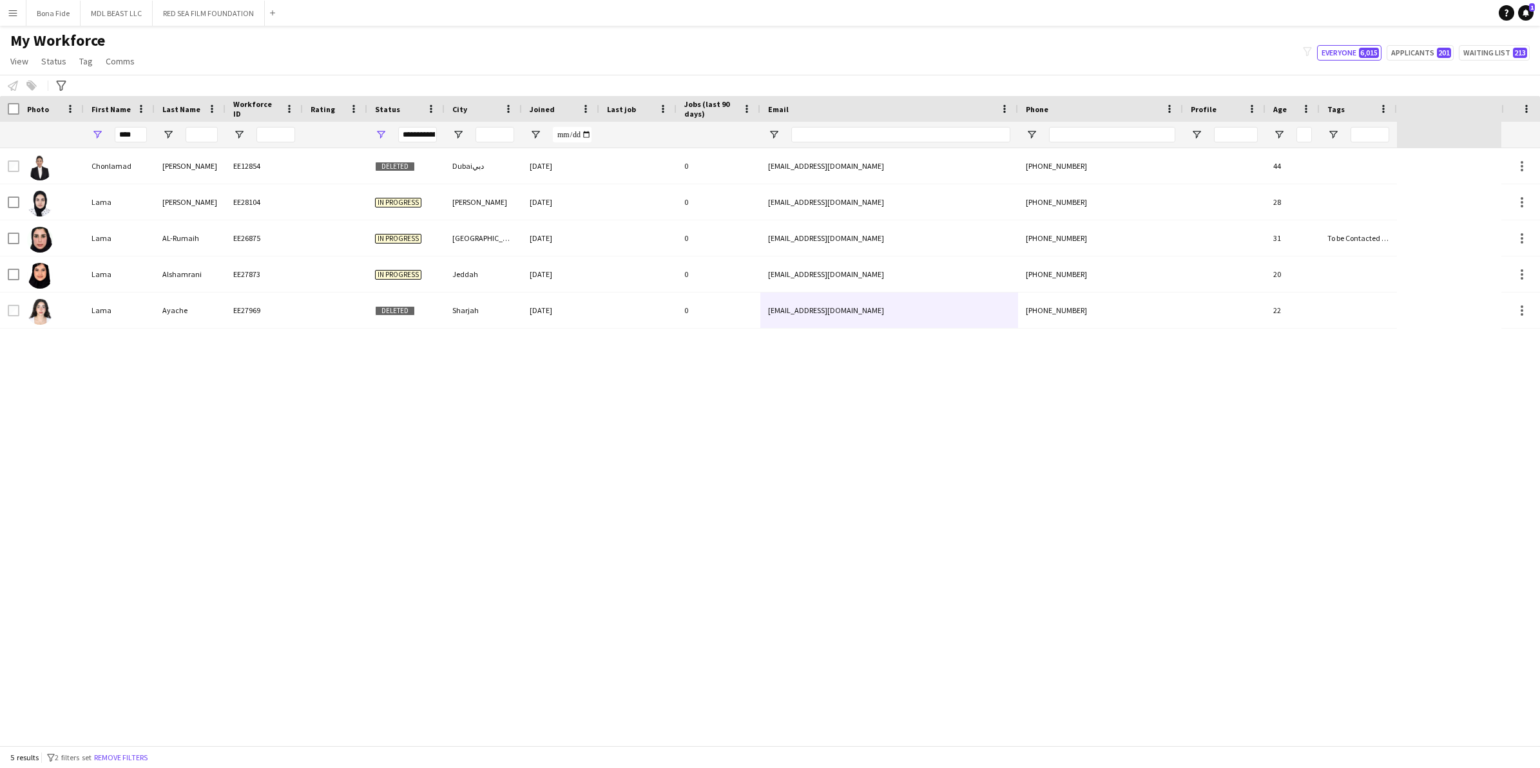
click at [448, 379] on div "[PERSON_NAME] EE28104 In progress Abou Dabi [DATE] 0 [EMAIL_ADDRESS][DOMAIN_NAM…" at bounding box center [750, 446] width 1501 height 597
click at [143, 133] on input "****" at bounding box center [131, 134] width 32 height 15
type input "*"
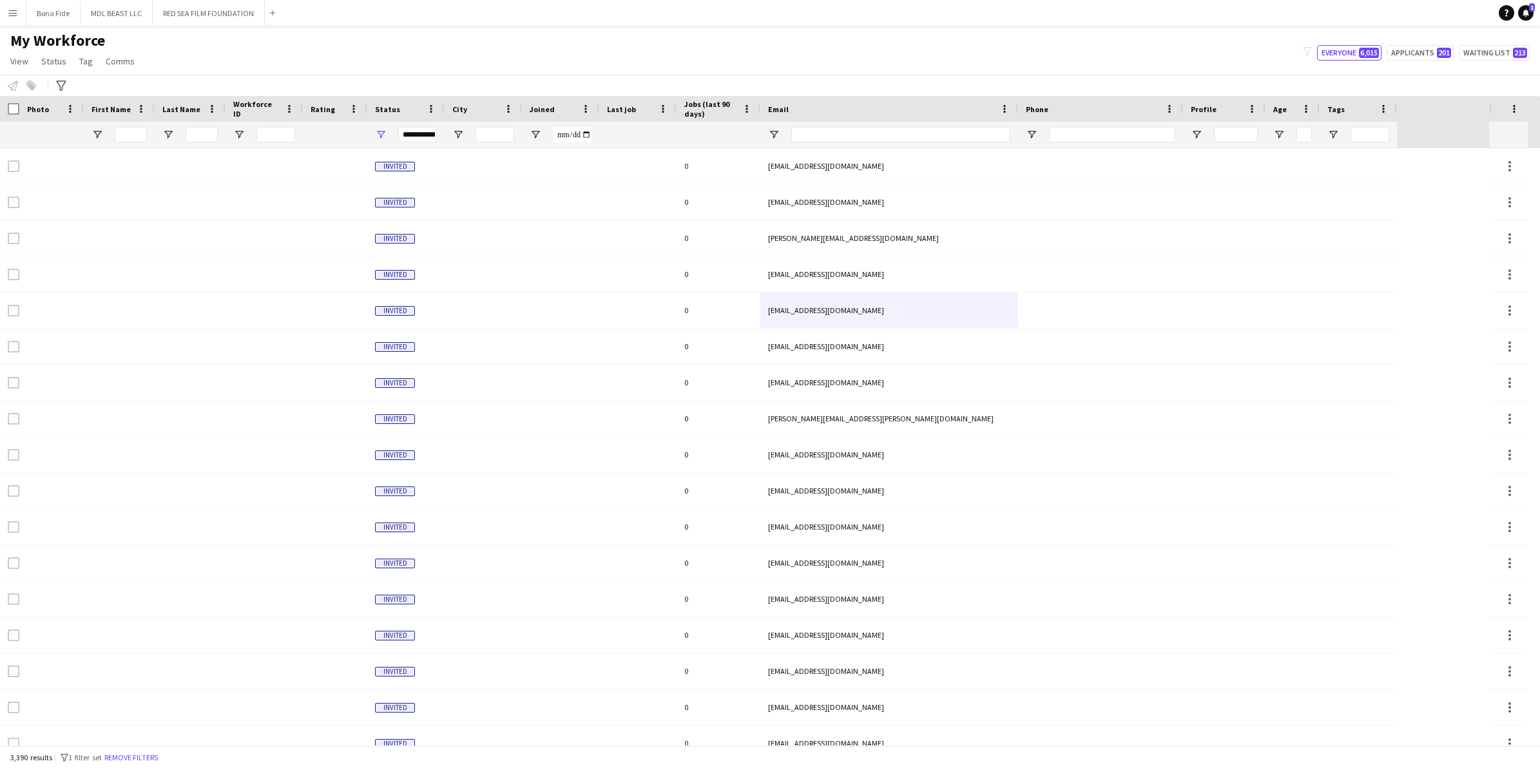
click at [416, 140] on div "**********" at bounding box center [417, 134] width 39 height 15
type input "**********"
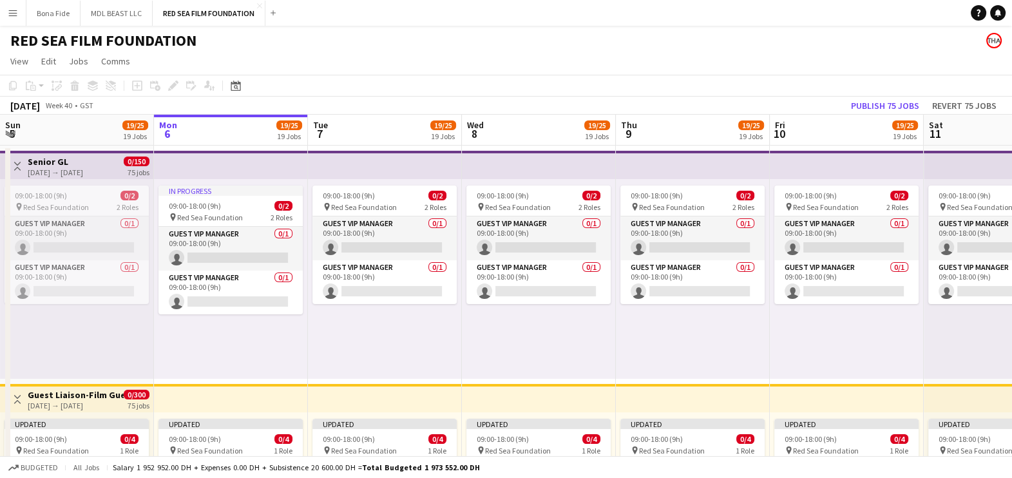
click at [9, 14] on app-icon "Menu" at bounding box center [13, 13] width 10 height 10
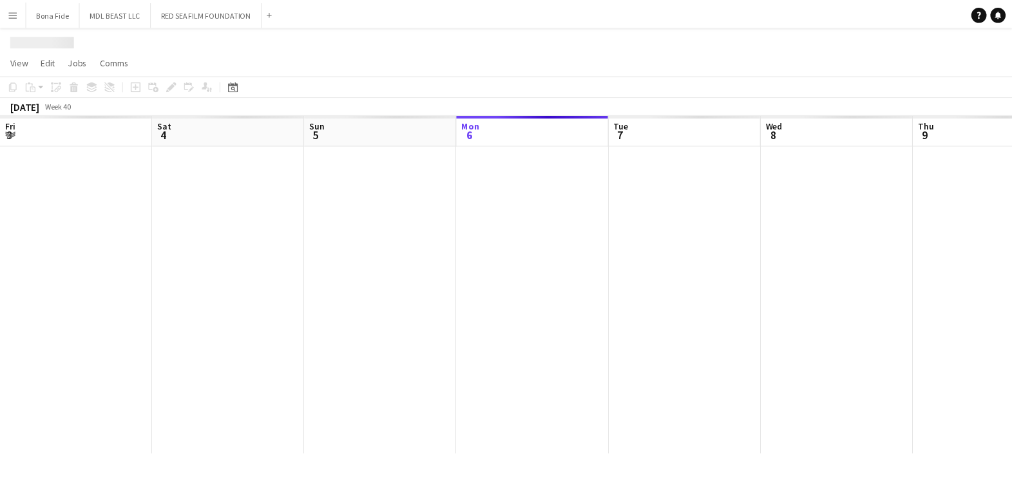
scroll to position [0, 308]
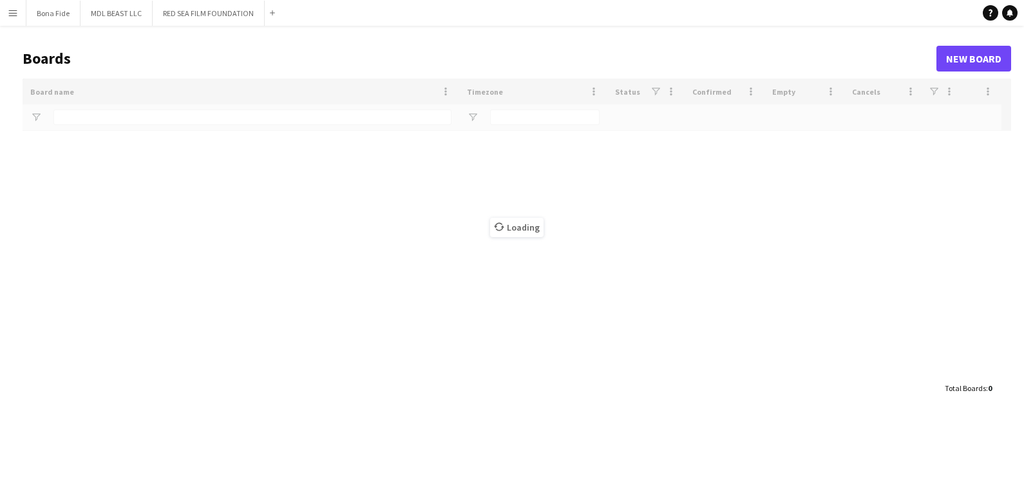
type input "***"
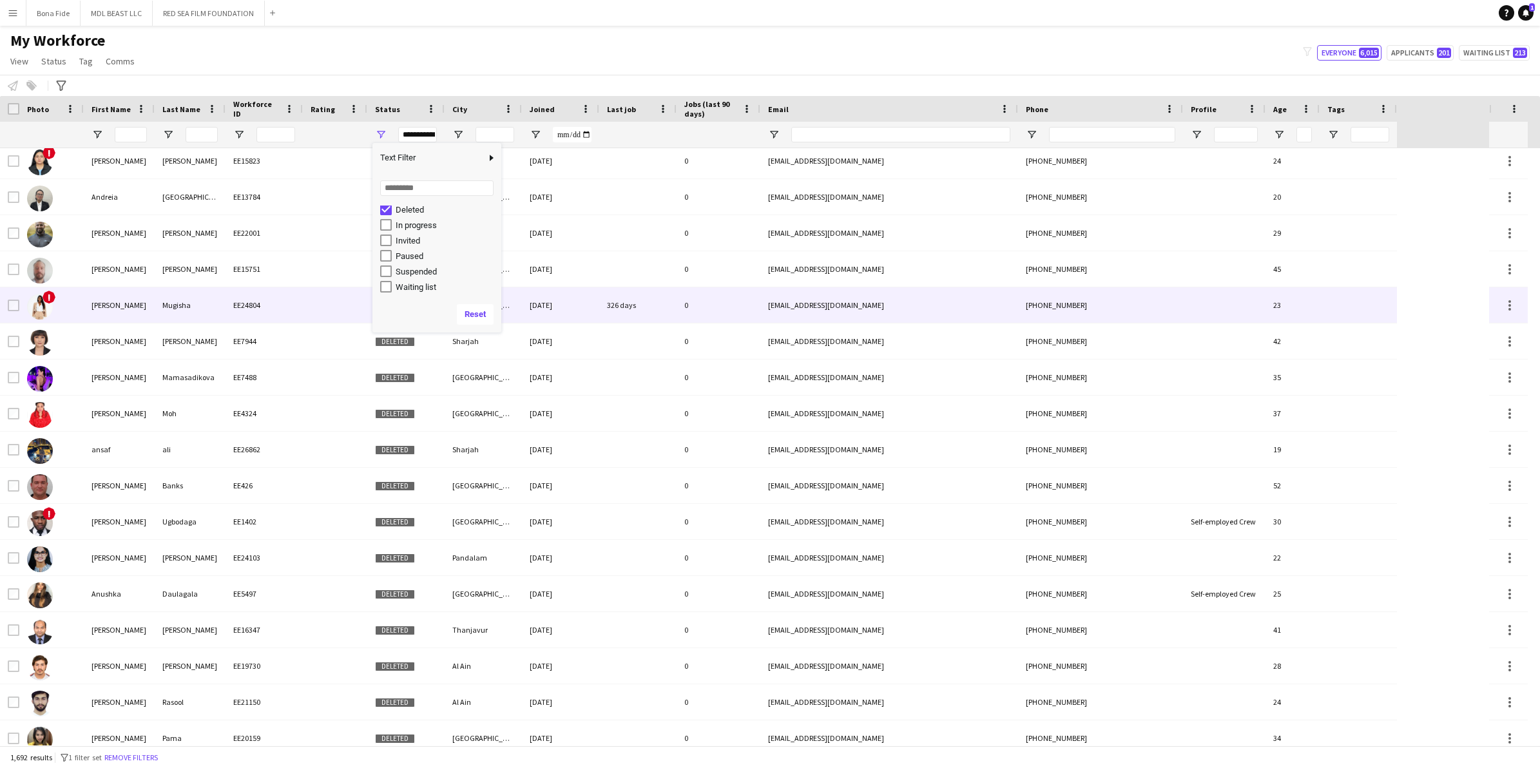
click at [37, 302] on img at bounding box center [40, 307] width 26 height 26
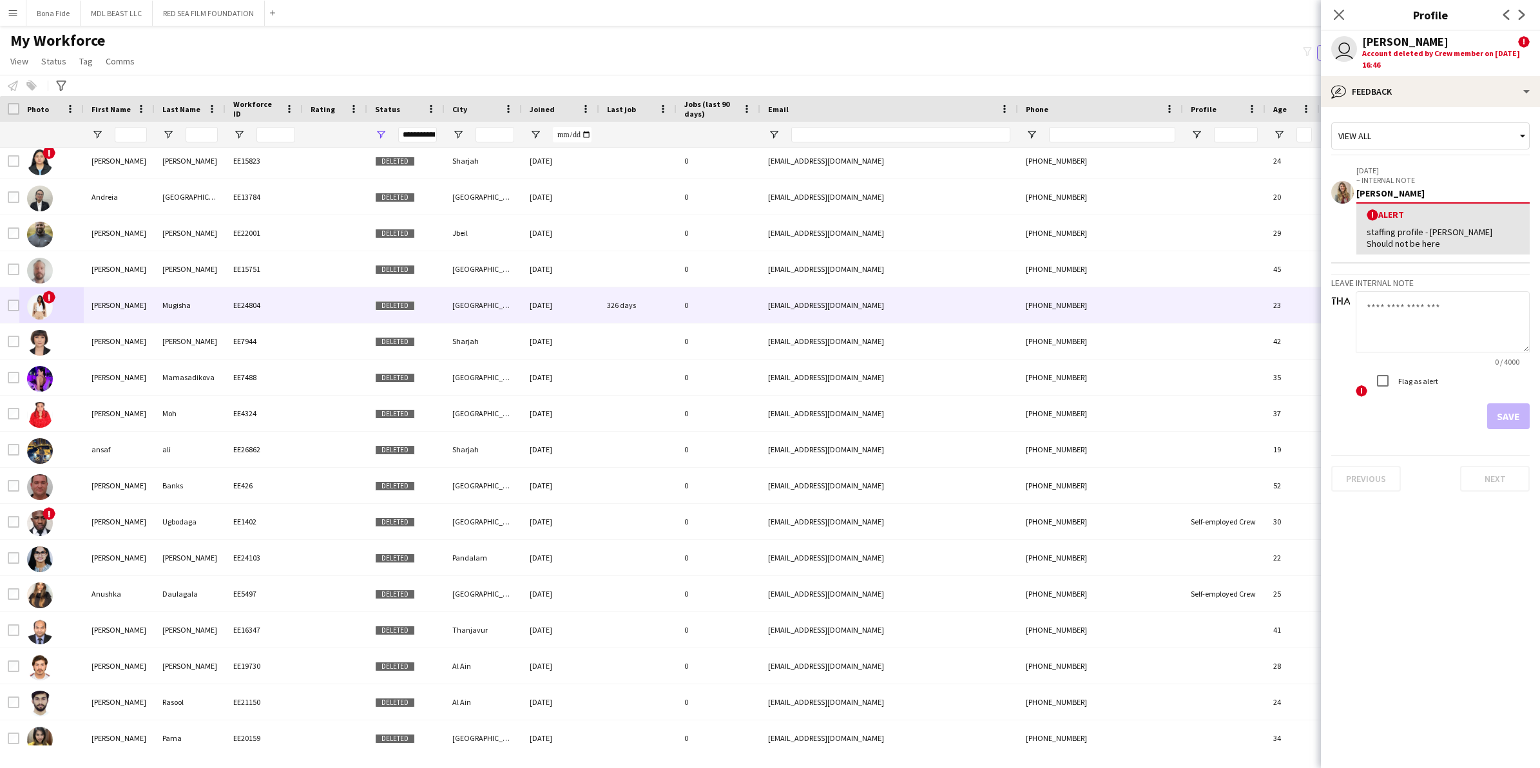
click at [1373, 216] on span "!" at bounding box center [1373, 215] width 12 height 12
click at [1491, 129] on div "View all" at bounding box center [1424, 136] width 184 height 24
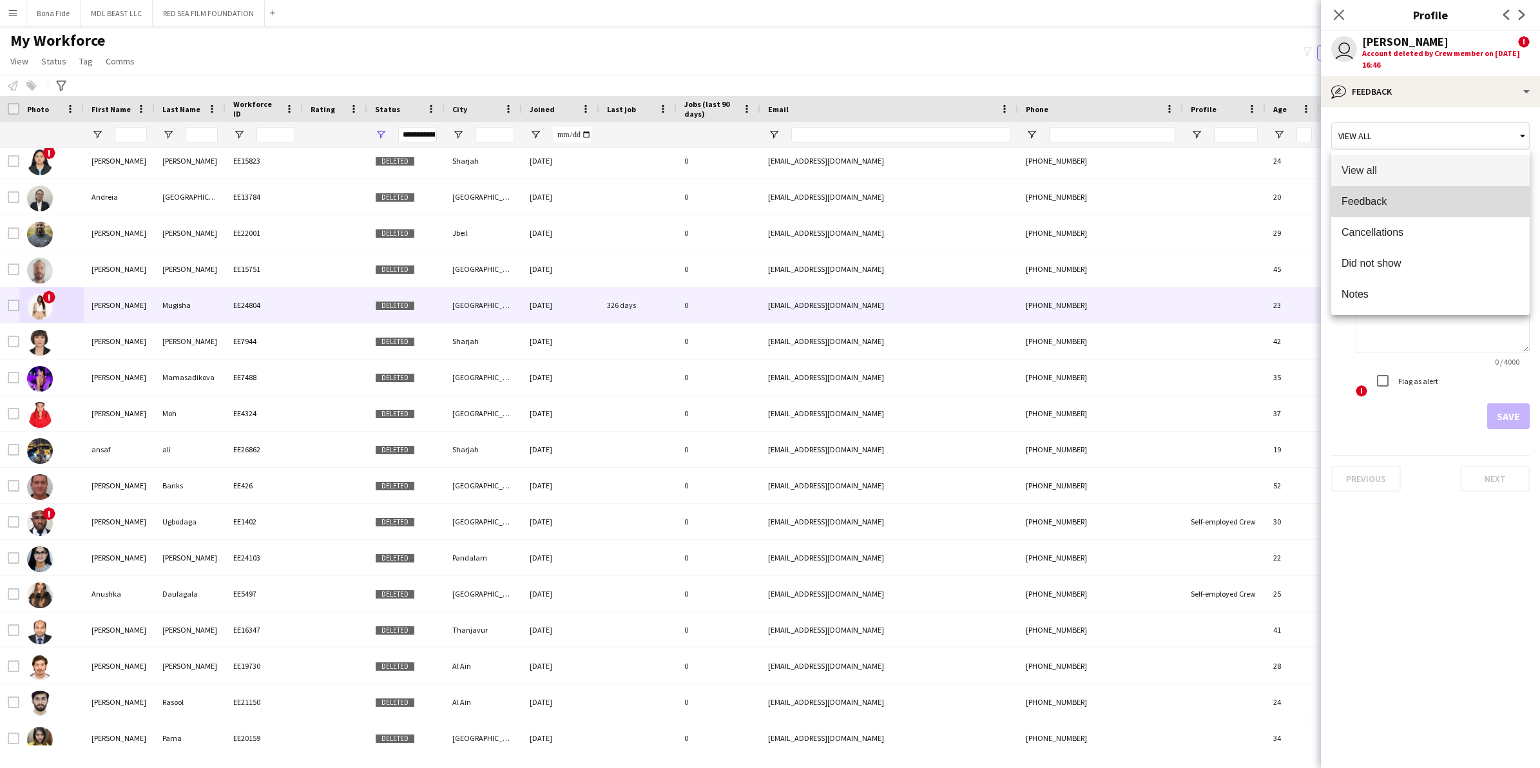
click at [1469, 197] on span "Feedback" at bounding box center [1430, 201] width 178 height 12
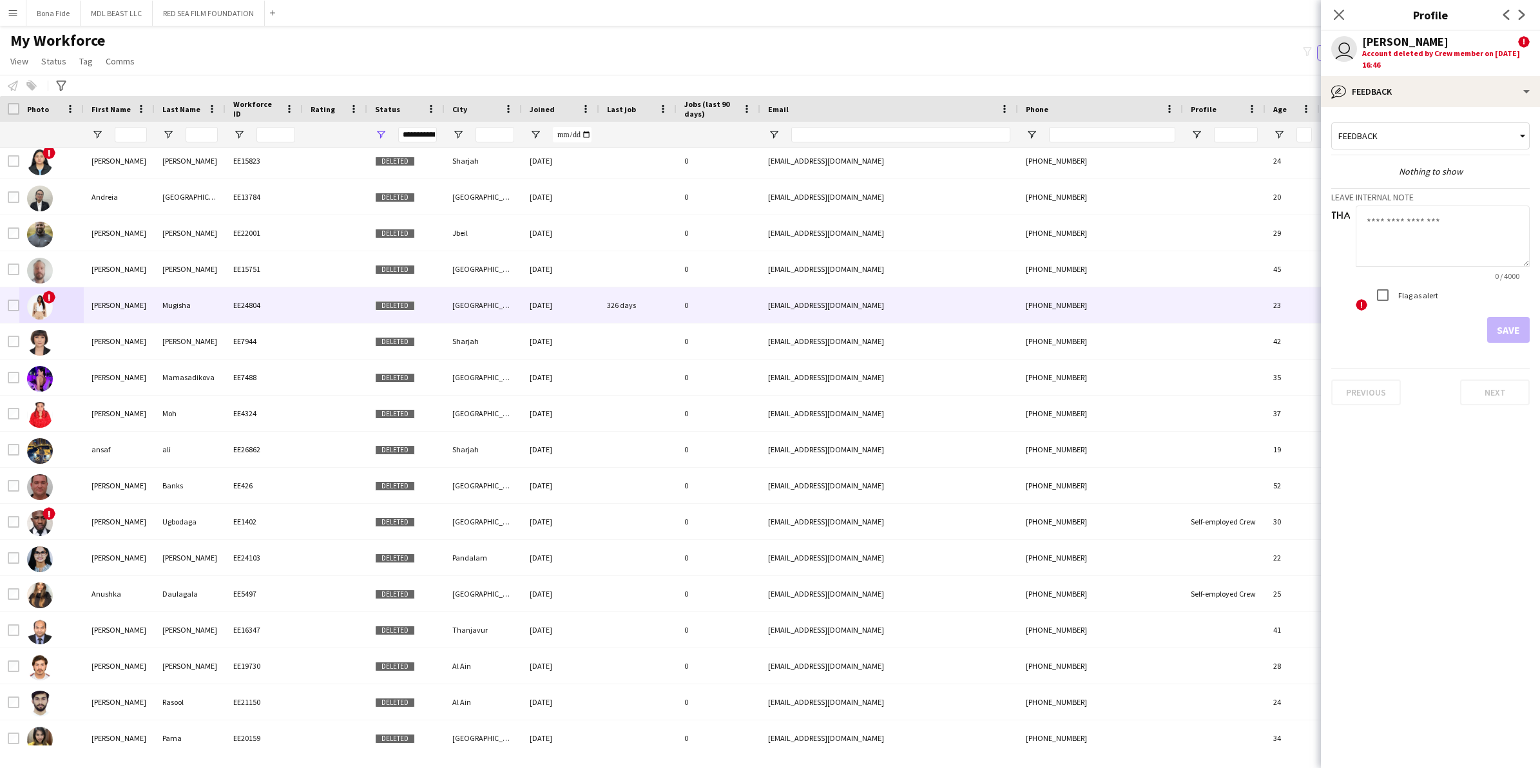
click at [1473, 140] on div "Feedback" at bounding box center [1424, 136] width 184 height 24
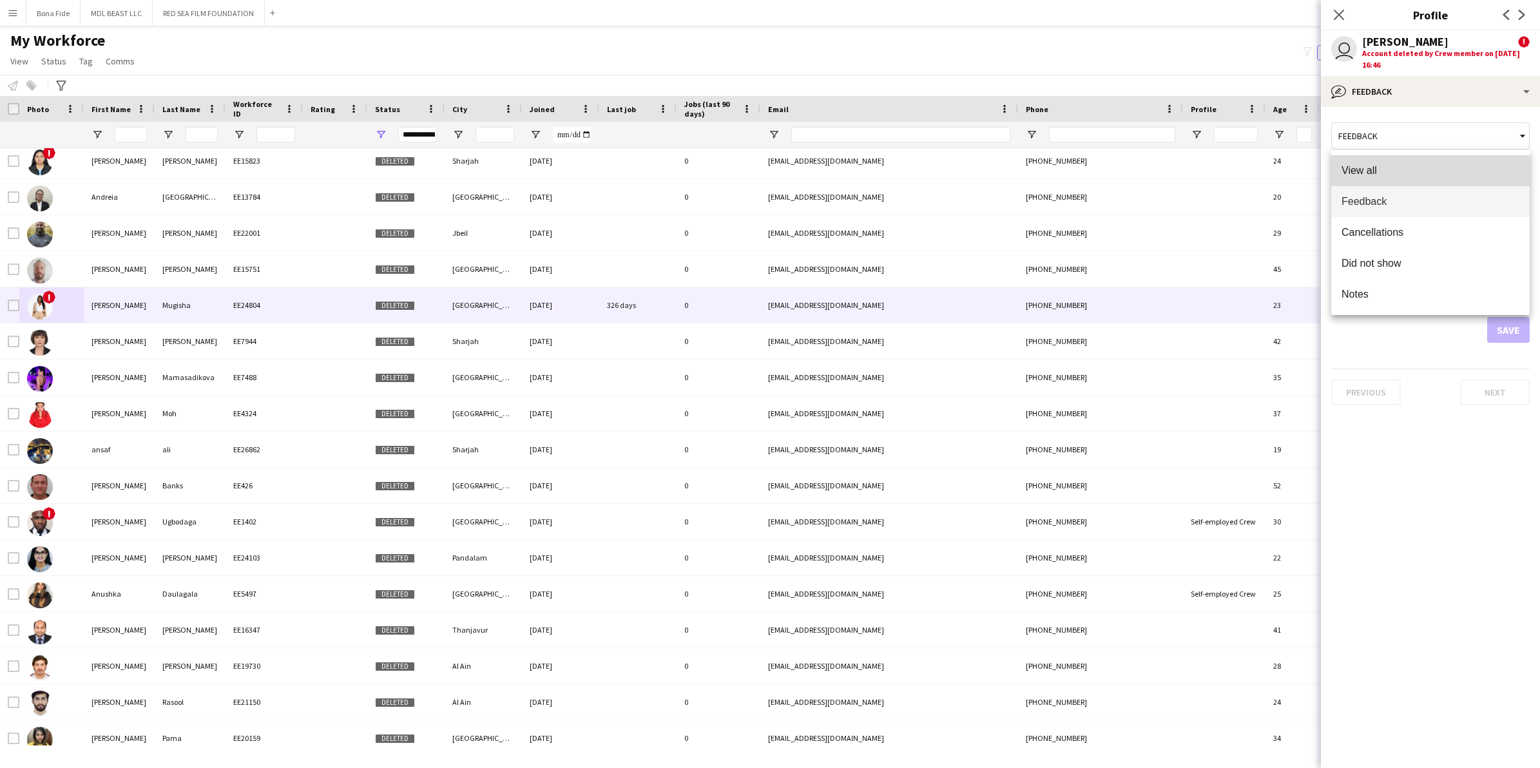
click at [1466, 168] on span "View all" at bounding box center [1430, 170] width 178 height 12
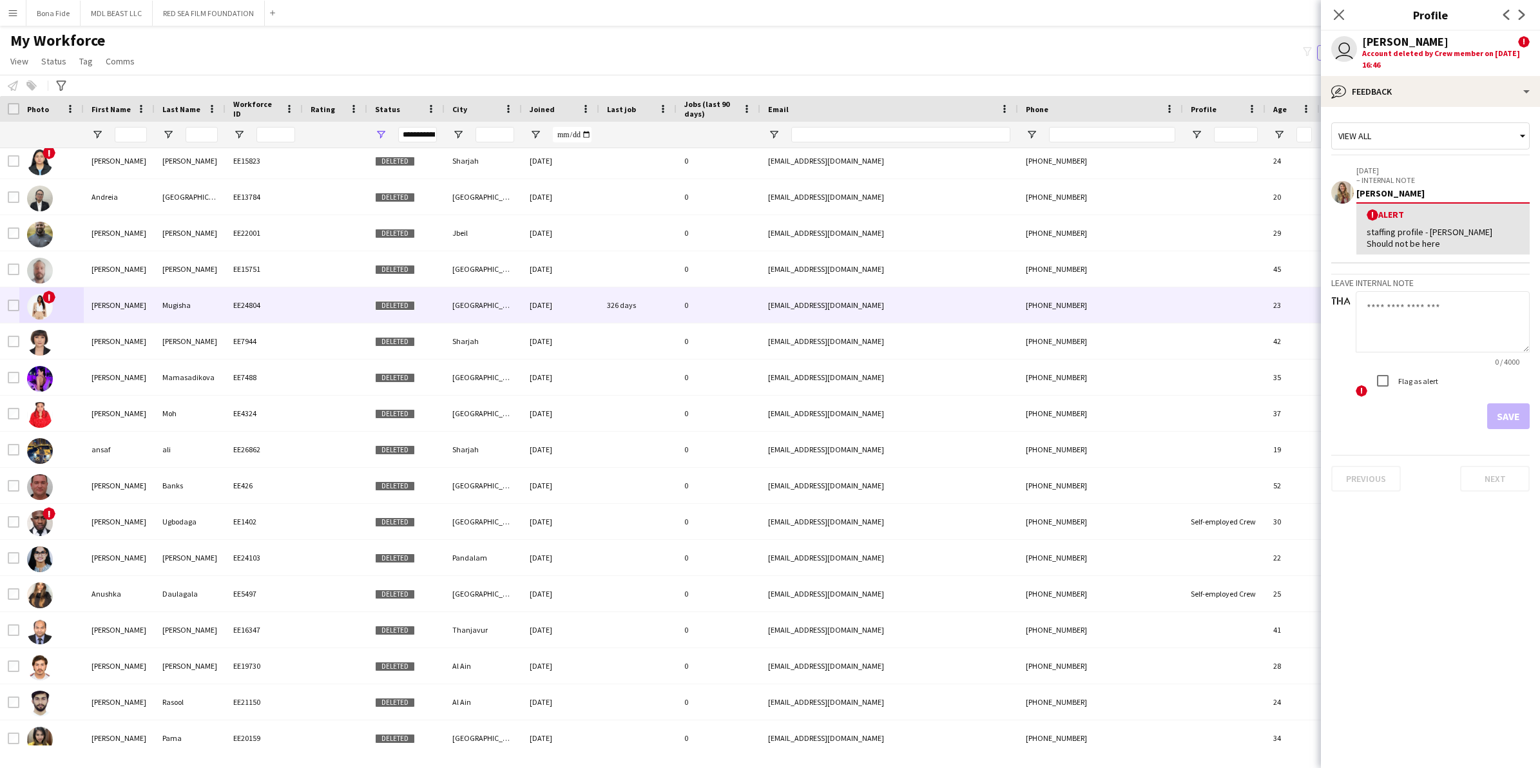
drag, startPoint x: 1334, startPoint y: 17, endPoint x: 1332, endPoint y: 34, distance: 16.8
click at [1334, 17] on icon "Close pop-in" at bounding box center [1339, 15] width 10 height 10
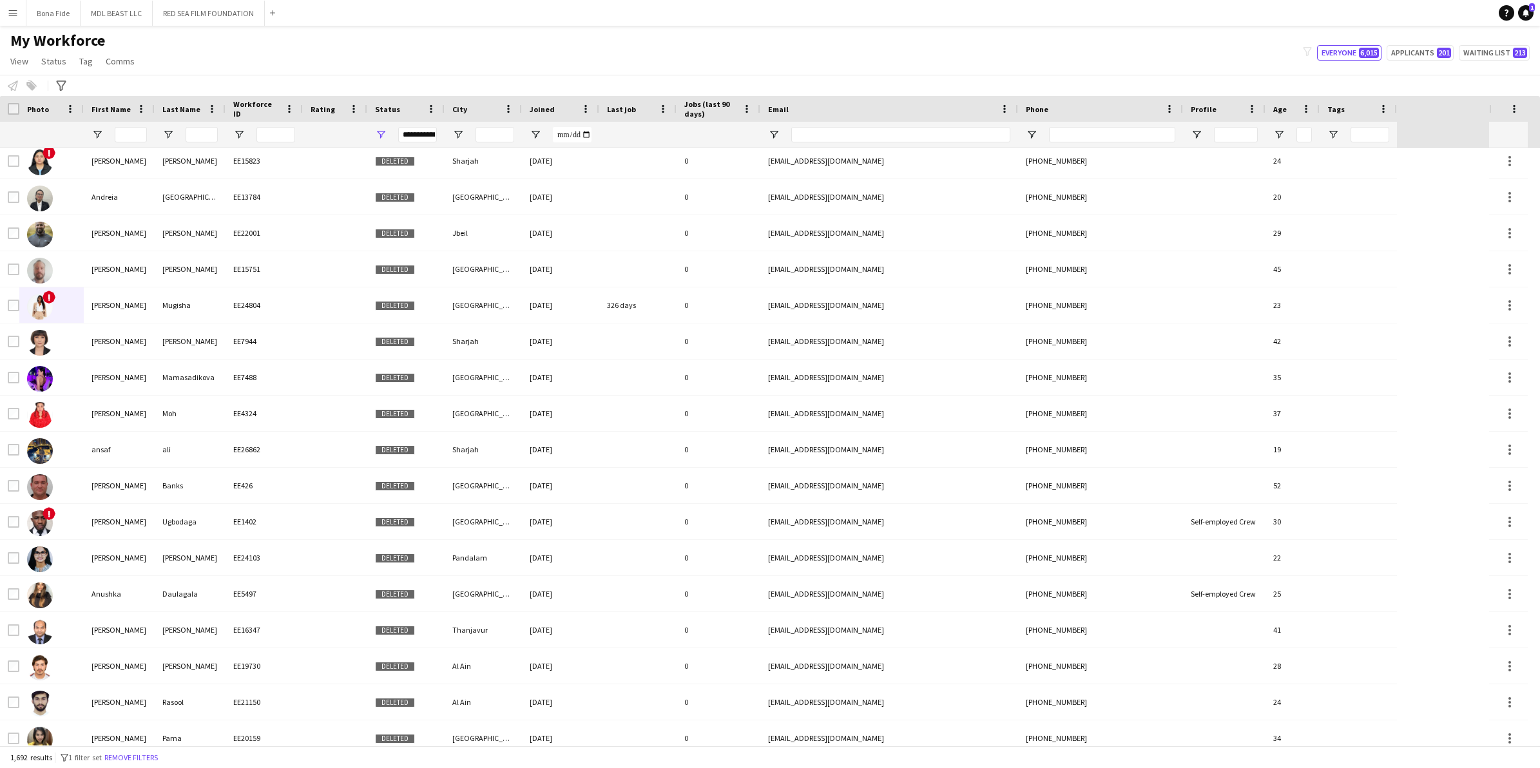
click at [432, 133] on div "**********" at bounding box center [417, 134] width 39 height 15
type input "***"
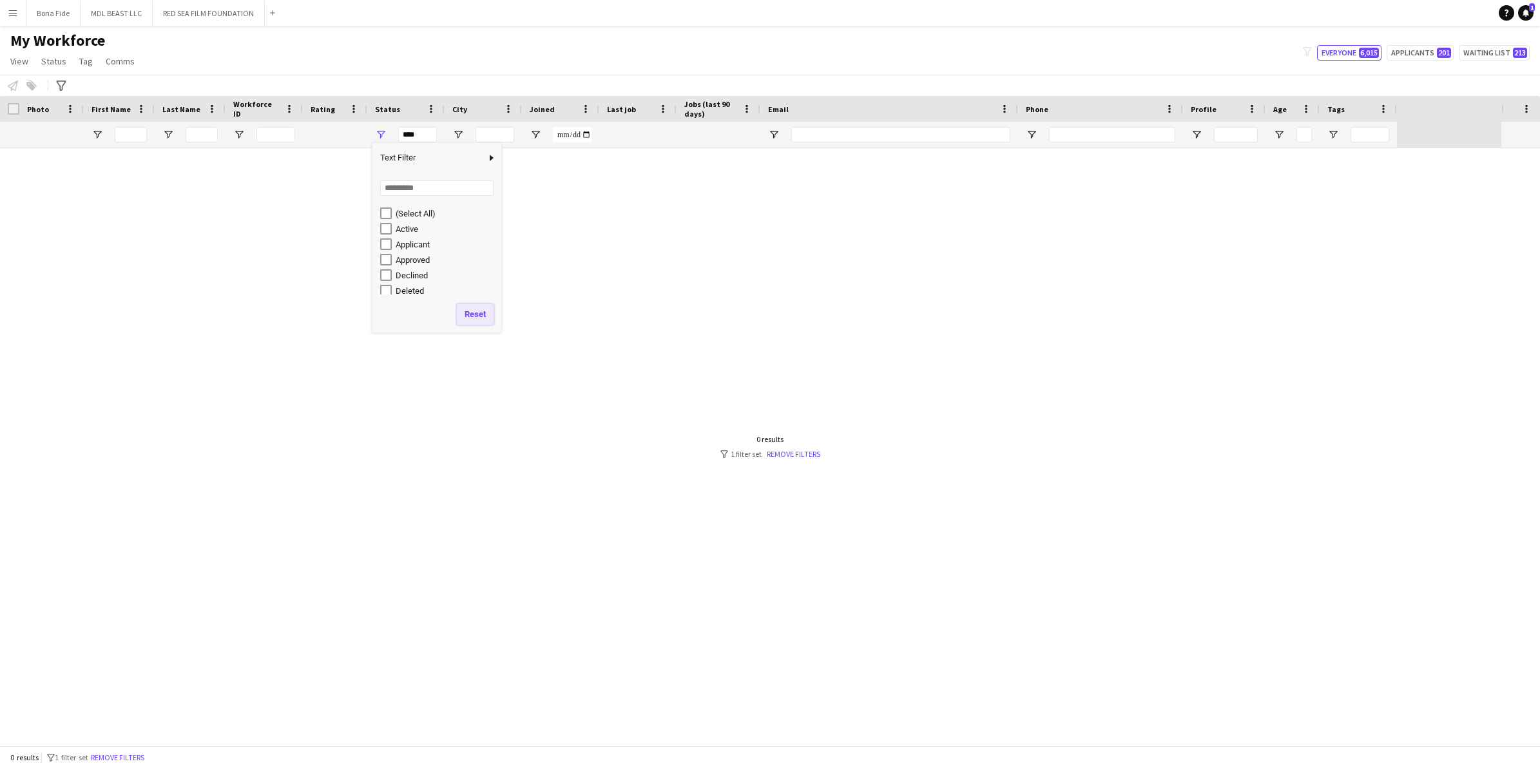
click at [474, 310] on button "Reset" at bounding box center [475, 314] width 37 height 21
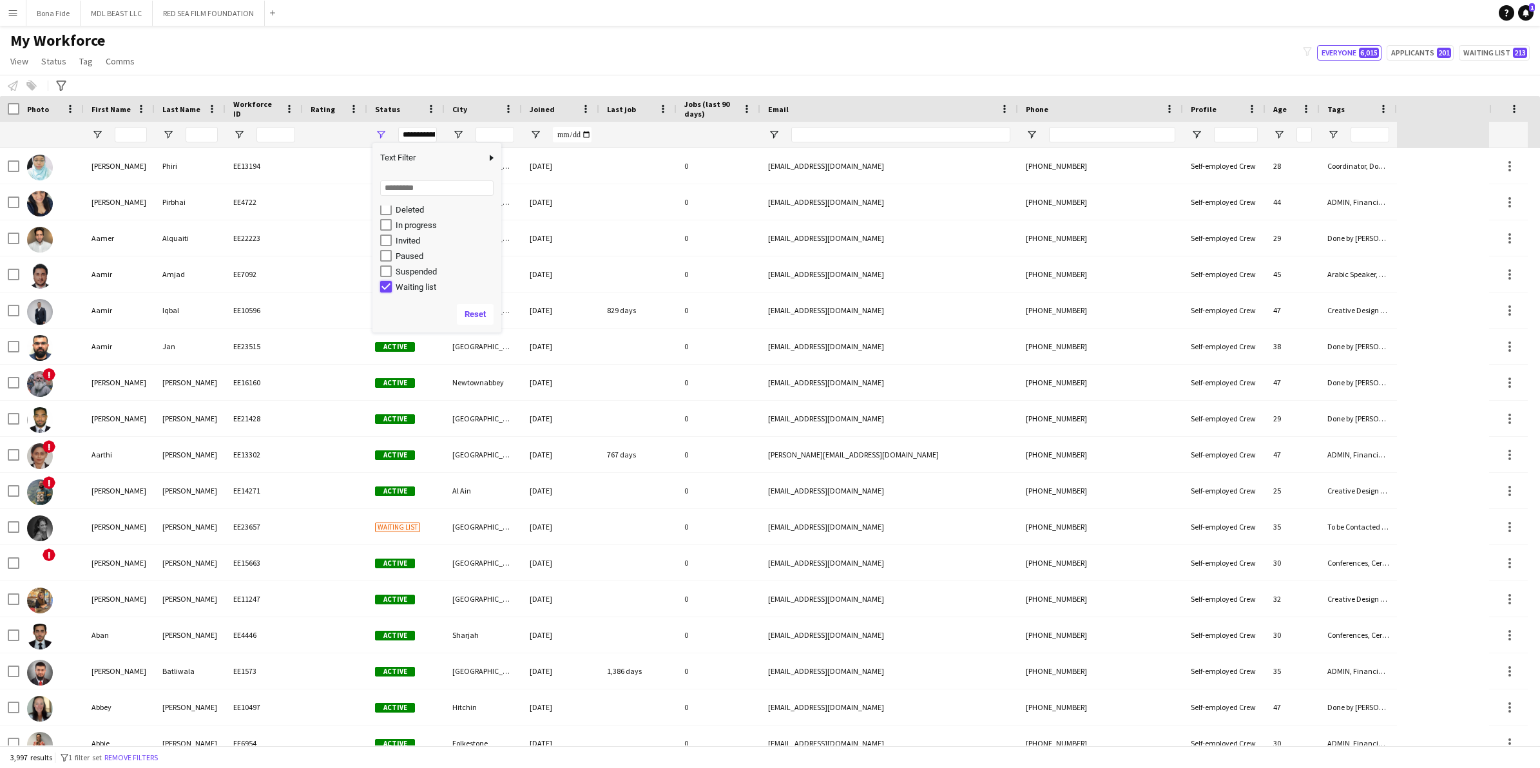
type input "**********"
click at [872, 111] on div "Email" at bounding box center [881, 108] width 227 height 19
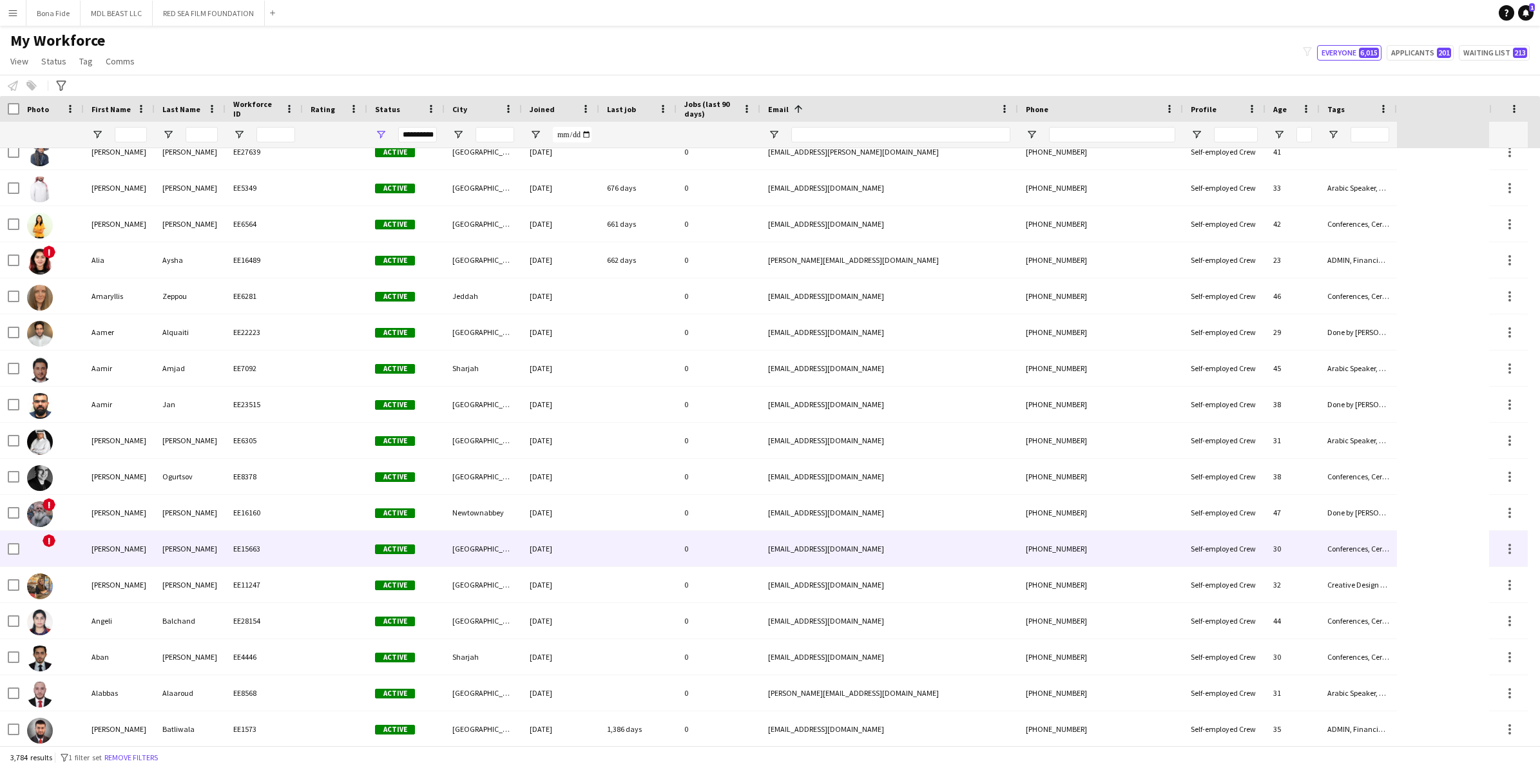
scroll to position [1757, 0]
